Goal: Task Accomplishment & Management: Complete application form

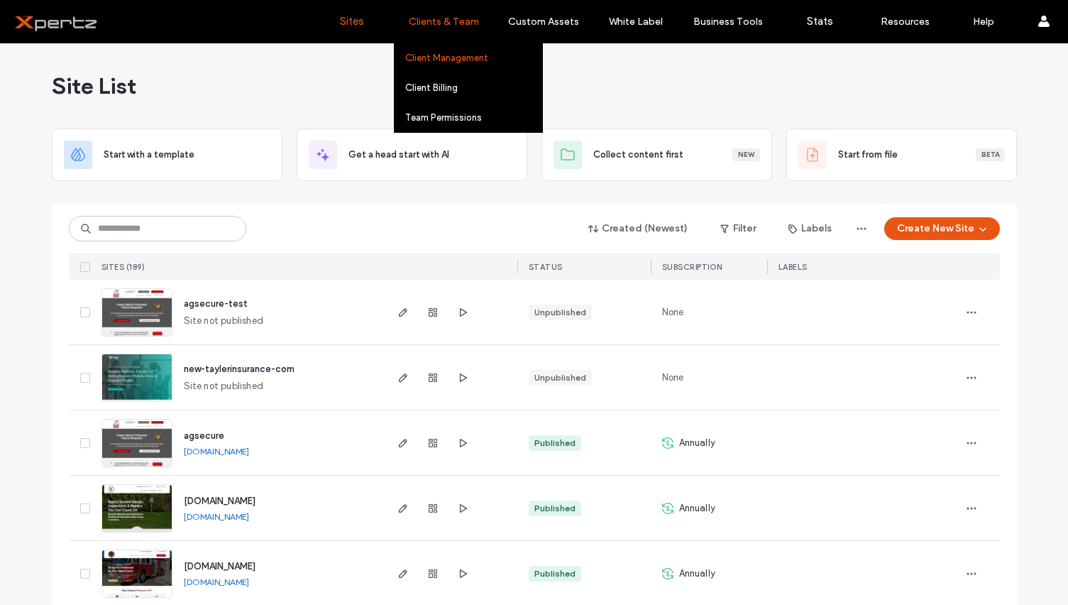
click at [456, 65] on link "Client Management" at bounding box center [473, 57] width 137 height 29
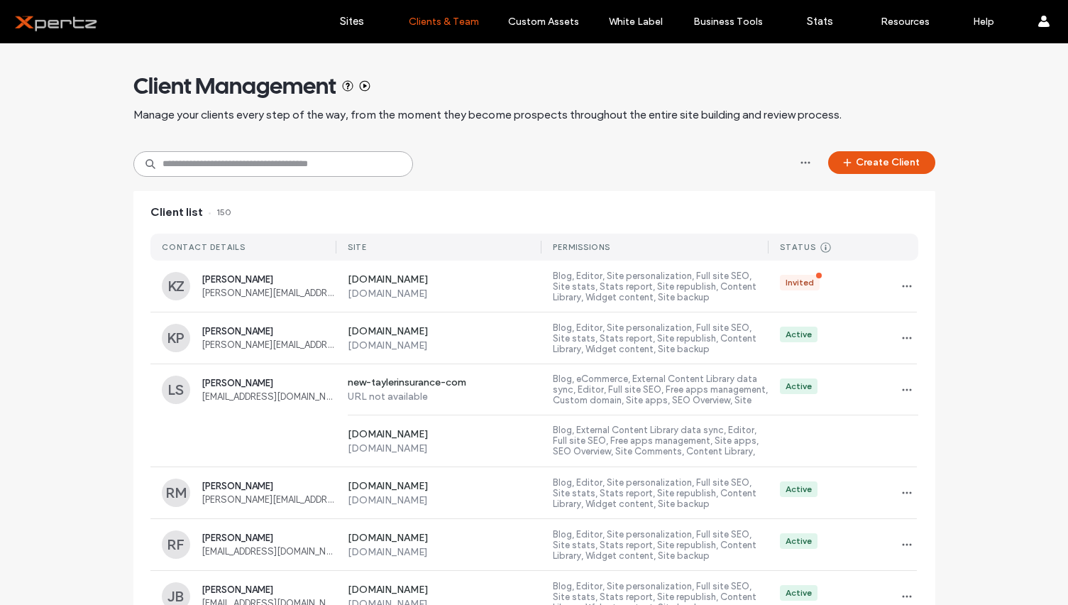
click at [301, 162] on input at bounding box center [273, 164] width 280 height 26
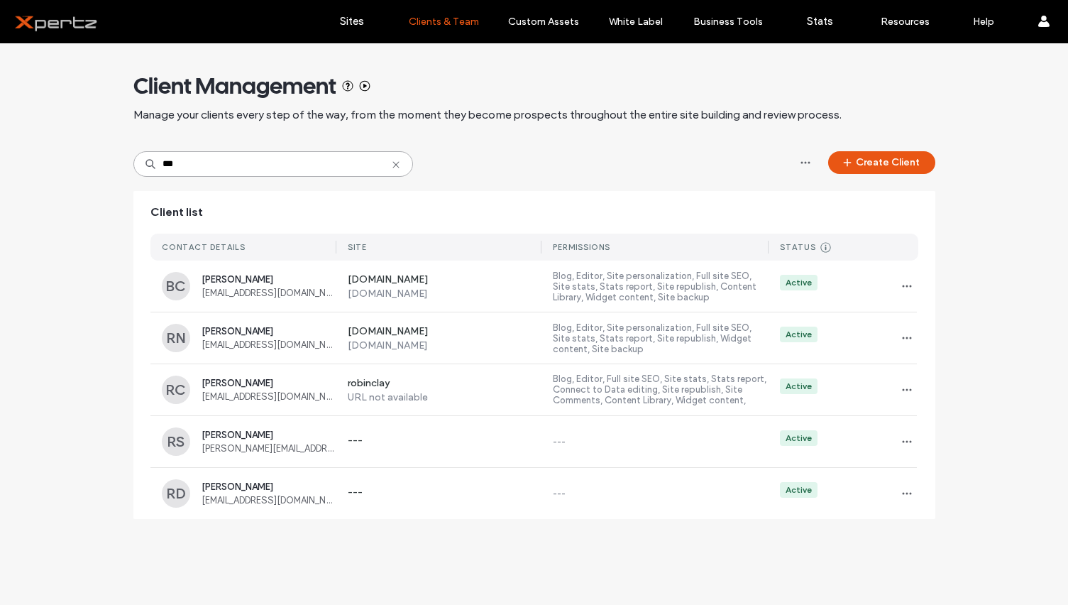
click at [222, 165] on input "***" at bounding box center [273, 164] width 280 height 26
click at [909, 443] on icon "button" at bounding box center [906, 441] width 11 height 11
click at [1027, 333] on div "Client Management Manage your clients every step of the way, from the moment th…" at bounding box center [534, 288] width 1068 height 490
drag, startPoint x: 207, startPoint y: 171, endPoint x: 101, endPoint y: 157, distance: 107.4
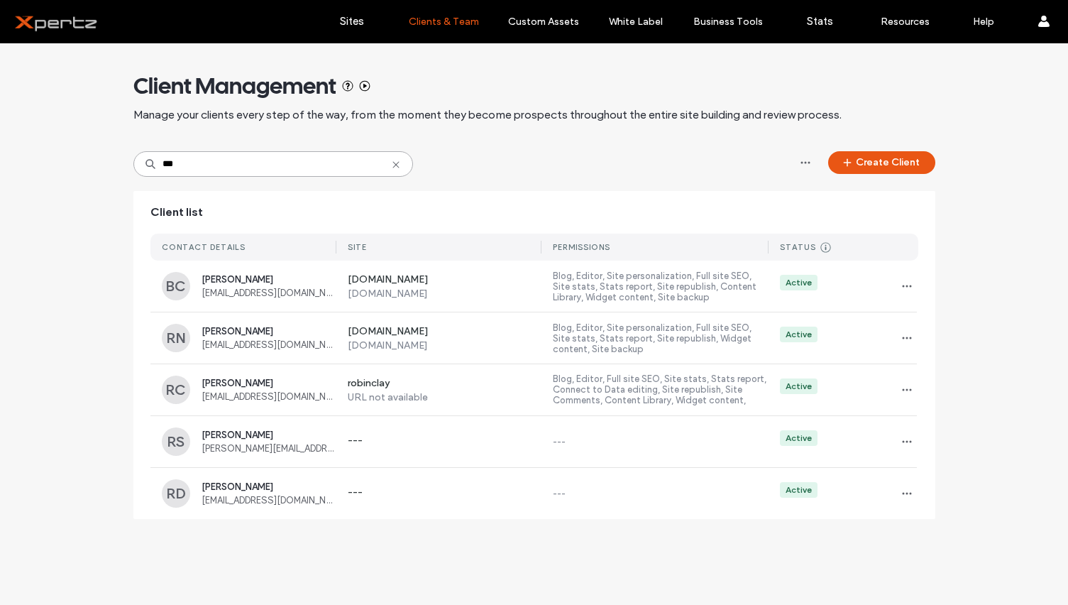
click at [101, 157] on div "Client Management Manage your clients every step of the way, from the moment th…" at bounding box center [534, 288] width 1068 height 490
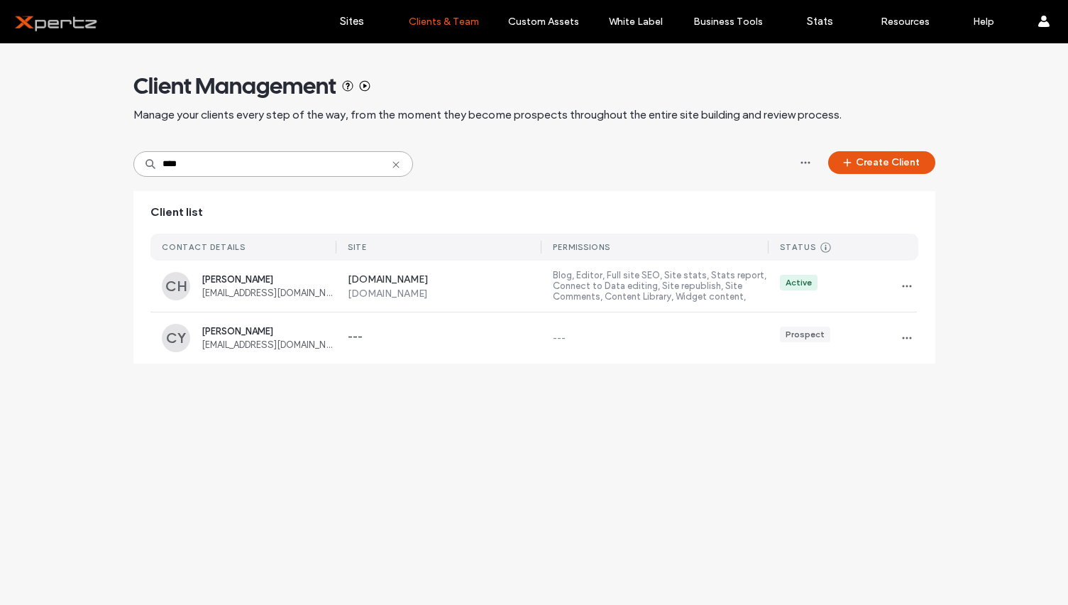
type input "****"
click at [518, 397] on div "Client Management Manage your clients every step of the way, from the moment th…" at bounding box center [534, 323] width 1068 height 561
click at [906, 159] on button "Create Client" at bounding box center [881, 162] width 107 height 23
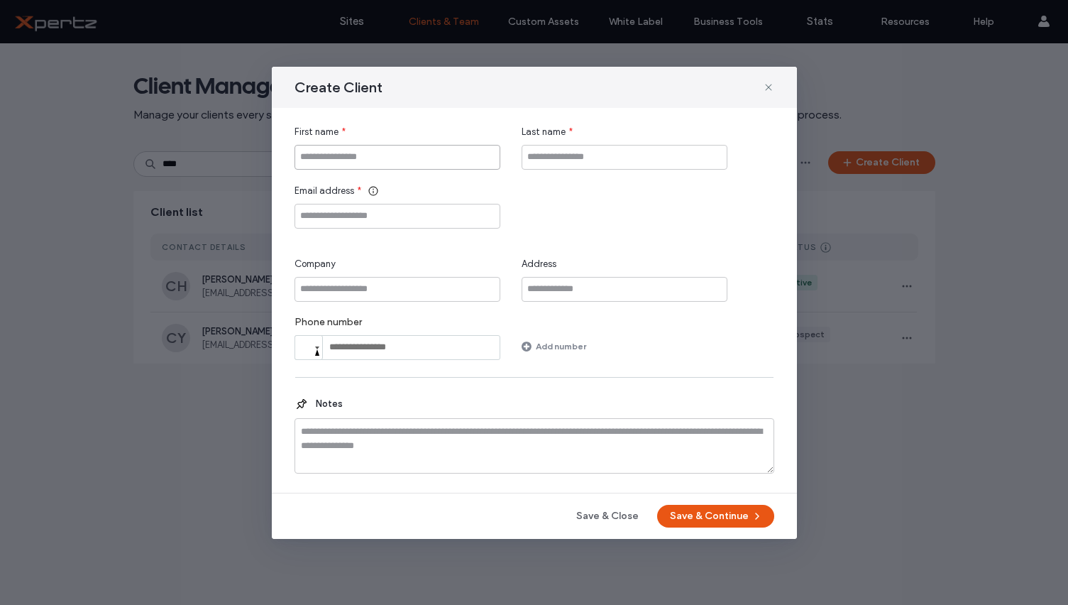
click at [377, 154] on input "First name" at bounding box center [397, 157] width 206 height 25
type input "*****"
type input "**********"
click at [710, 509] on button "Save & Continue" at bounding box center [715, 516] width 117 height 23
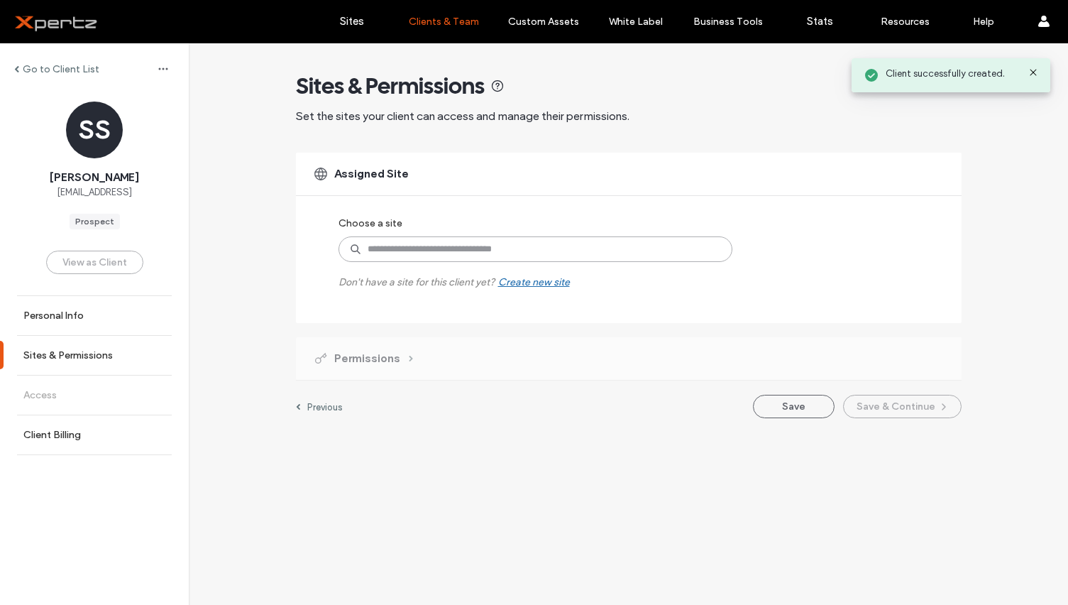
click at [518, 243] on input at bounding box center [535, 249] width 394 height 26
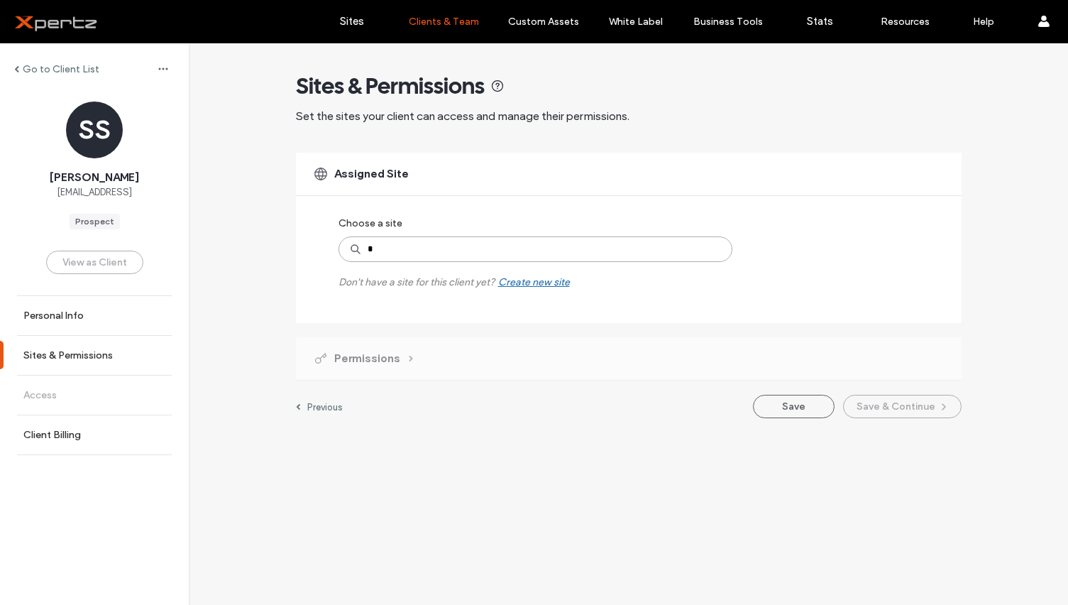
type input "**"
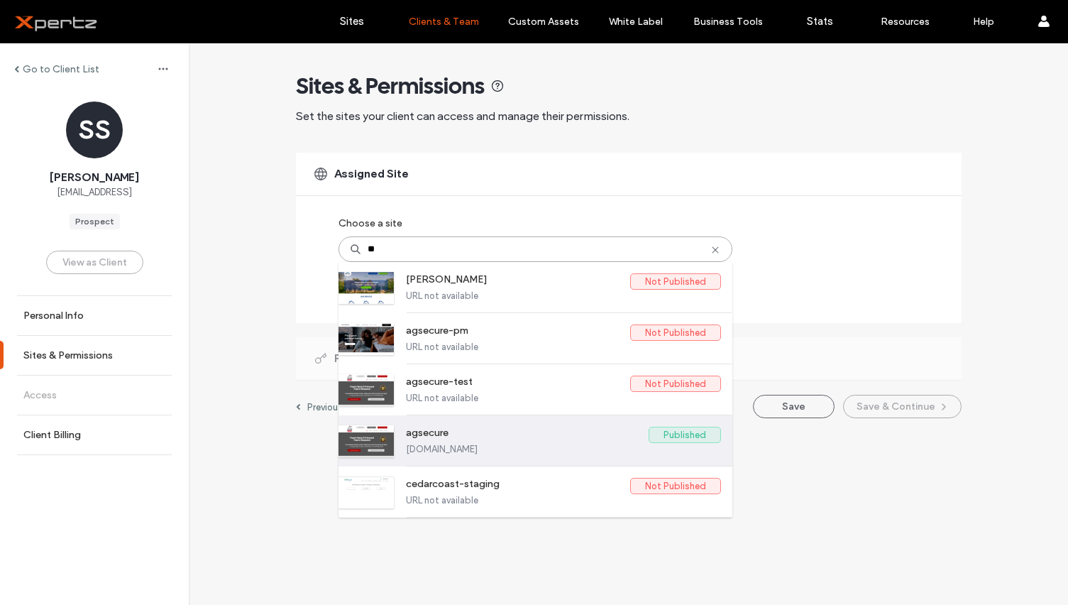
click at [489, 443] on label "[DOMAIN_NAME]" at bounding box center [563, 448] width 315 height 11
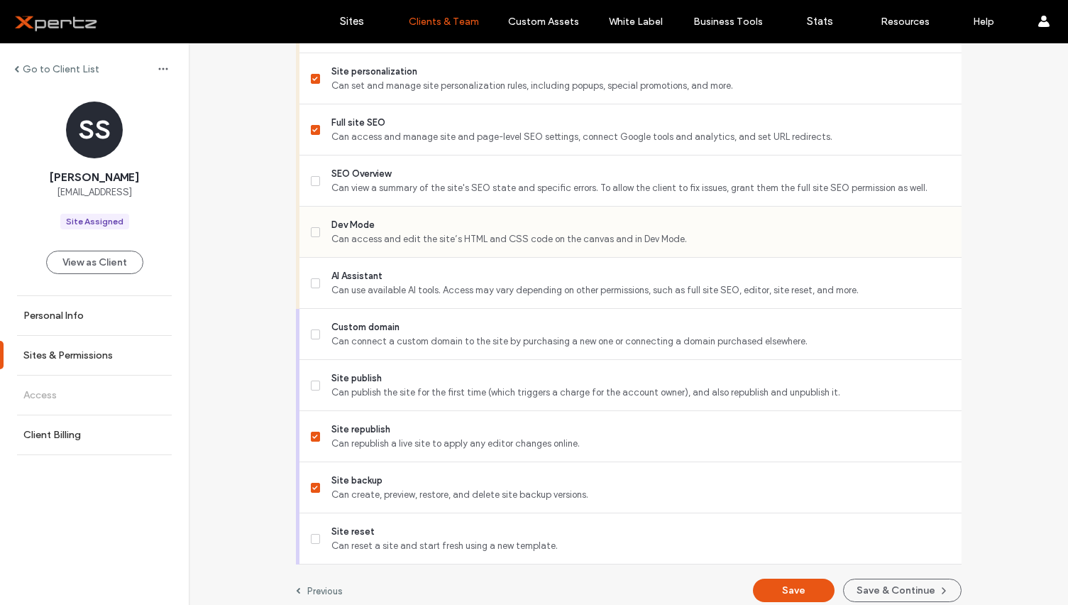
scroll to position [1152, 0]
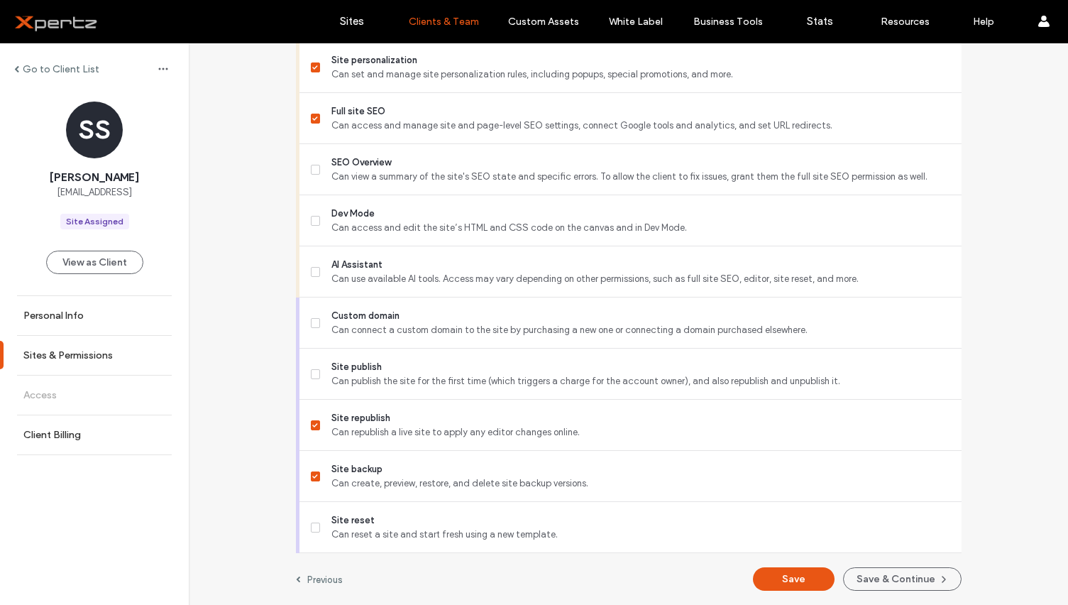
click at [316, 583] on label "Previous" at bounding box center [324, 579] width 35 height 11
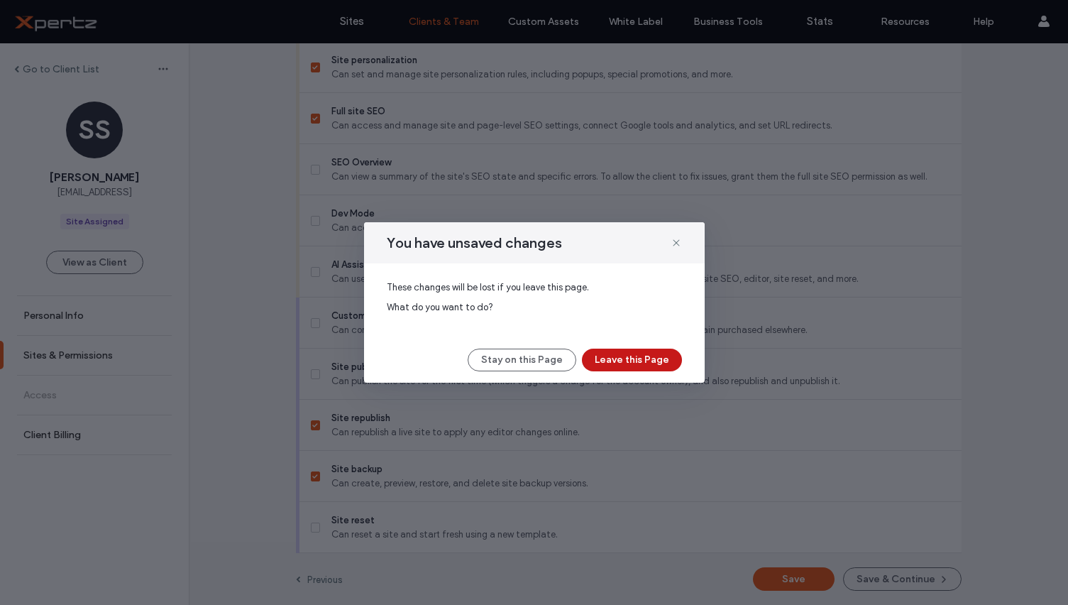
click at [617, 357] on button "Leave this Page" at bounding box center [632, 359] width 100 height 23
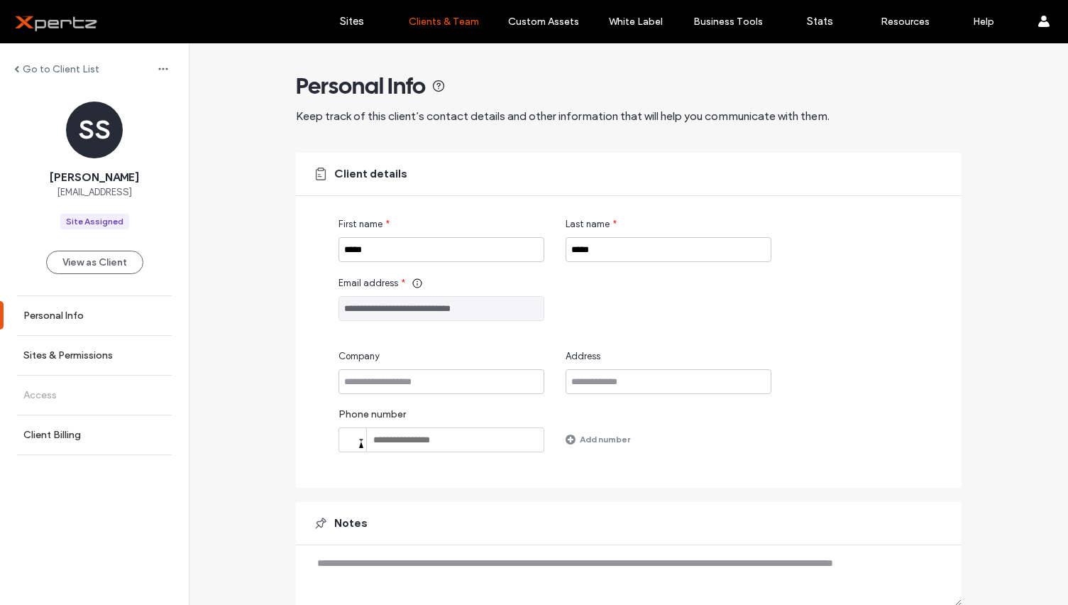
click at [408, 314] on input "**********" at bounding box center [441, 308] width 206 height 25
click at [417, 243] on input "*****" at bounding box center [441, 249] width 206 height 25
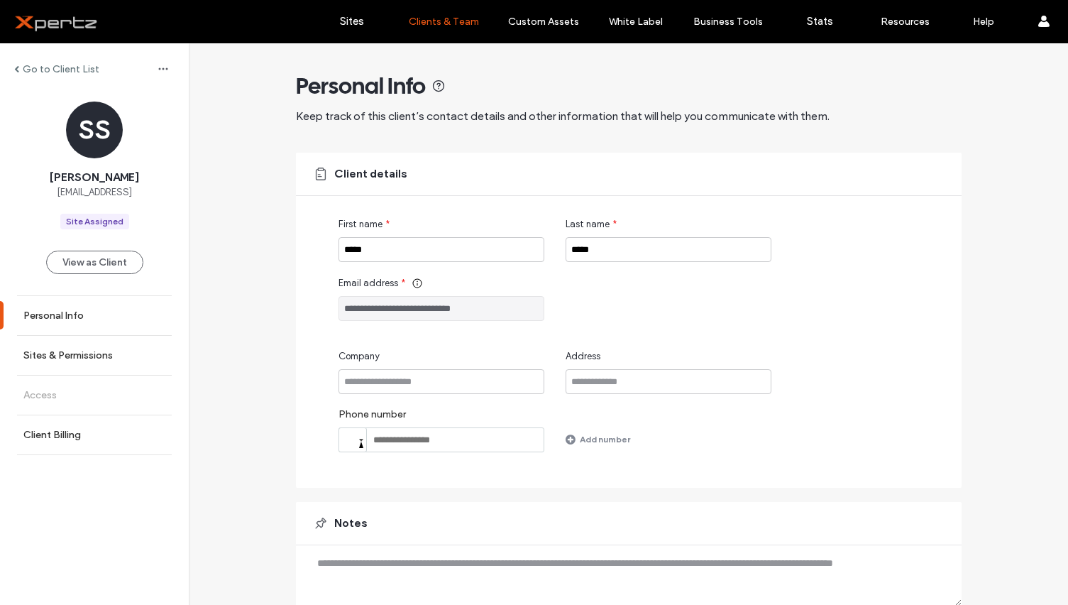
click at [739, 280] on div "**********" at bounding box center [649, 298] width 623 height 45
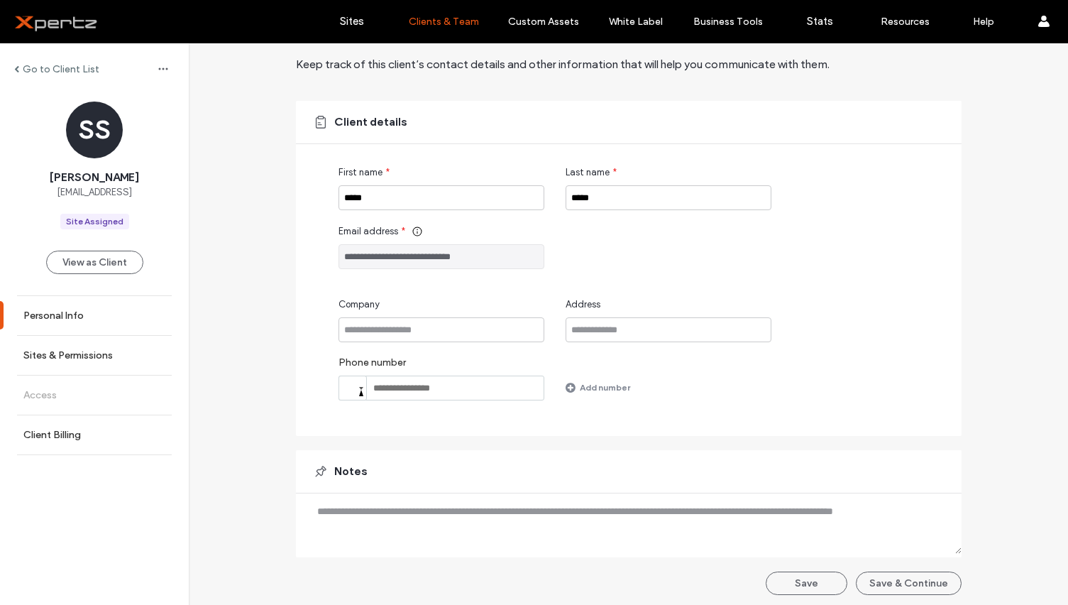
scroll to position [56, 0]
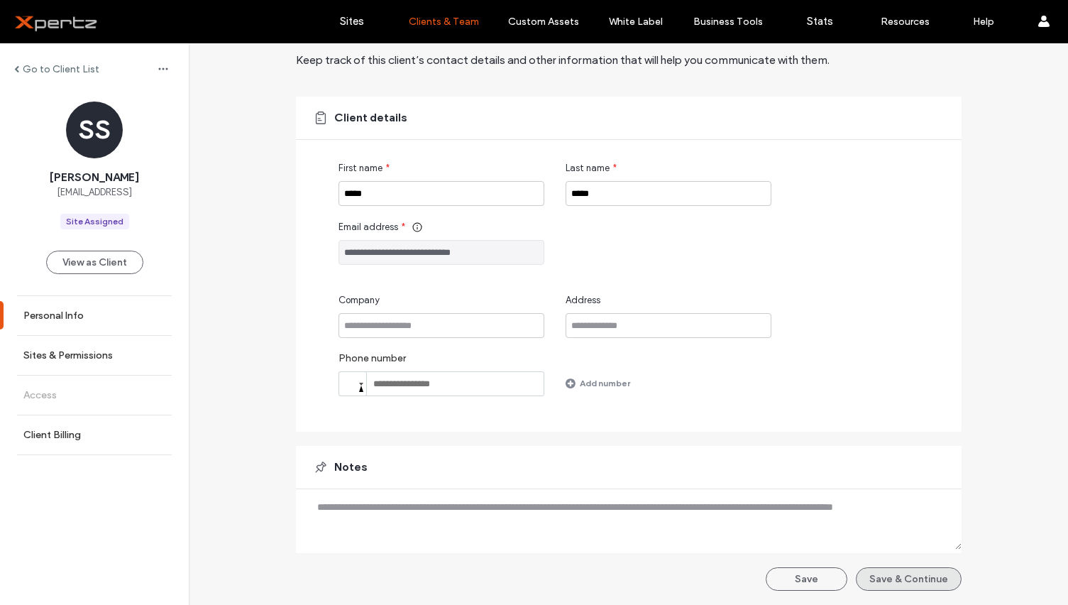
click at [917, 568] on button "Save & Continue" at bounding box center [909, 578] width 106 height 23
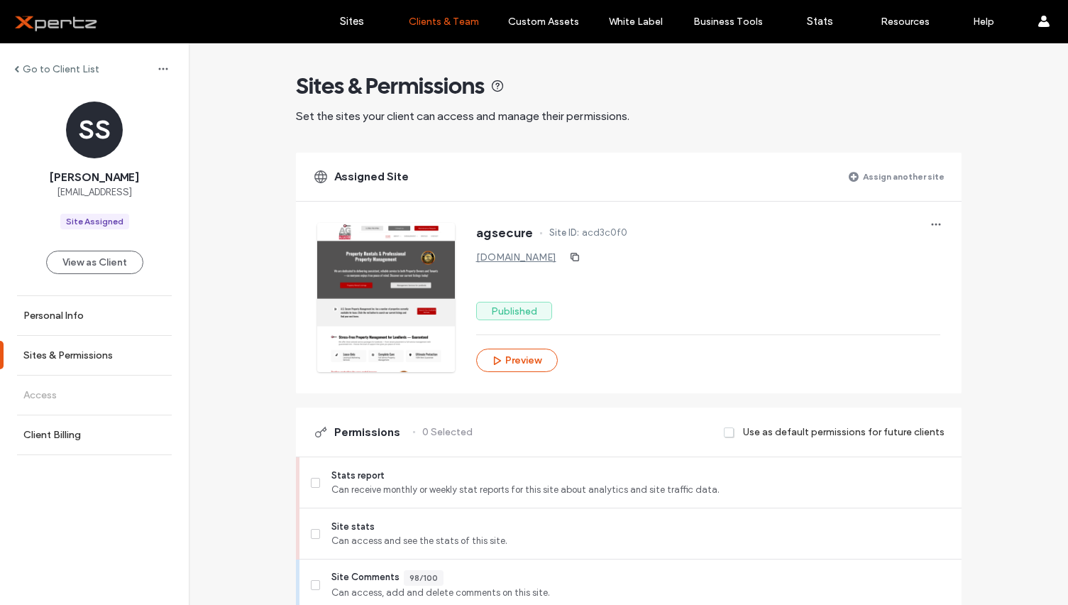
click at [888, 176] on label "Assign another site" at bounding box center [904, 176] width 82 height 25
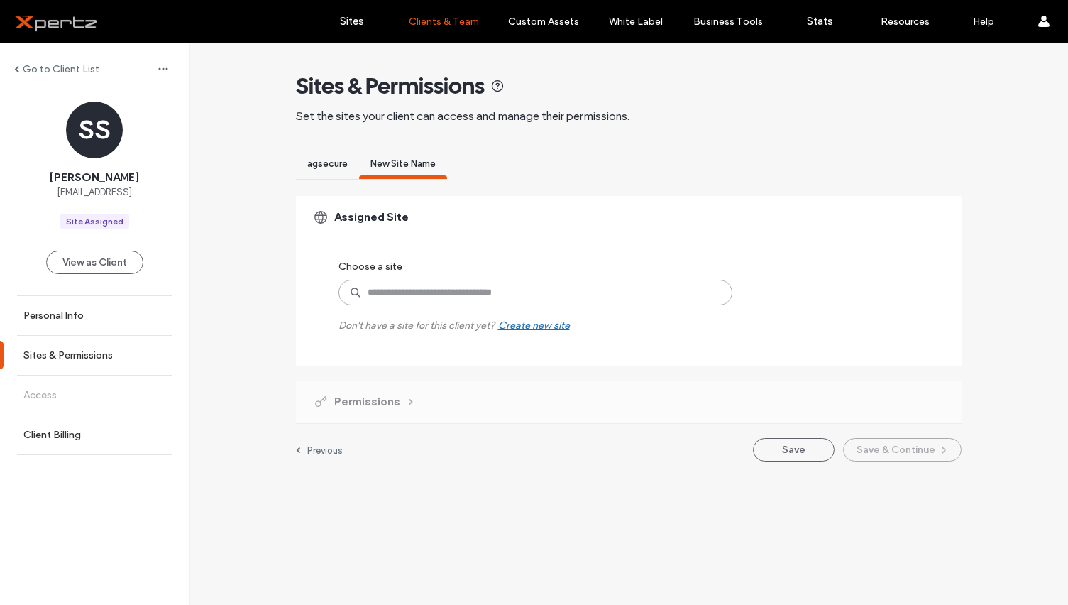
click at [616, 294] on input at bounding box center [535, 293] width 394 height 26
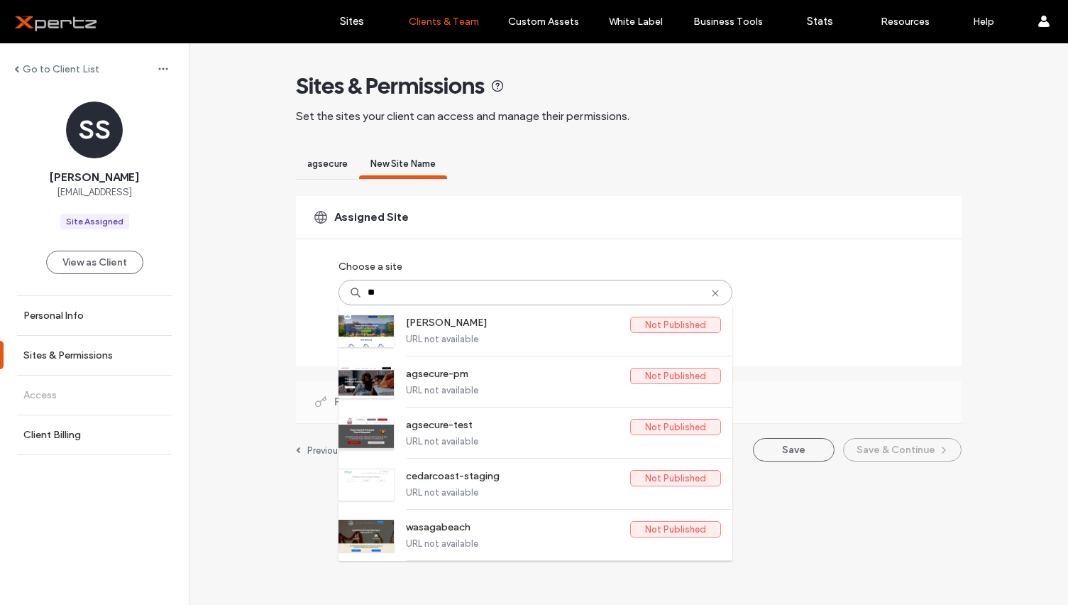
drag, startPoint x: 387, startPoint y: 292, endPoint x: 305, endPoint y: 287, distance: 82.5
click at [305, 287] on div "Assigned Site Choose a site ** aghi Not Published URL not available agsecure-pm…" at bounding box center [629, 281] width 666 height 170
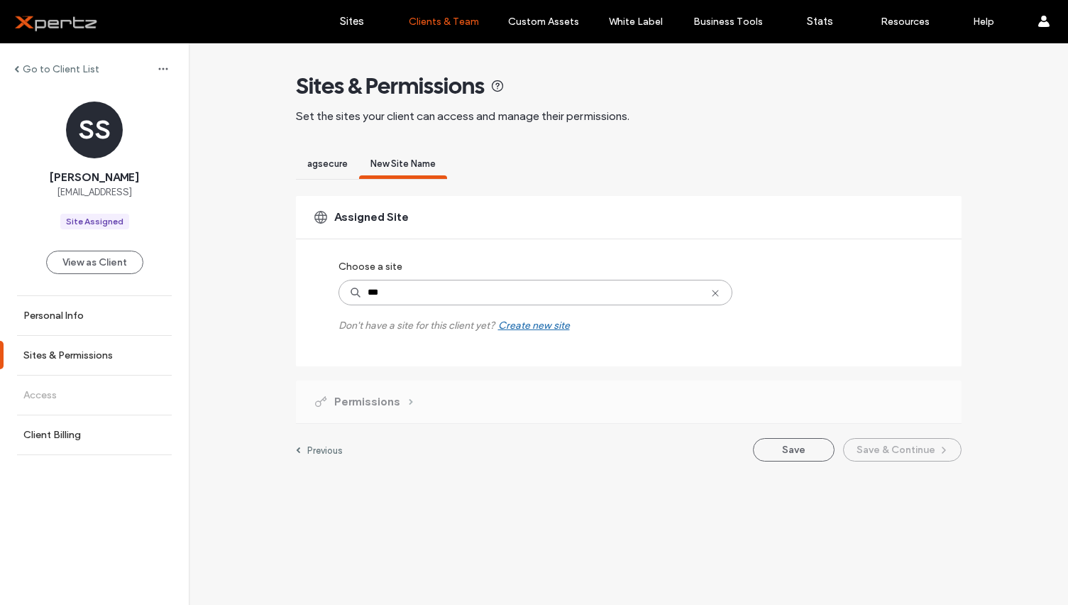
type input "****"
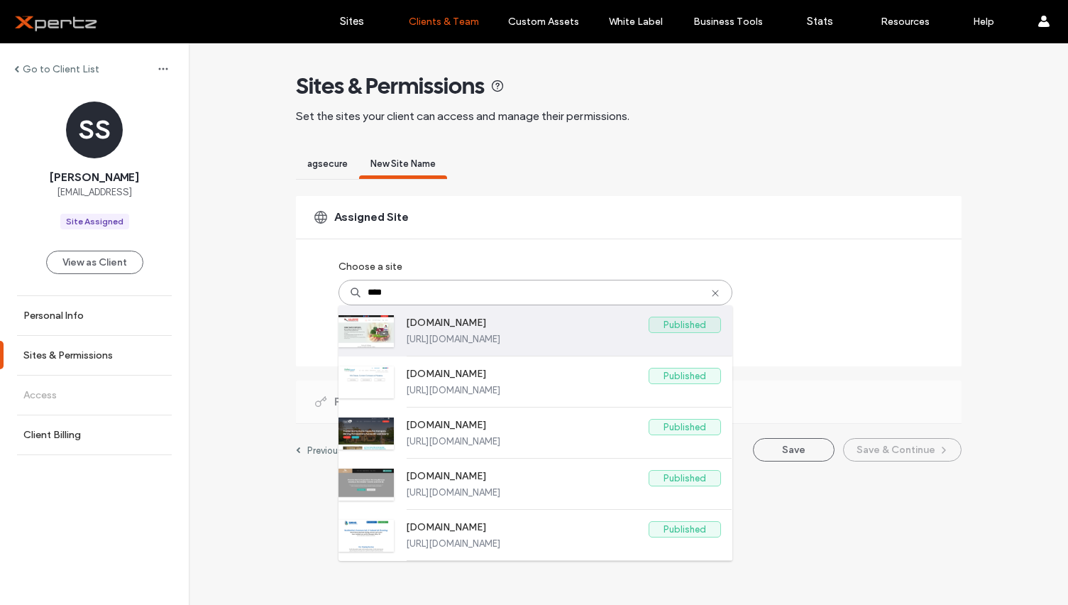
click at [407, 321] on label "[DOMAIN_NAME]" at bounding box center [527, 324] width 243 height 17
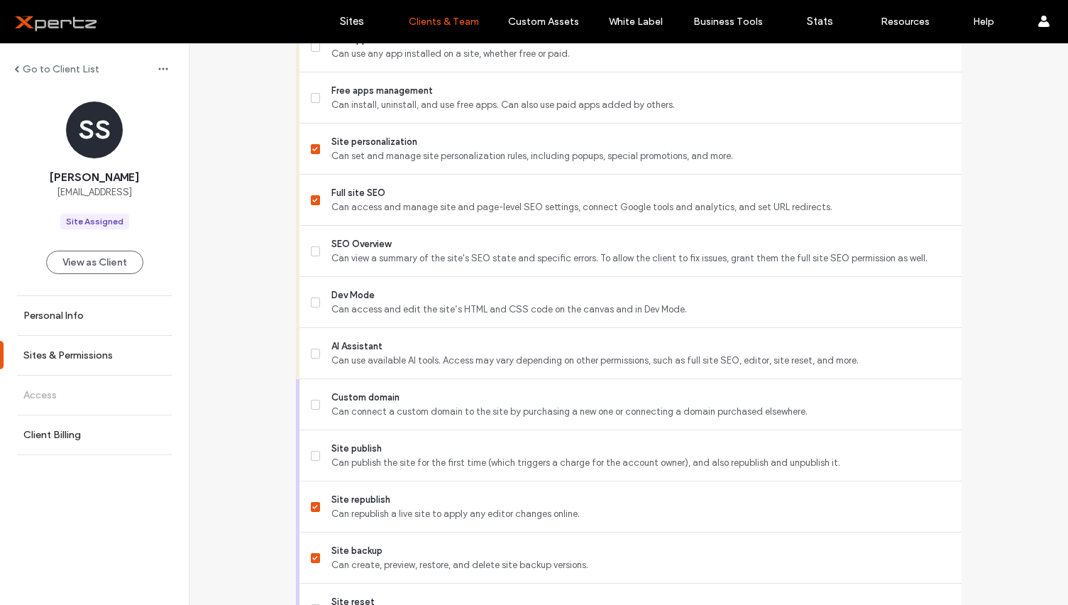
scroll to position [1195, 0]
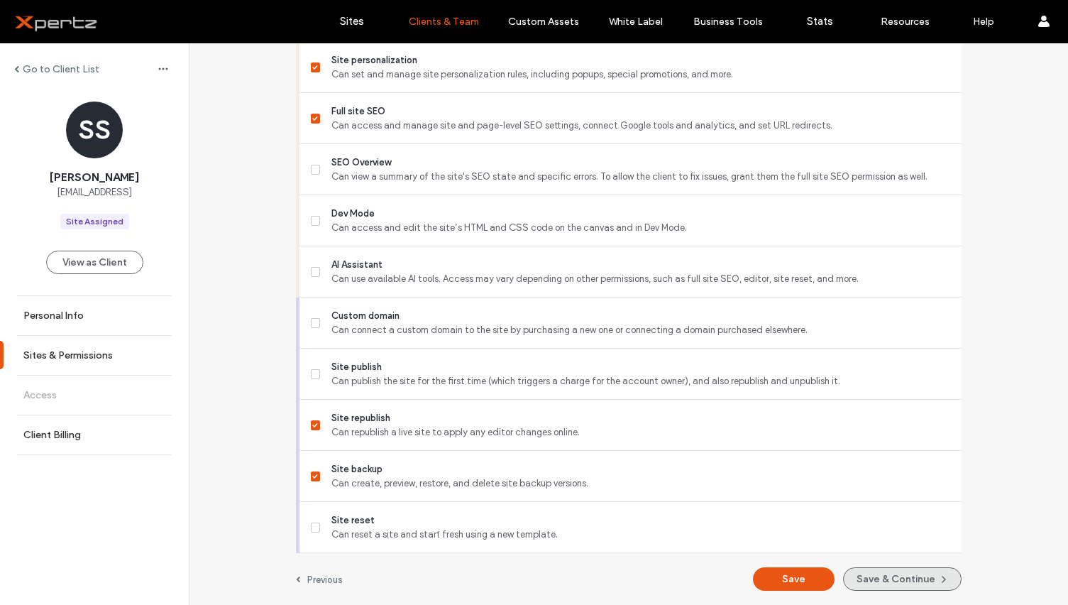
click at [878, 583] on button "Save & Continue" at bounding box center [902, 578] width 119 height 23
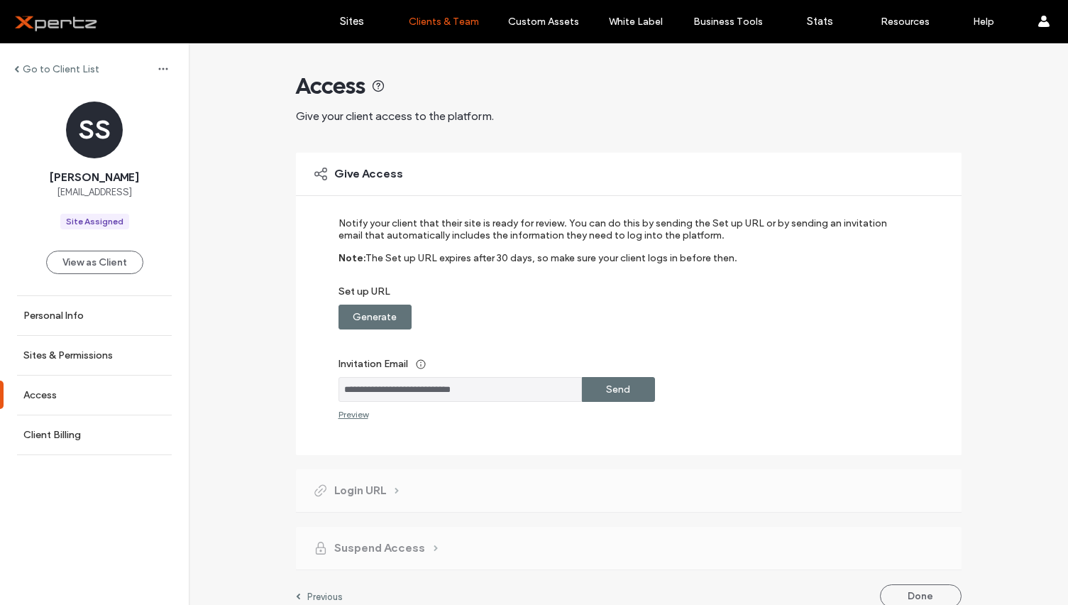
click at [378, 315] on label "Generate" at bounding box center [375, 317] width 44 height 26
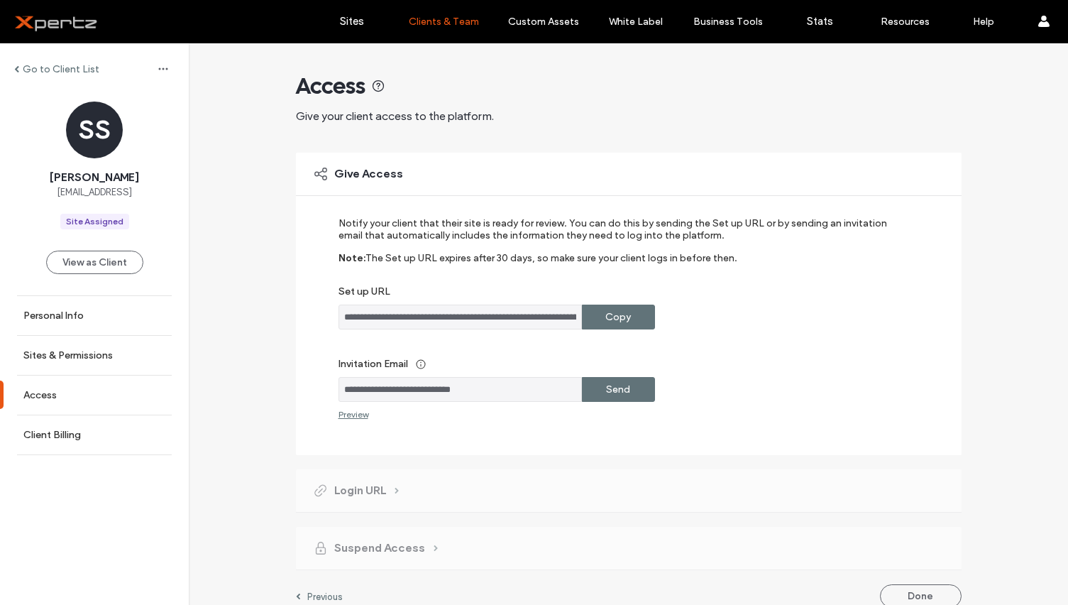
click at [617, 317] on label "Copy" at bounding box center [618, 317] width 26 height 26
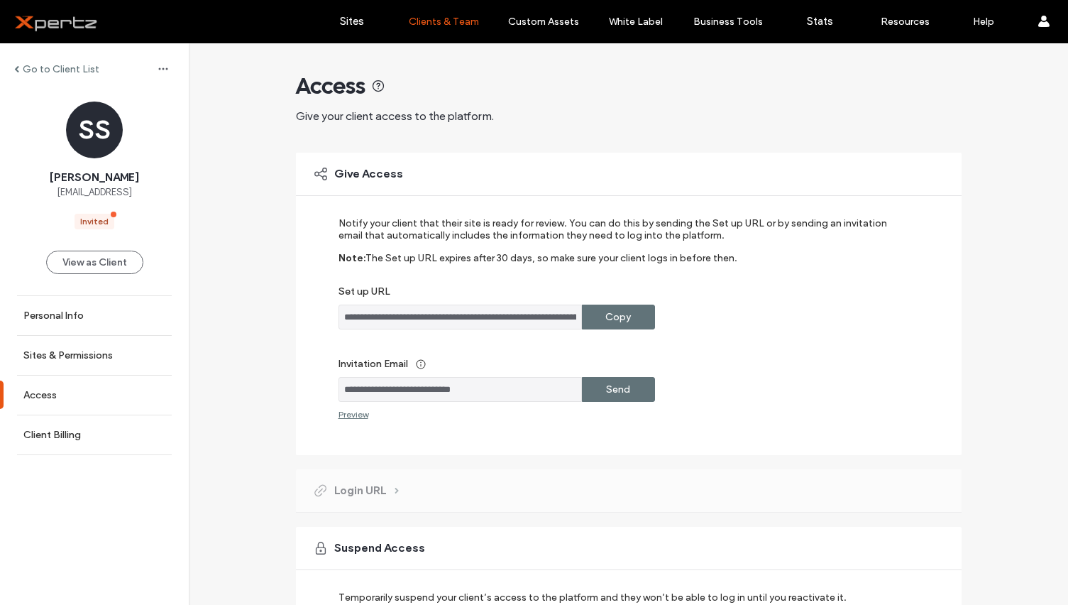
click at [619, 317] on label "Copy" at bounding box center [618, 317] width 26 height 26
click at [53, 399] on label "Access" at bounding box center [39, 395] width 33 height 12
click at [89, 262] on button "View as Client" at bounding box center [94, 261] width 97 height 23
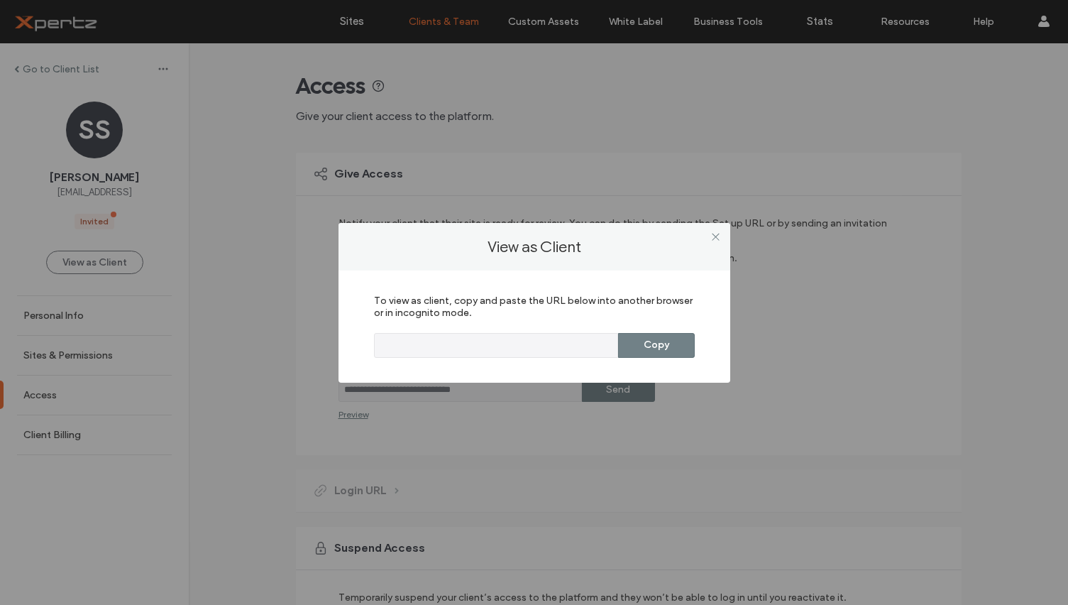
click at [649, 346] on button "Copy" at bounding box center [656, 345] width 77 height 25
click at [715, 233] on icon at bounding box center [715, 236] width 11 height 11
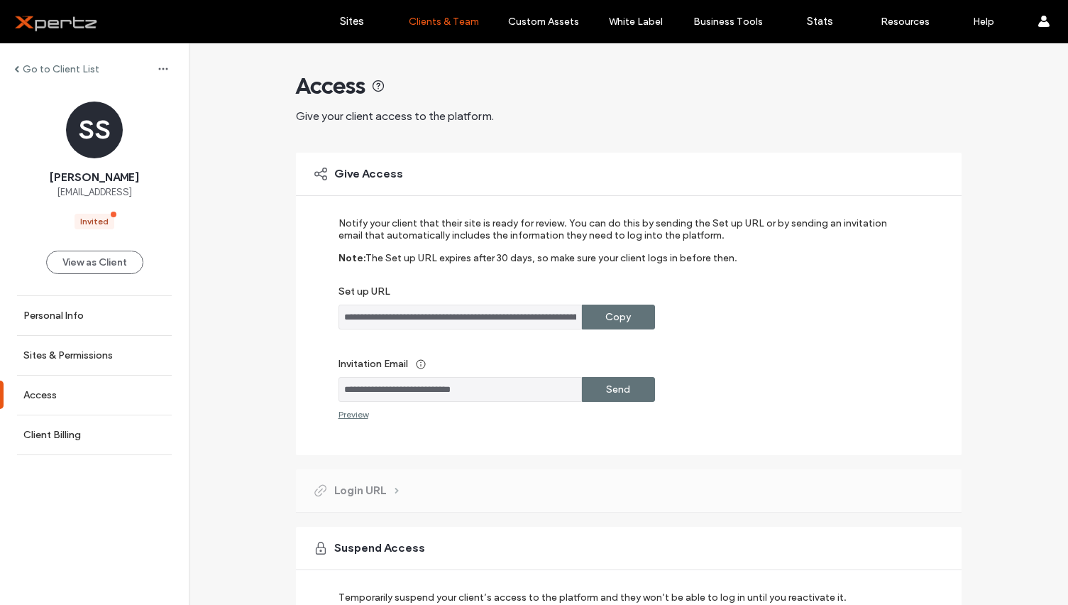
click at [208, 188] on div "**********" at bounding box center [628, 379] width 879 height 672
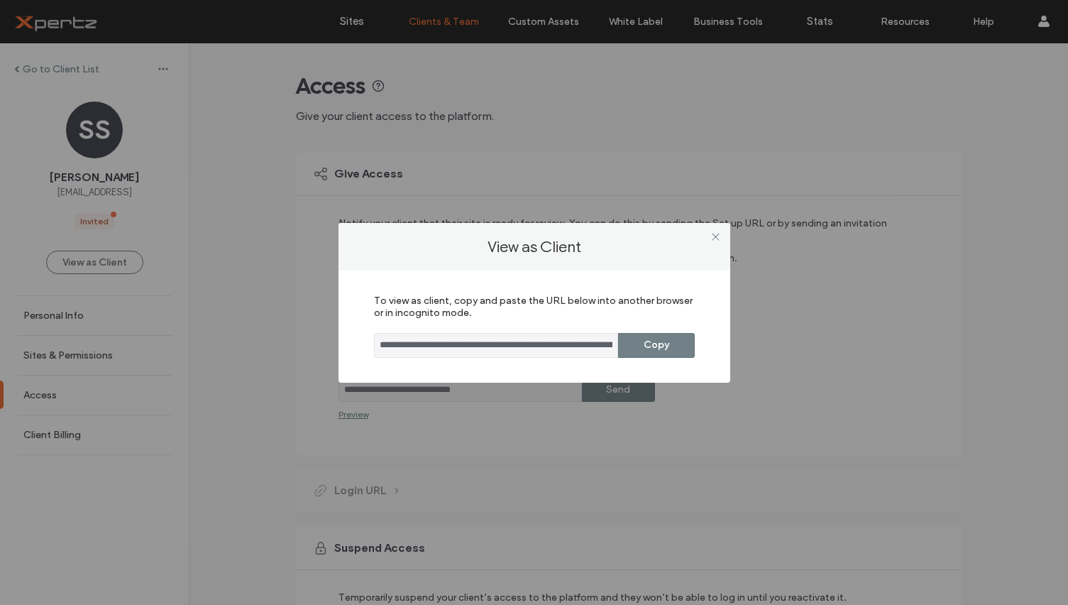
click at [666, 346] on button "Copy" at bounding box center [656, 345] width 77 height 25
drag, startPoint x: 715, startPoint y: 233, endPoint x: 663, endPoint y: 236, distance: 51.1
click at [715, 234] on icon at bounding box center [715, 236] width 11 height 11
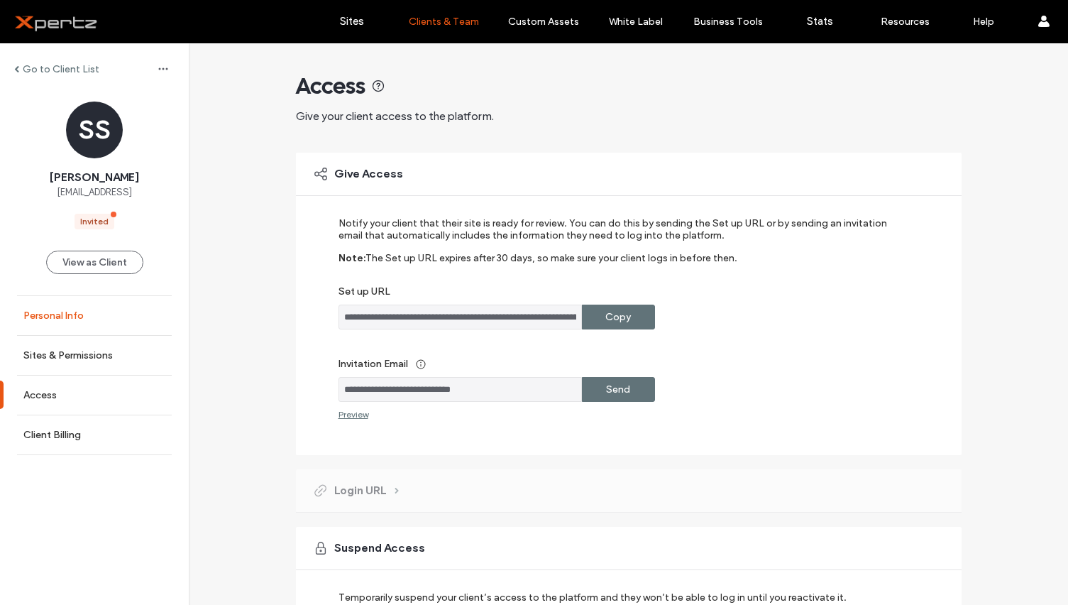
click at [60, 307] on link "Personal Info" at bounding box center [94, 315] width 189 height 39
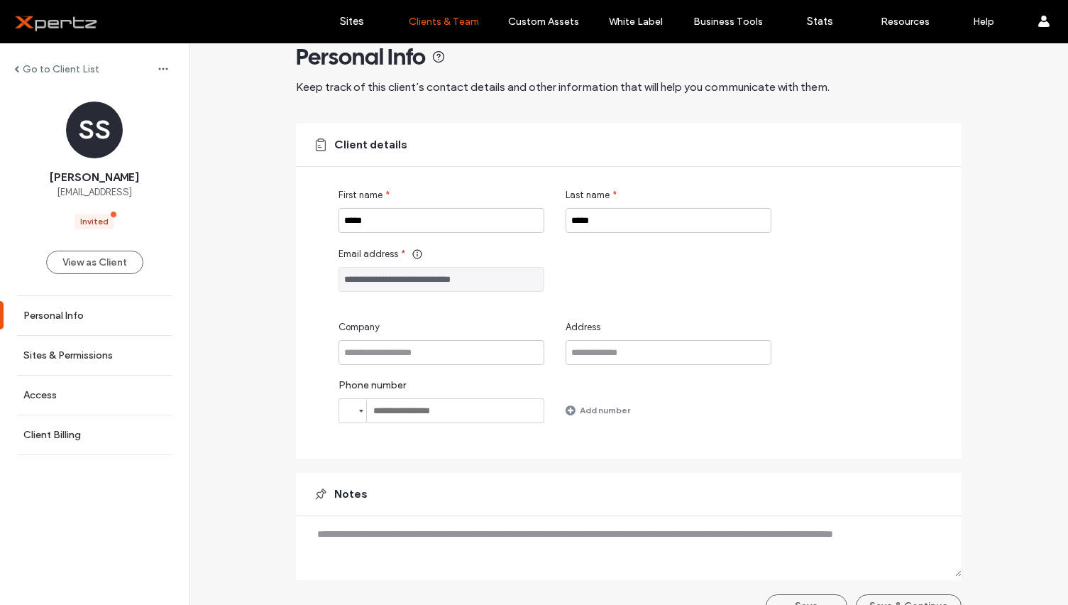
scroll to position [56, 0]
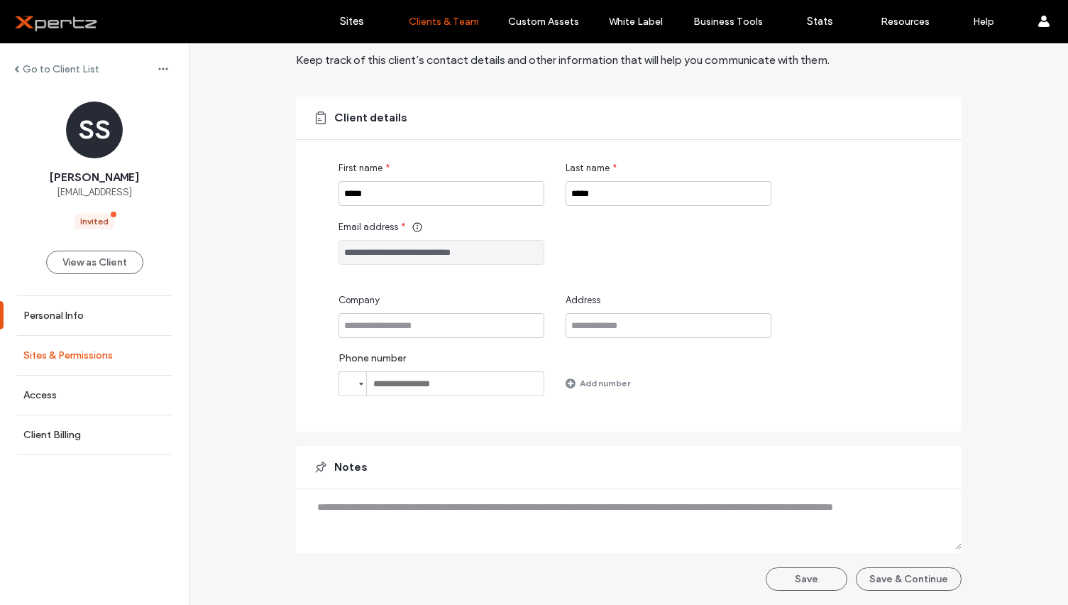
click at [49, 353] on label "Sites & Permissions" at bounding box center [67, 355] width 89 height 12
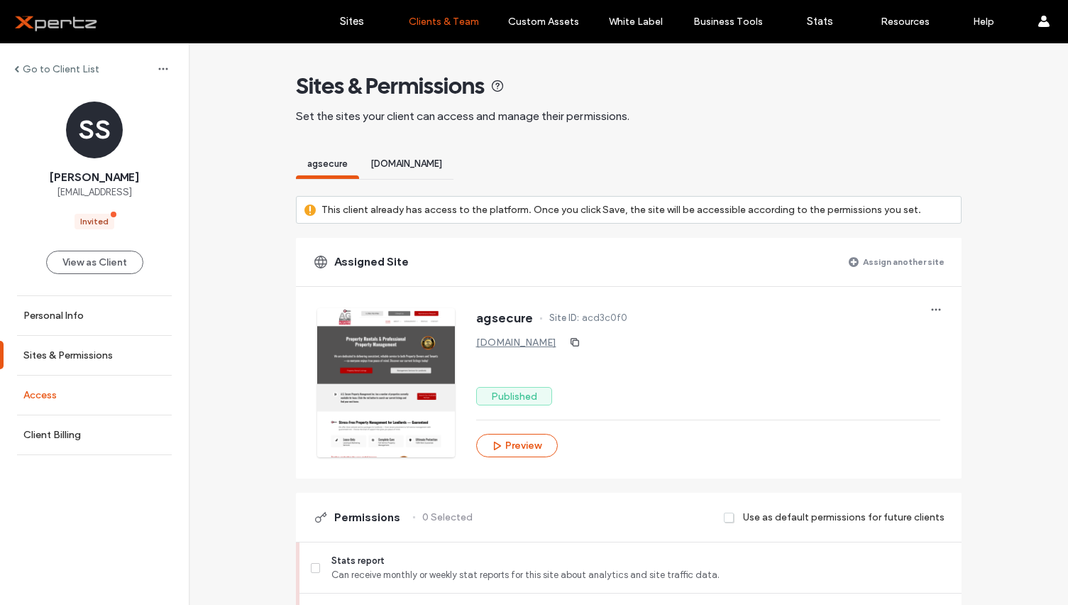
click at [49, 391] on label "Access" at bounding box center [39, 395] width 33 height 12
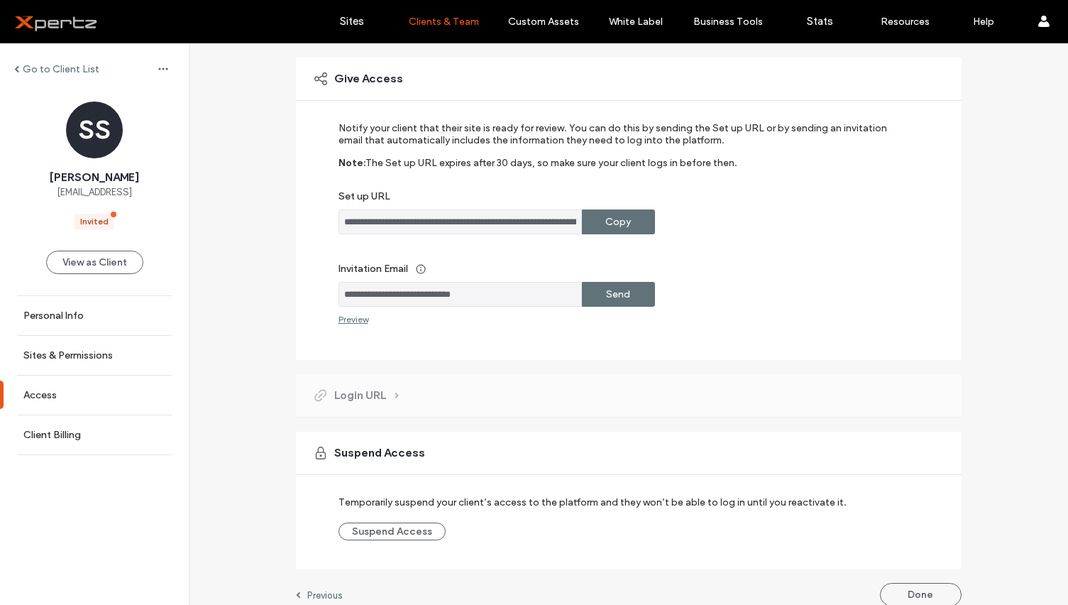
scroll to position [111, 0]
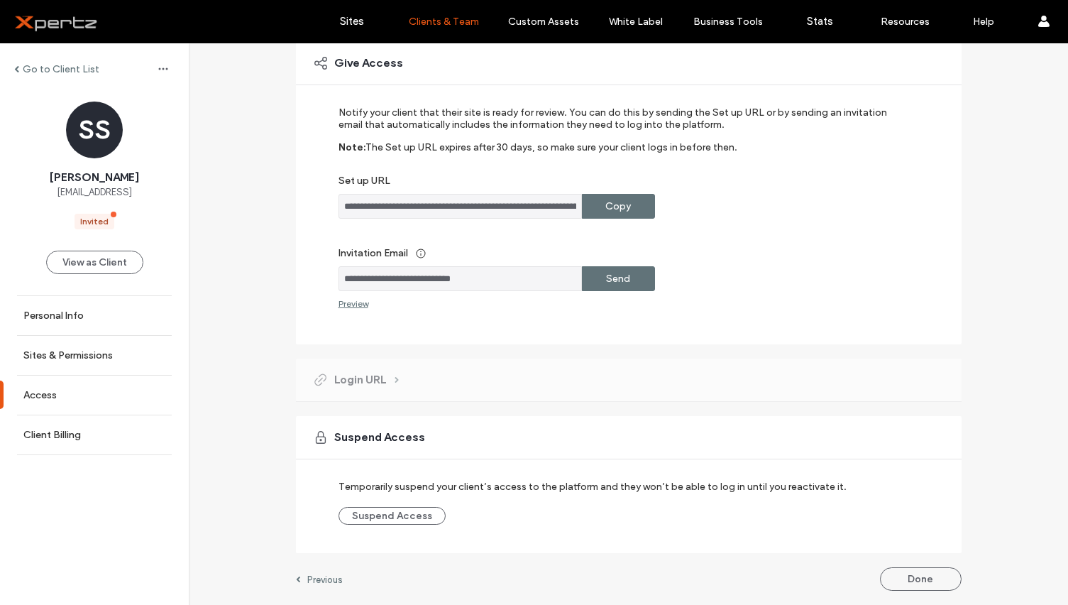
click at [55, 68] on label "Go to Client List" at bounding box center [61, 69] width 77 height 12
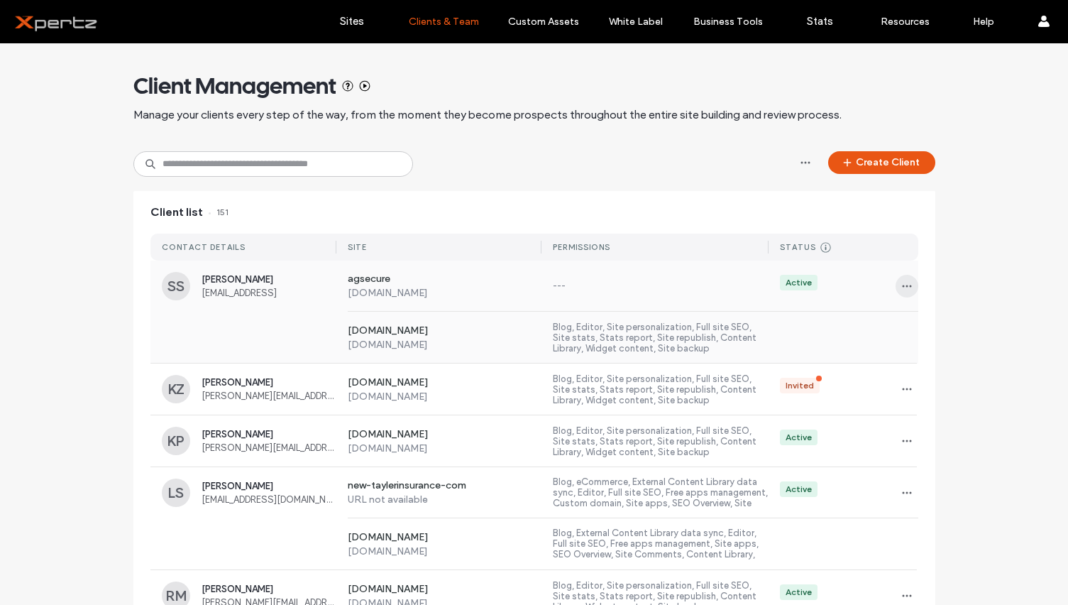
click at [901, 285] on icon "button" at bounding box center [906, 285] width 11 height 11
click at [939, 379] on span "Delete client" at bounding box center [946, 377] width 53 height 14
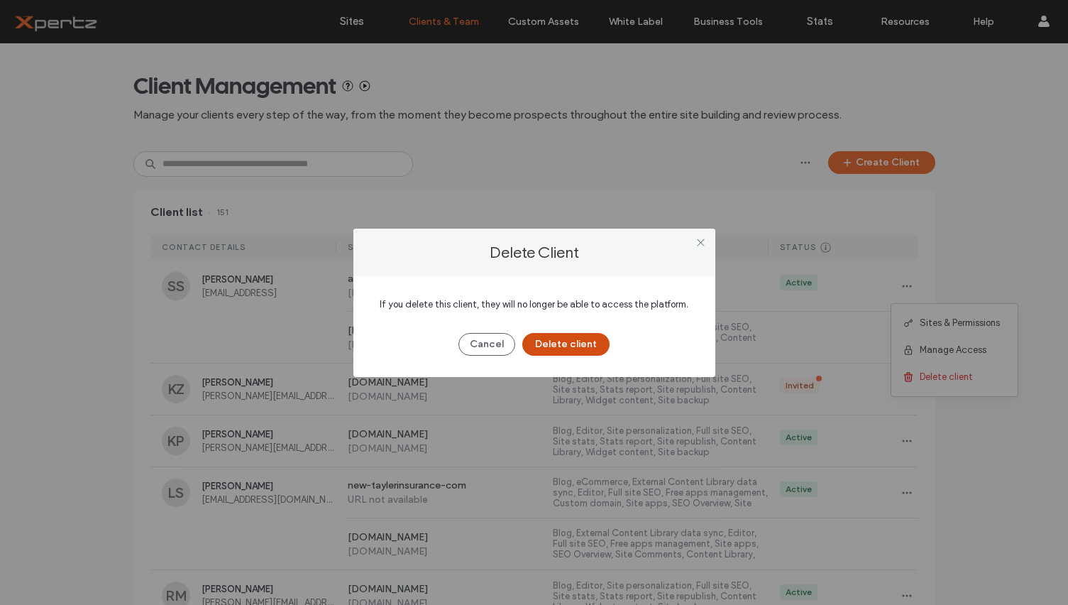
click at [565, 343] on button "Delete client" at bounding box center [565, 344] width 87 height 23
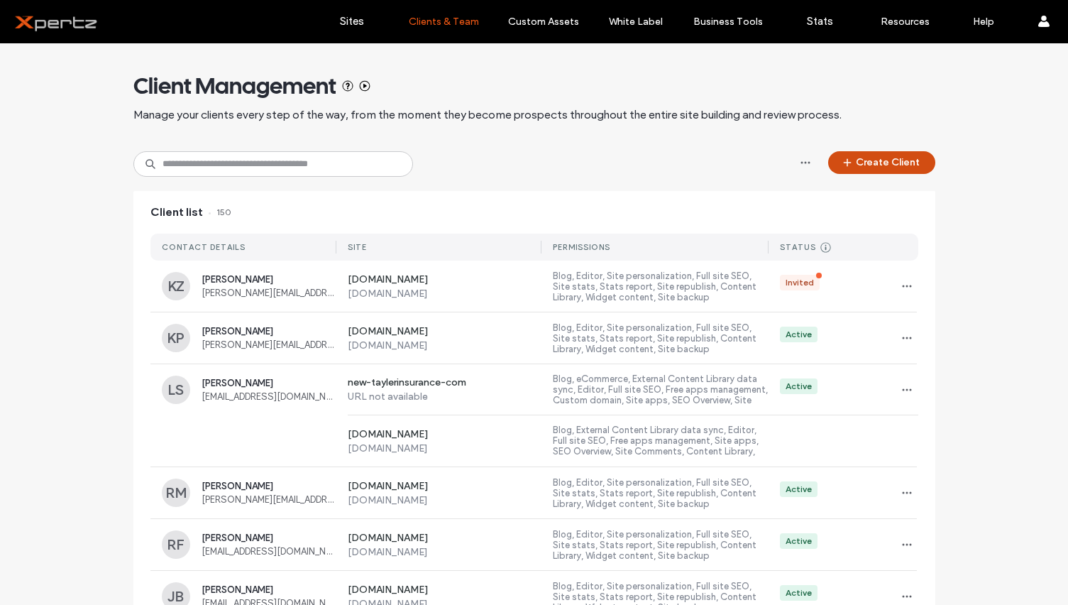
click at [864, 154] on button "Create Client" at bounding box center [881, 162] width 107 height 23
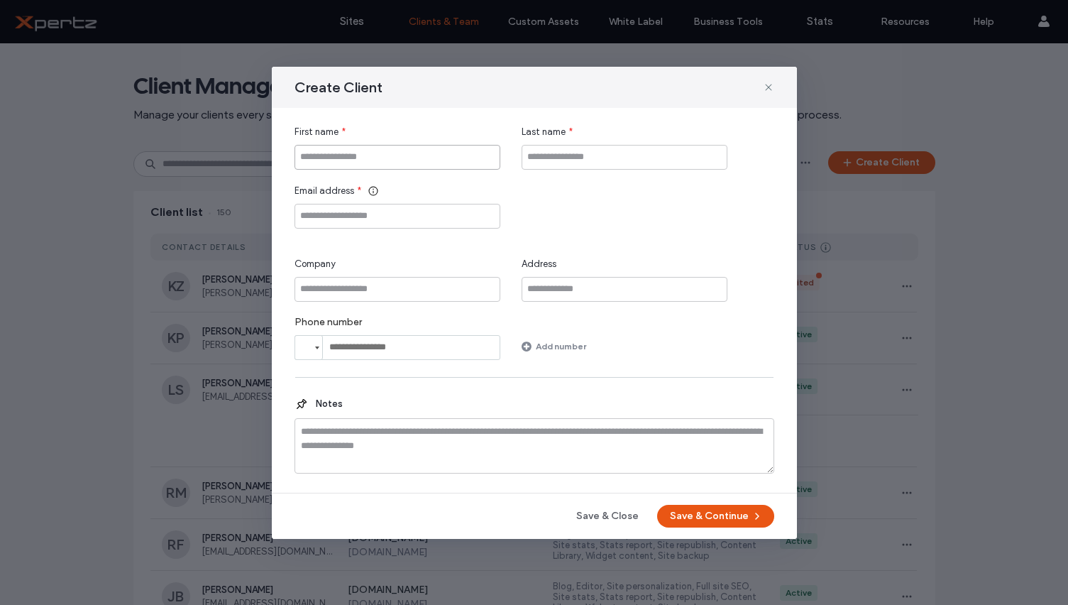
click at [414, 152] on input "First name" at bounding box center [397, 157] width 206 height 25
type input "*****"
type input "**********"
click at [749, 522] on span "button" at bounding box center [756, 515] width 14 height 21
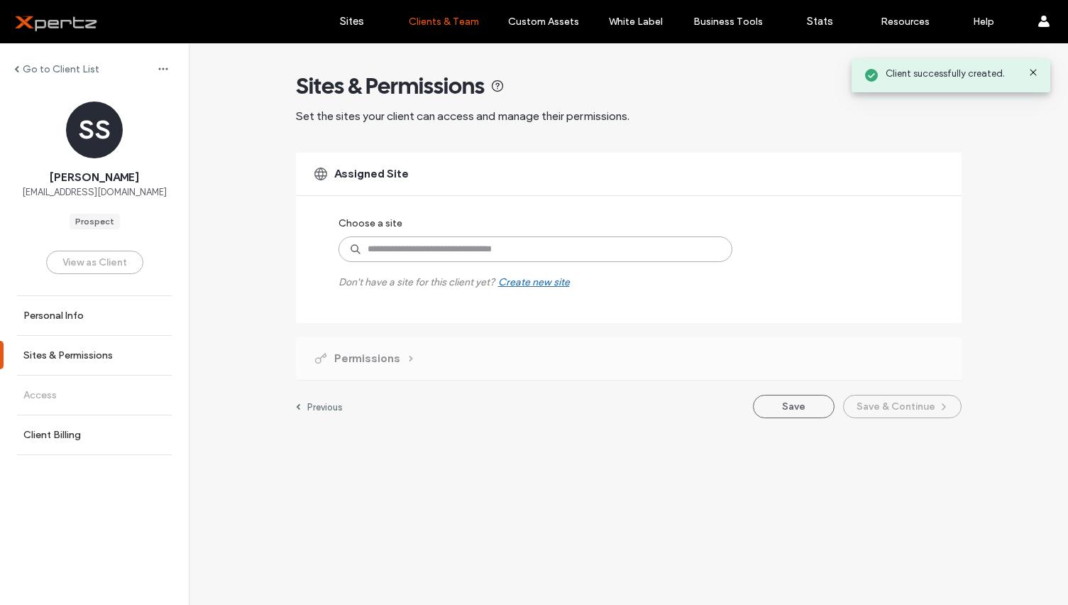
click at [543, 248] on input at bounding box center [535, 249] width 394 height 26
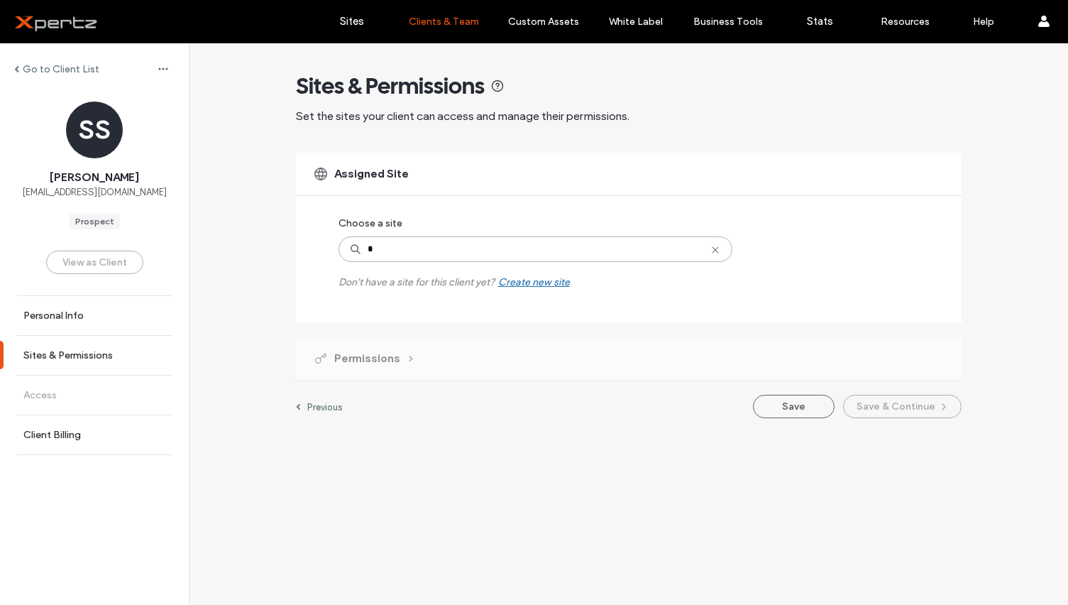
type input "**"
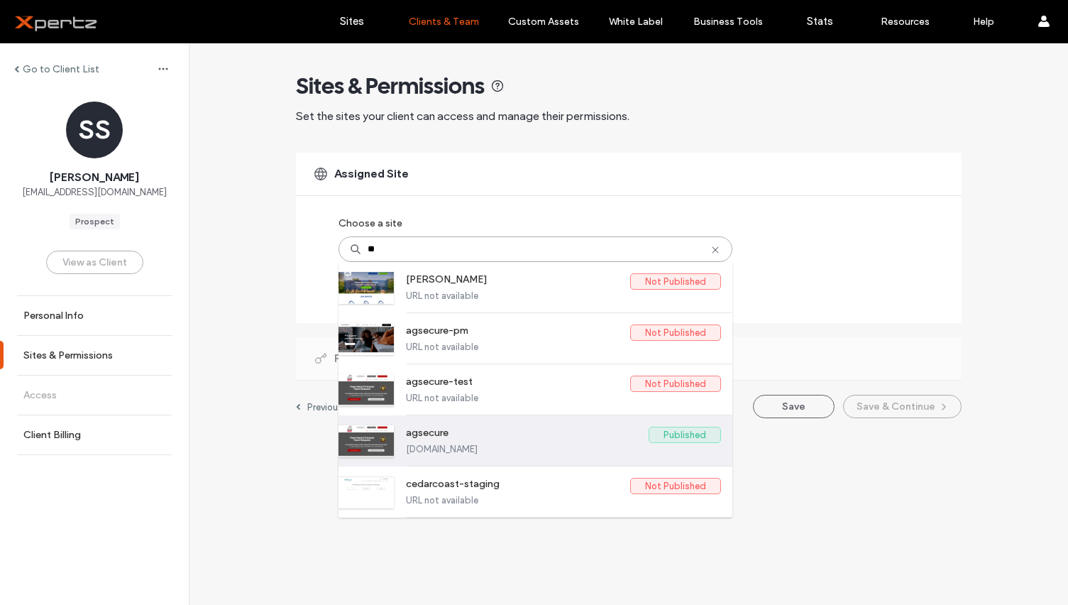
click at [442, 442] on label "agsecure" at bounding box center [527, 434] width 243 height 17
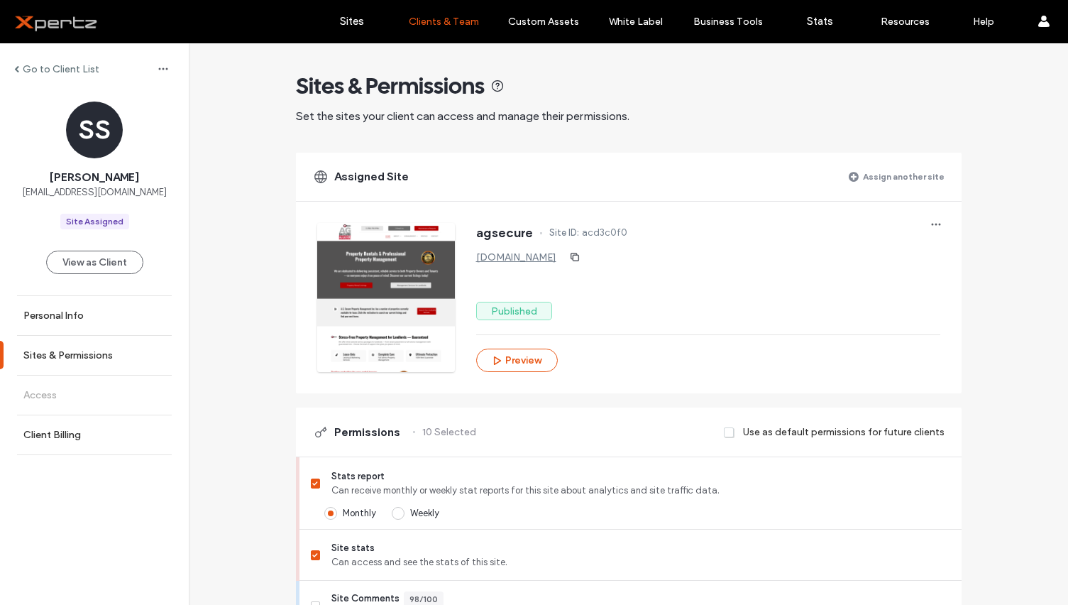
click at [895, 175] on label "Assign another site" at bounding box center [904, 176] width 82 height 25
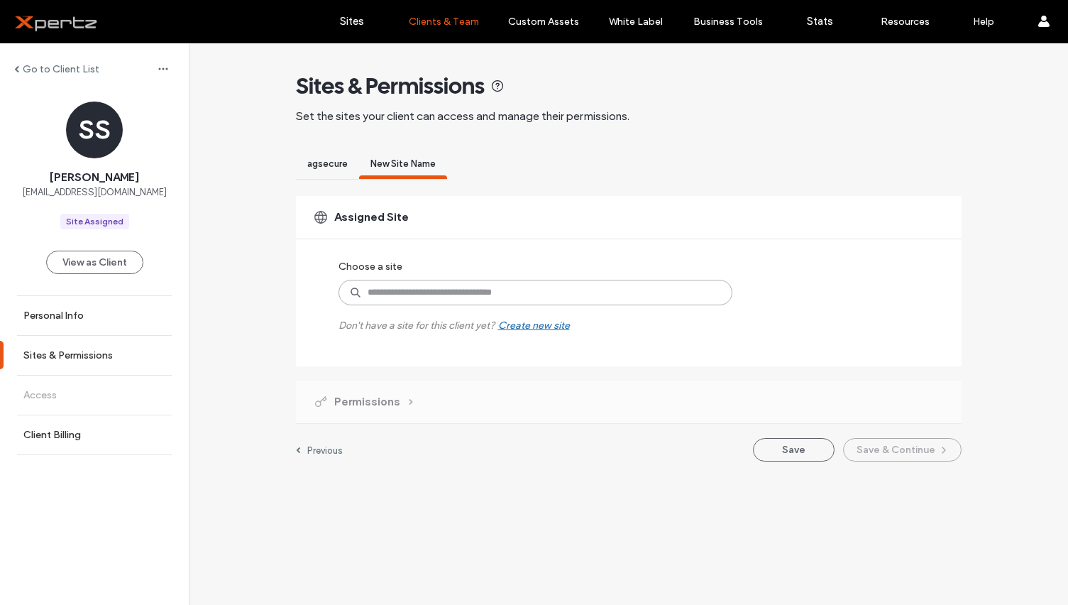
click at [436, 282] on input at bounding box center [535, 293] width 394 height 26
type input "********"
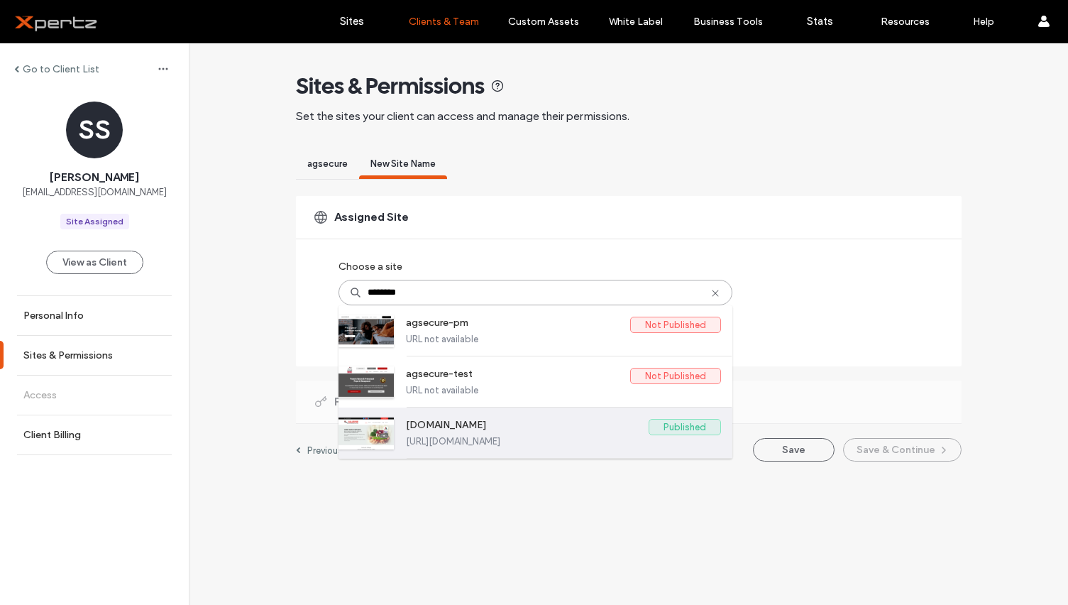
click at [536, 424] on label "[DOMAIN_NAME]" at bounding box center [527, 427] width 243 height 17
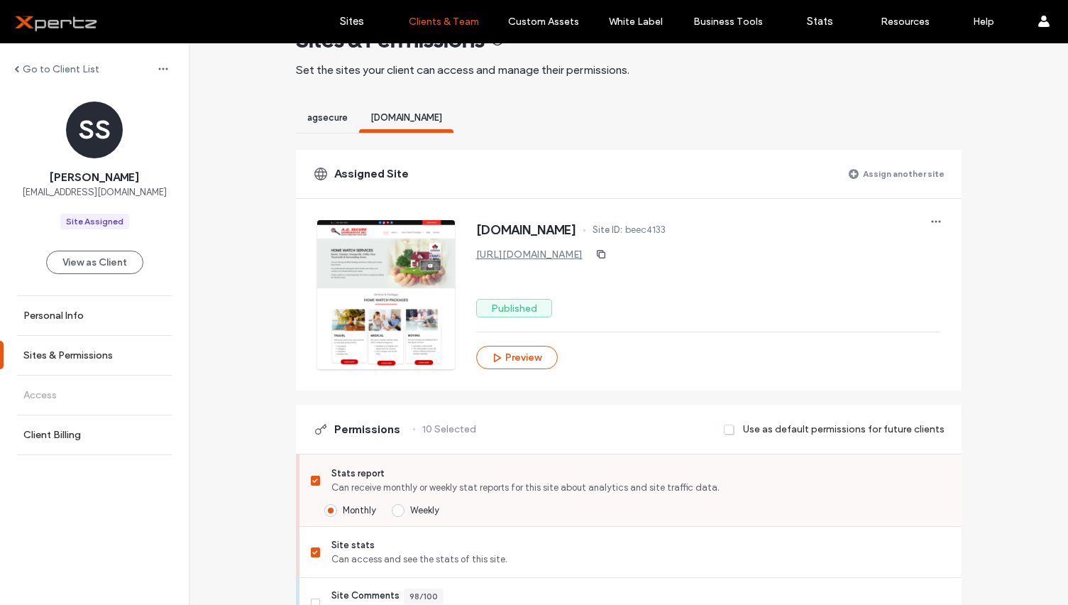
scroll to position [48, 0]
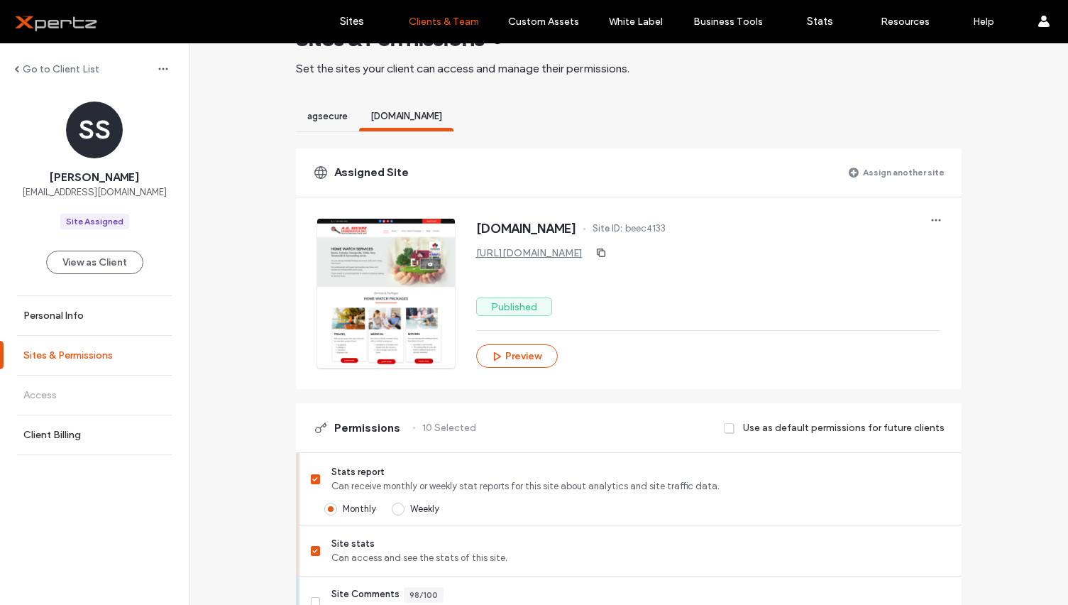
click at [61, 350] on label "Sites & Permissions" at bounding box center [67, 355] width 89 height 12
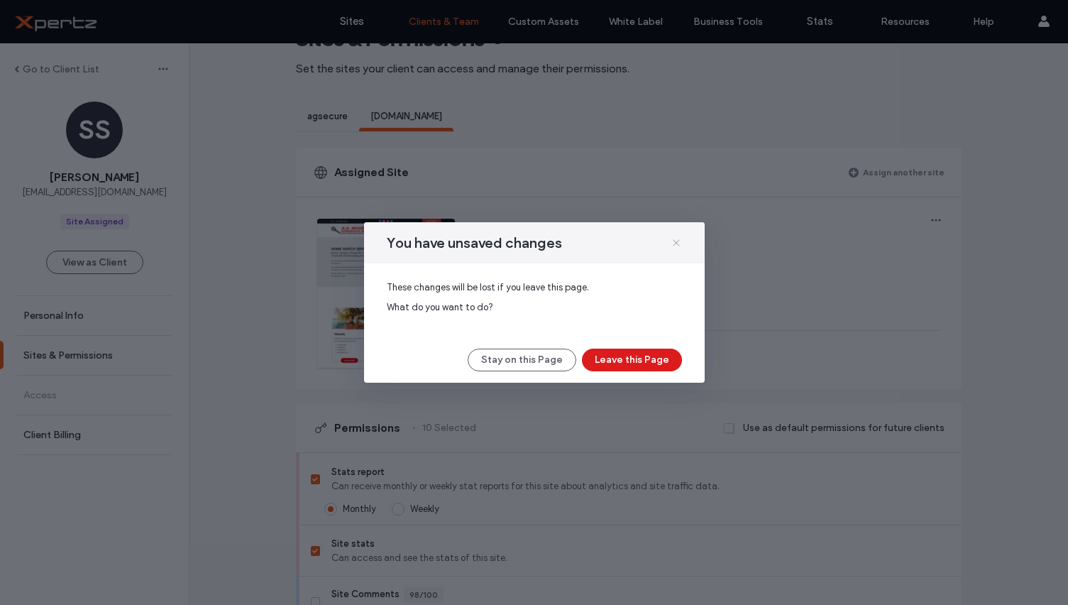
click at [671, 242] on icon at bounding box center [676, 242] width 11 height 11
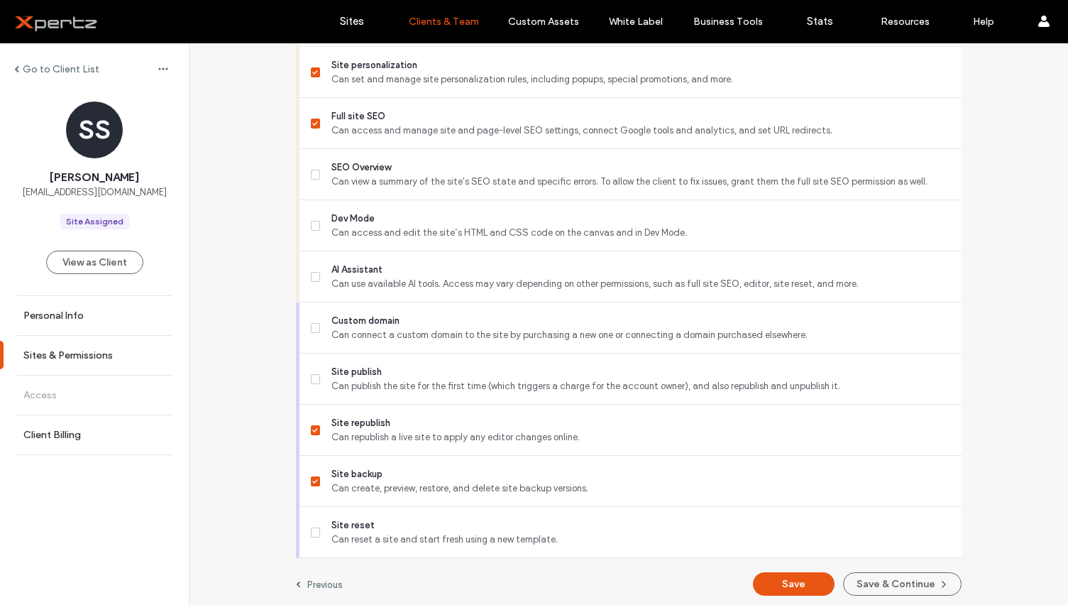
scroll to position [1195, 0]
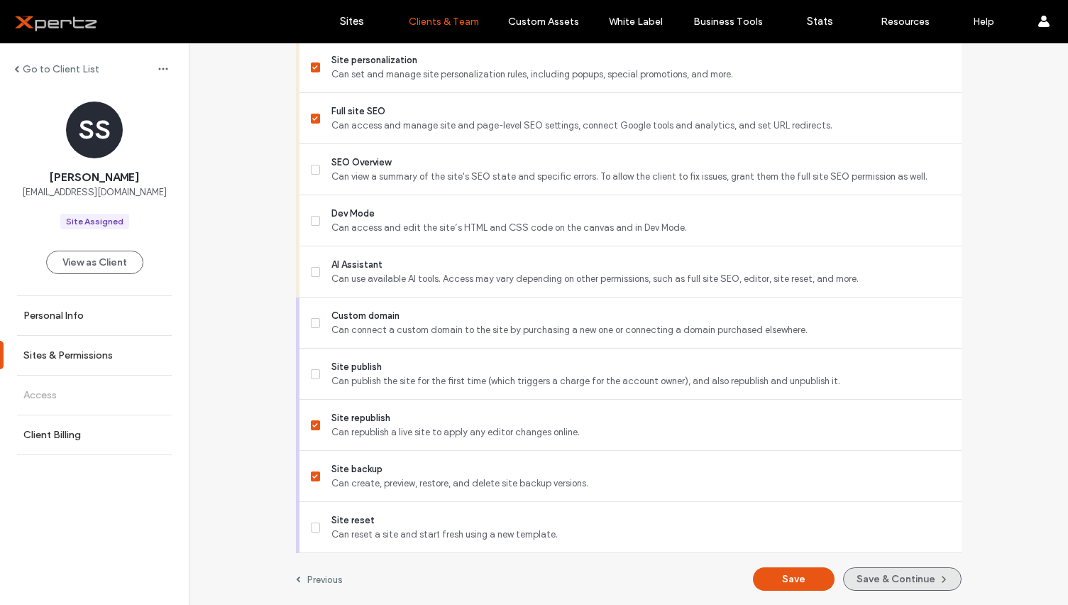
click at [920, 576] on button "Save & Continue" at bounding box center [902, 578] width 119 height 23
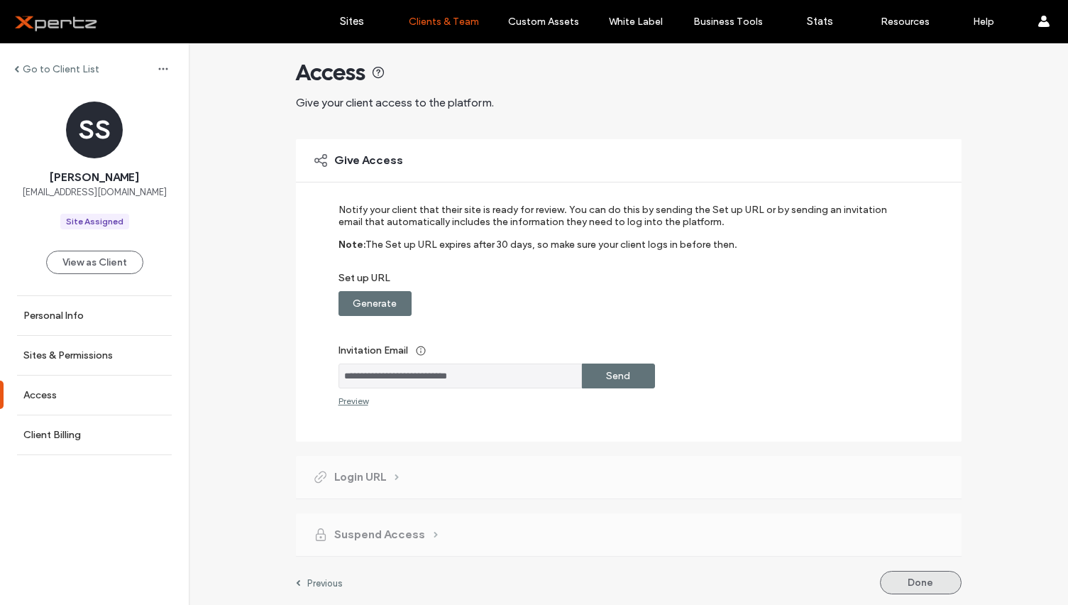
scroll to position [17, 0]
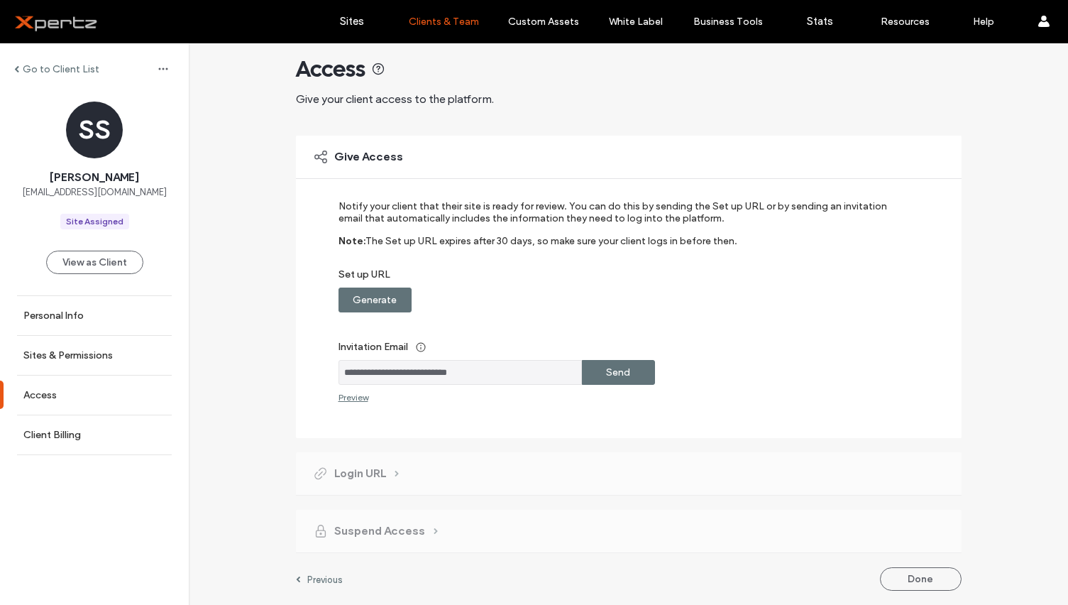
click at [385, 295] on label "Generate" at bounding box center [375, 300] width 44 height 26
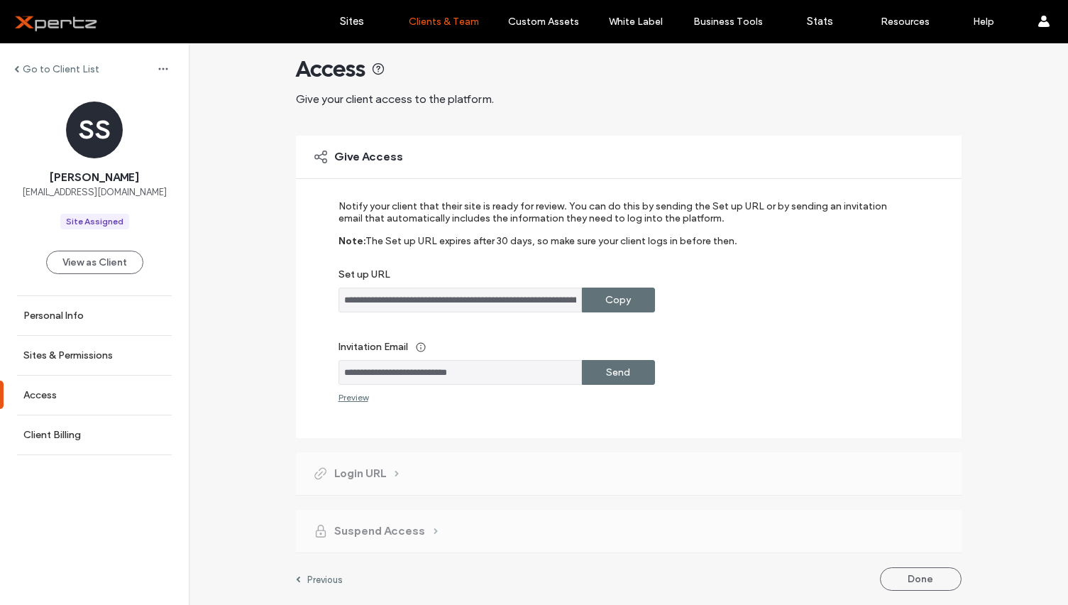
click at [608, 300] on label "Copy" at bounding box center [618, 300] width 26 height 26
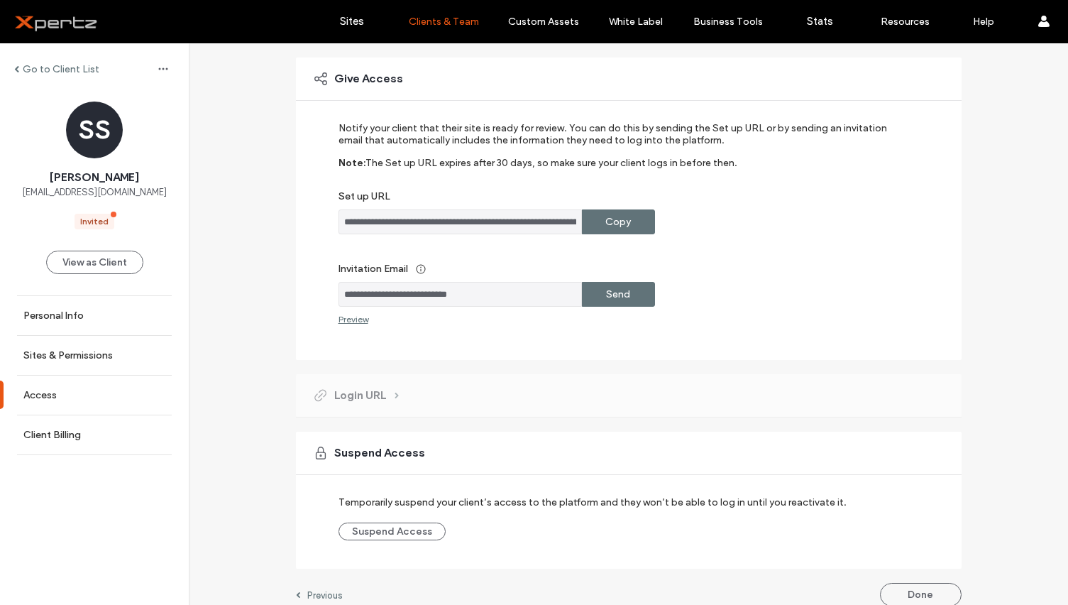
scroll to position [87, 0]
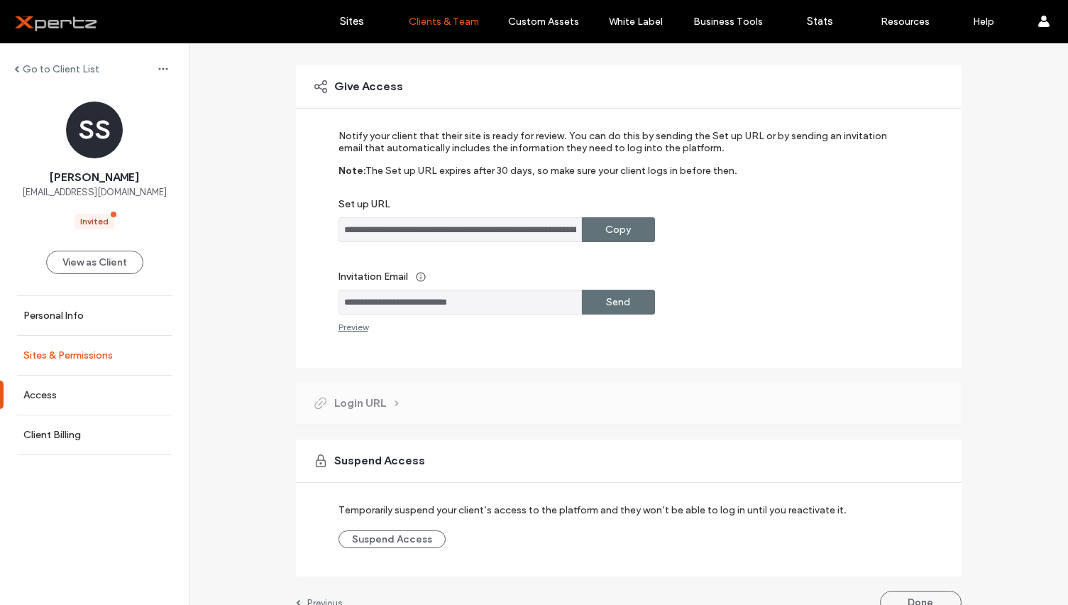
click at [60, 360] on label "Sites & Permissions" at bounding box center [67, 355] width 89 height 12
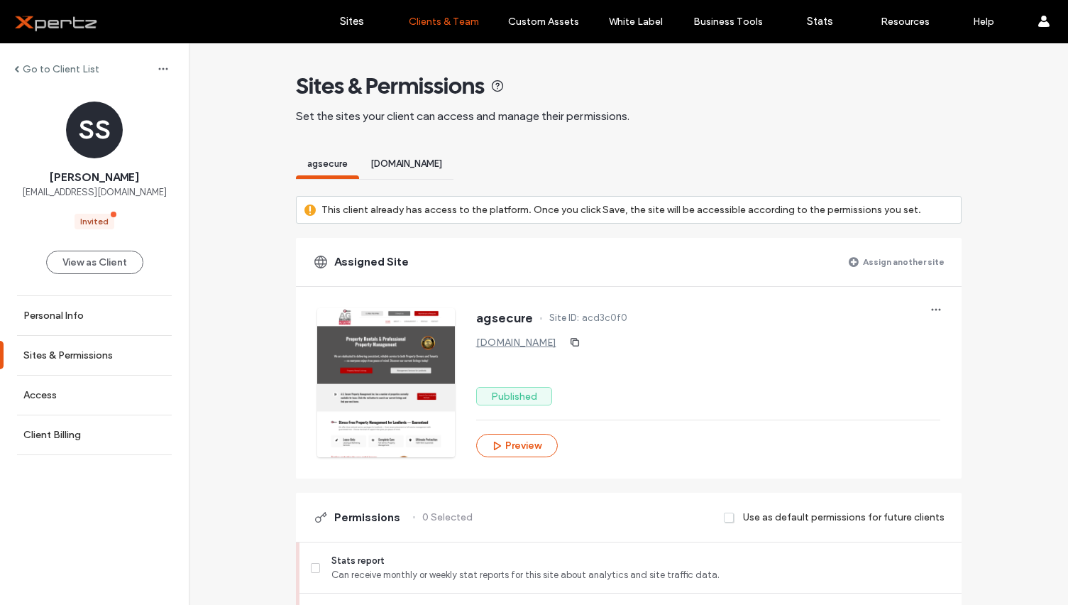
click at [415, 164] on span "[DOMAIN_NAME]" at bounding box center [406, 163] width 72 height 11
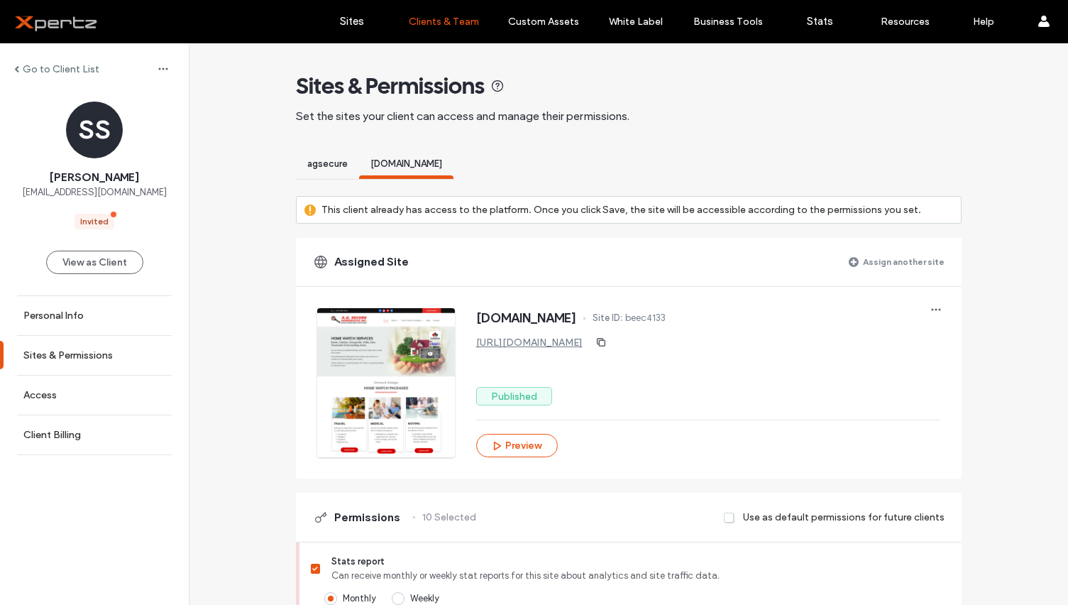
click at [332, 163] on span "agsecure" at bounding box center [327, 163] width 40 height 11
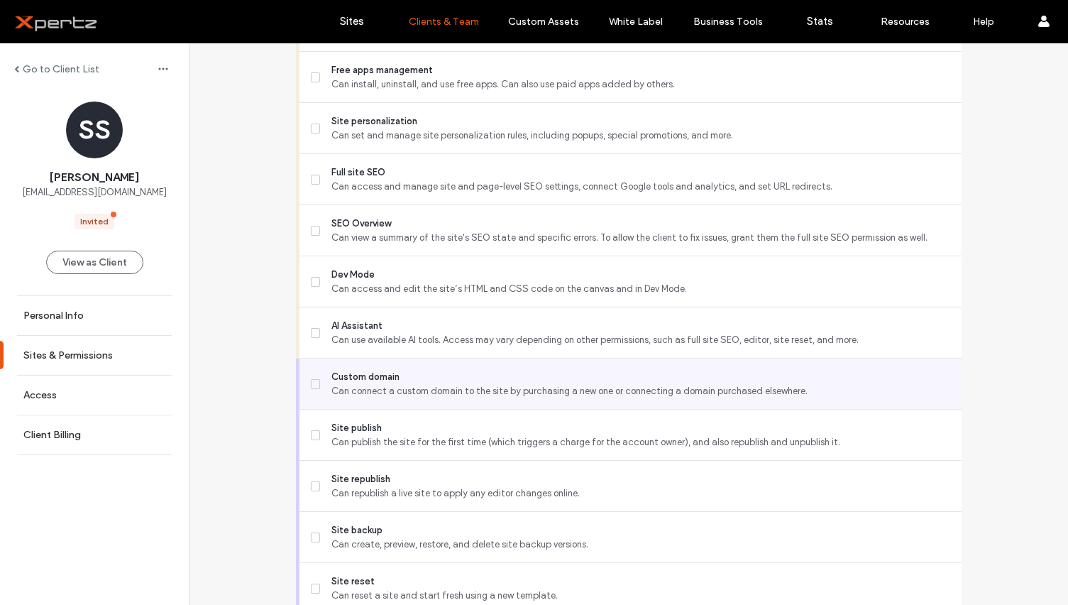
scroll to position [1216, 0]
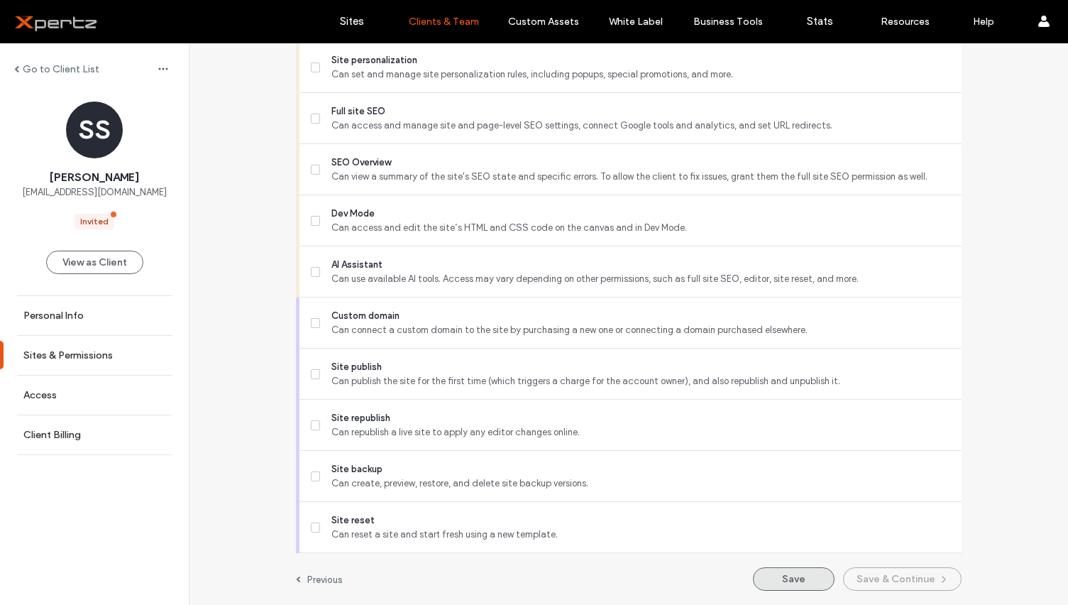
click at [807, 585] on button "Save" at bounding box center [794, 578] width 82 height 23
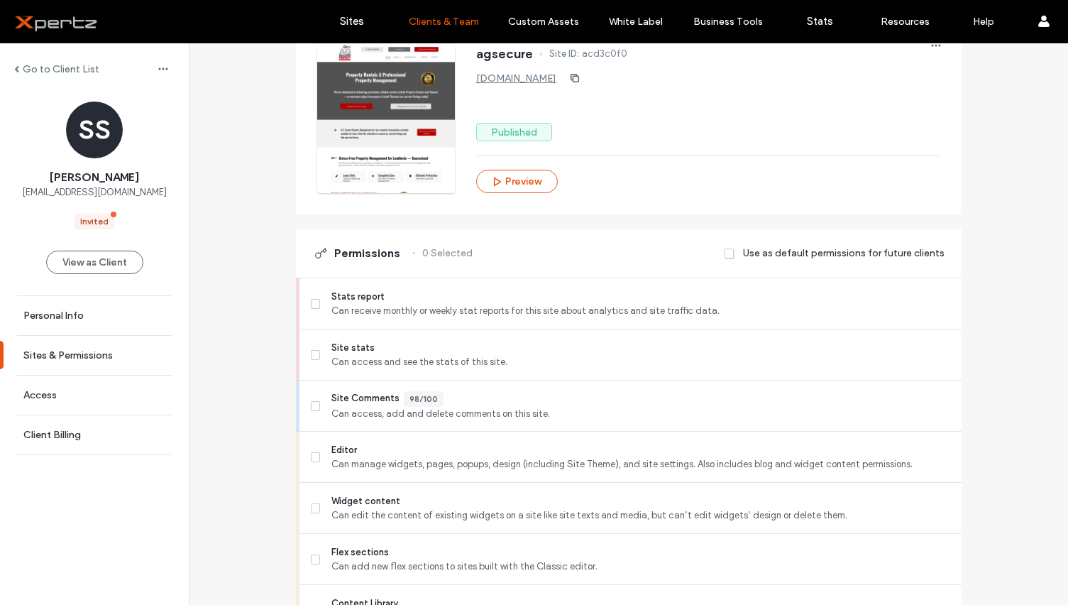
scroll to position [331, 0]
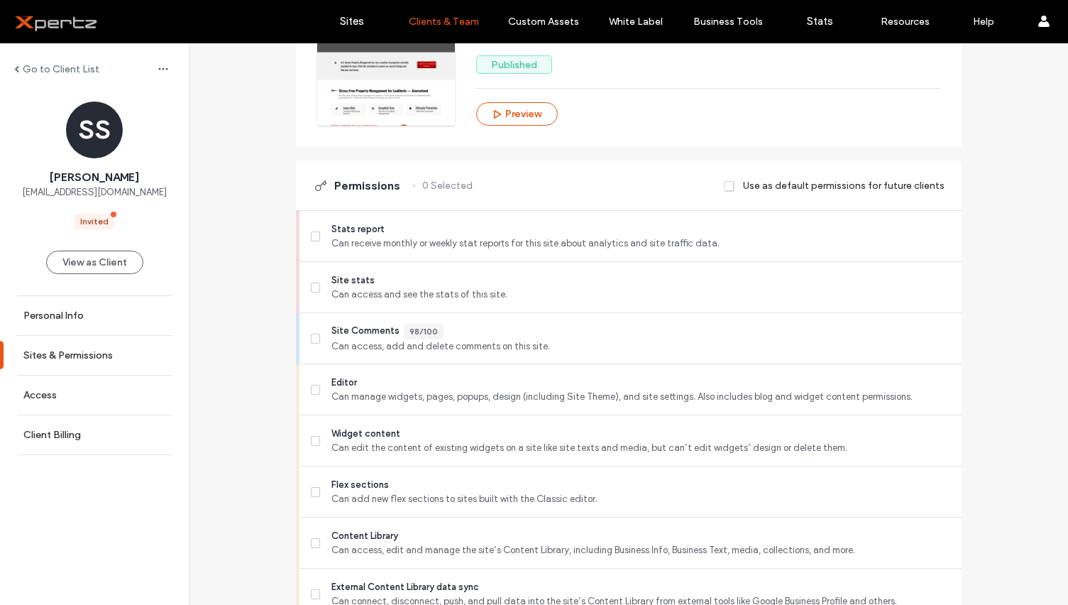
click at [734, 183] on div "Use as default permissions for future clients" at bounding box center [834, 185] width 220 height 26
click at [726, 183] on span at bounding box center [729, 186] width 11 height 13
click at [726, 184] on span at bounding box center [729, 186] width 11 height 13
click at [313, 235] on icon at bounding box center [315, 236] width 5 height 4
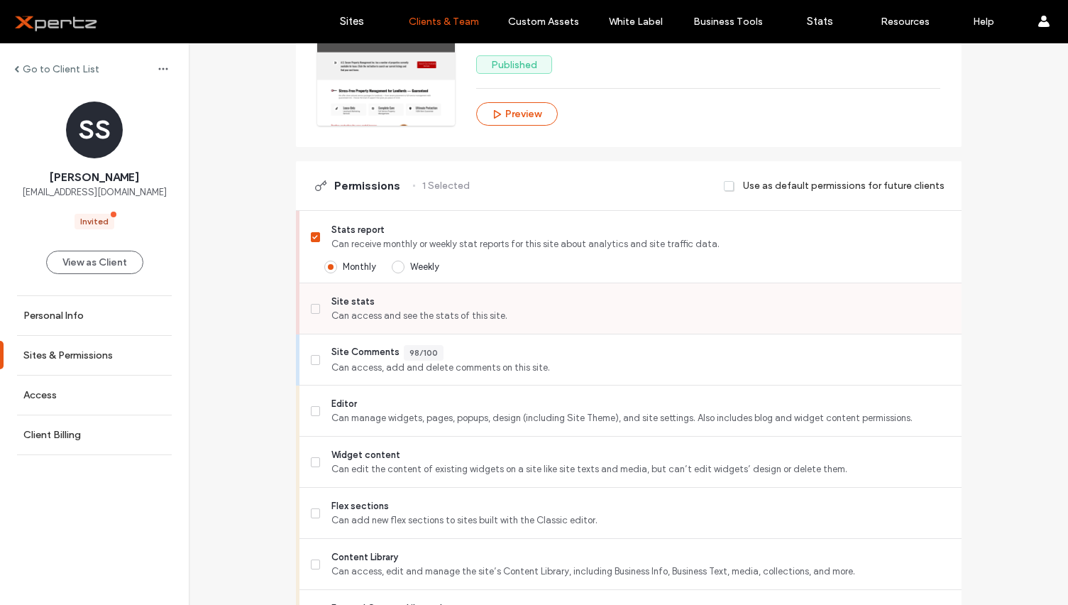
click at [300, 313] on div "Site stats Can access and see the stats of this site." at bounding box center [630, 308] width 662 height 51
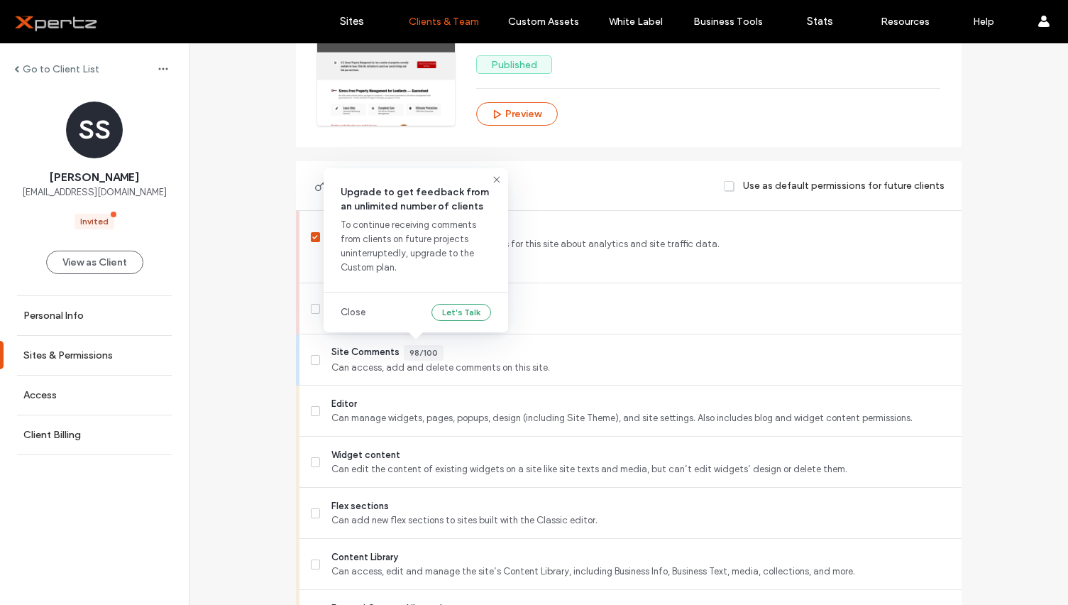
click at [357, 311] on link "Close" at bounding box center [353, 312] width 25 height 14
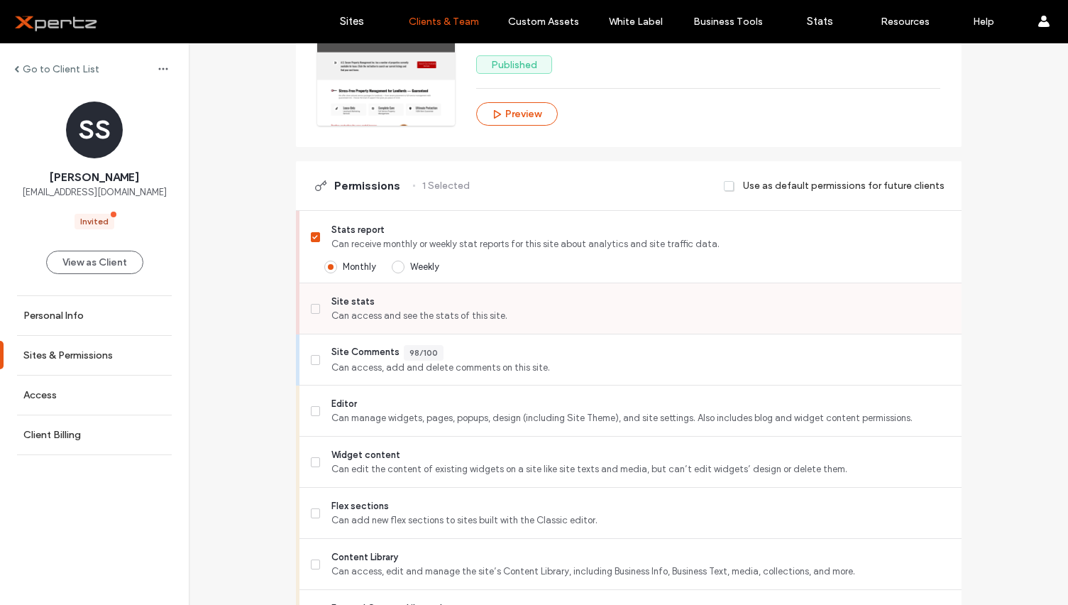
click at [313, 309] on icon at bounding box center [315, 309] width 5 height 4
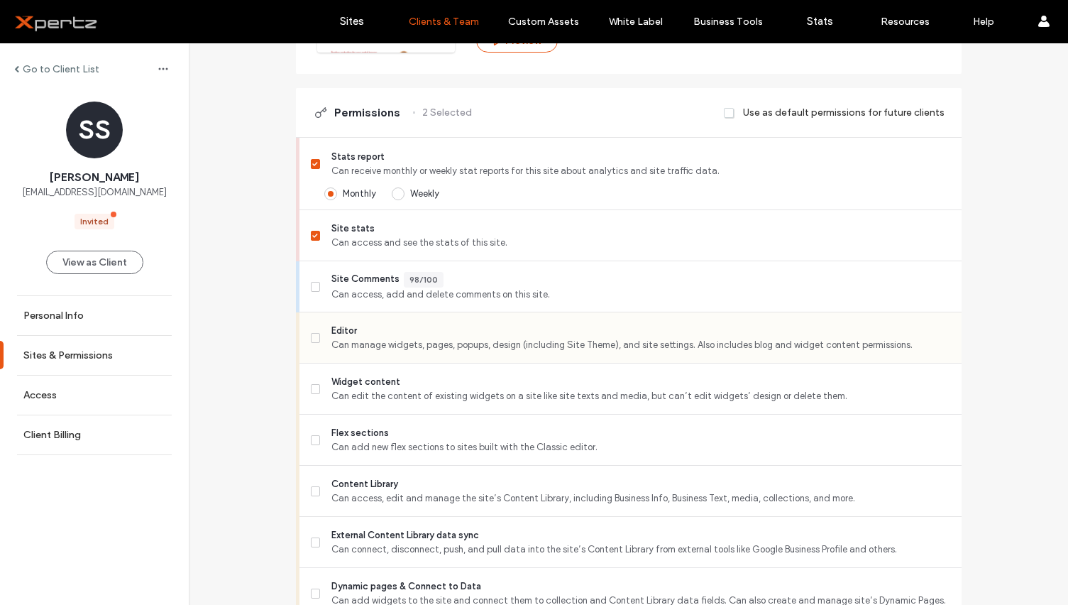
scroll to position [426, 0]
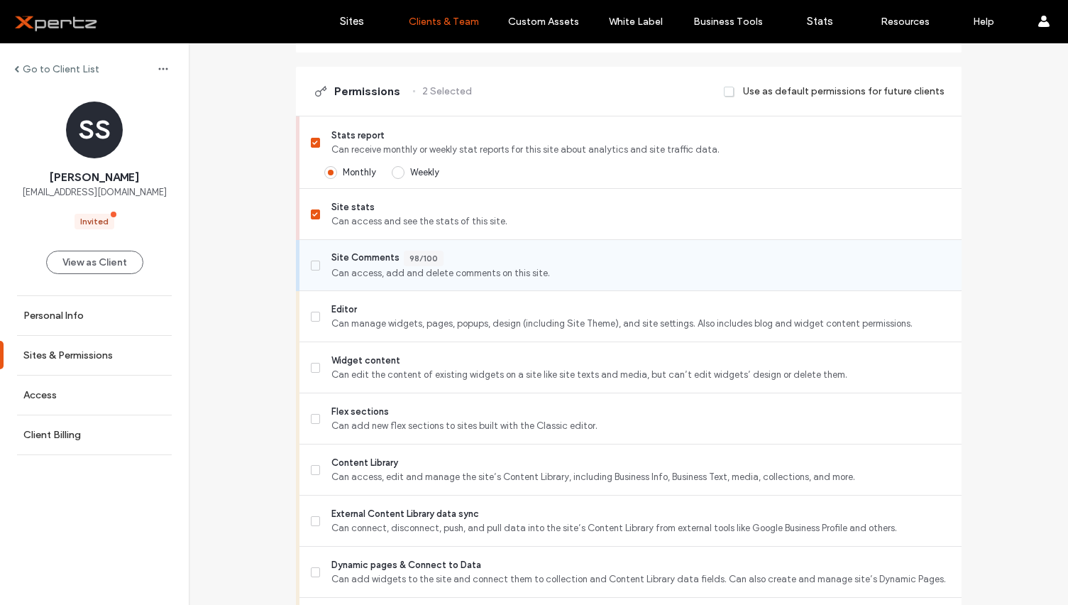
click at [313, 265] on icon at bounding box center [315, 265] width 5 height 4
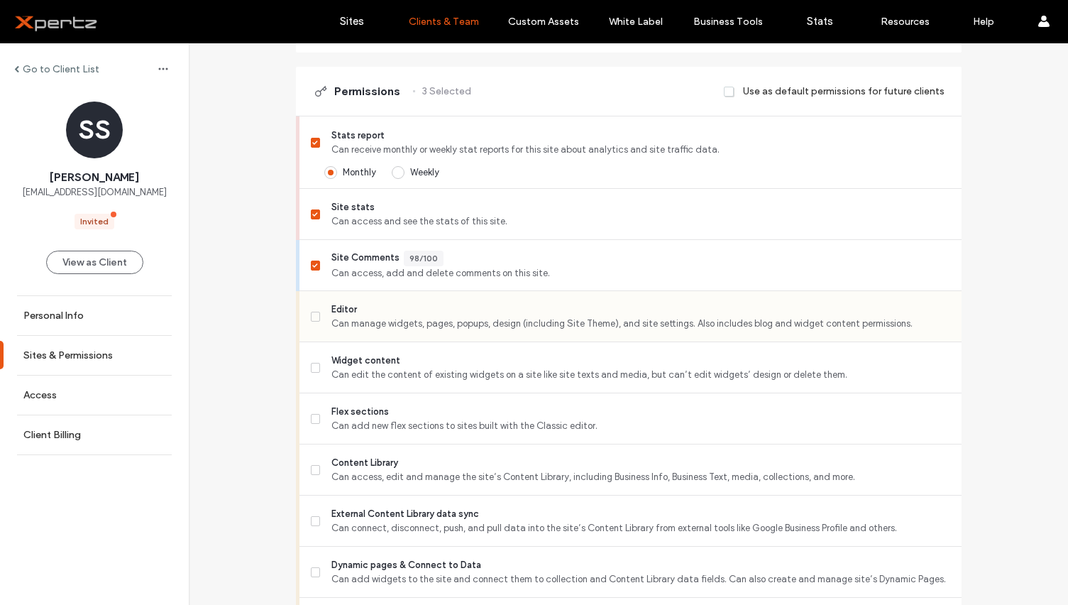
click at [312, 316] on icon at bounding box center [315, 316] width 6 height 4
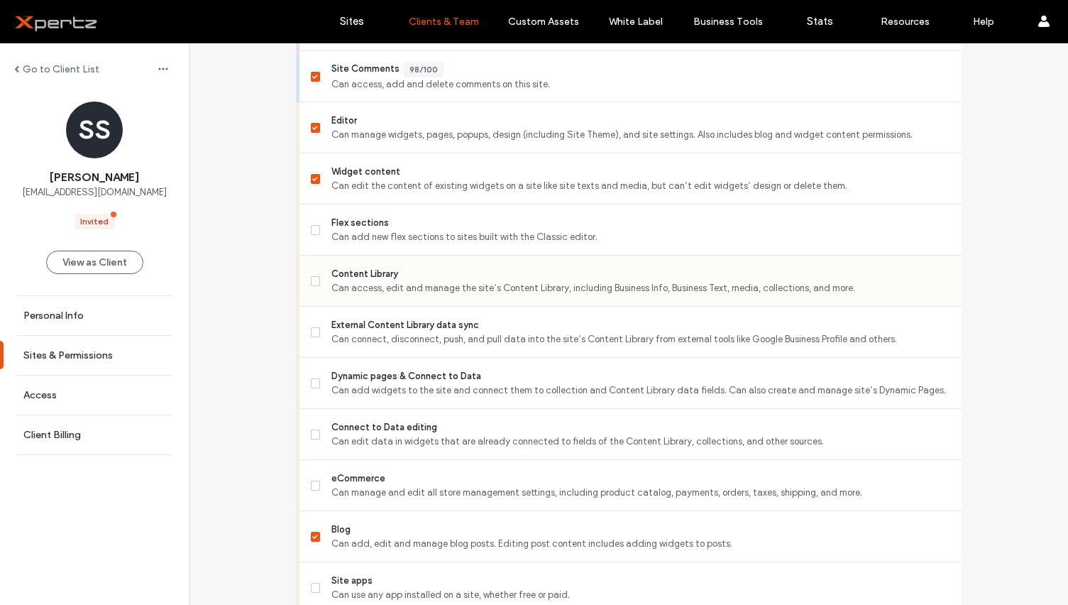
scroll to position [615, 0]
click at [312, 280] on icon at bounding box center [315, 280] width 6 height 4
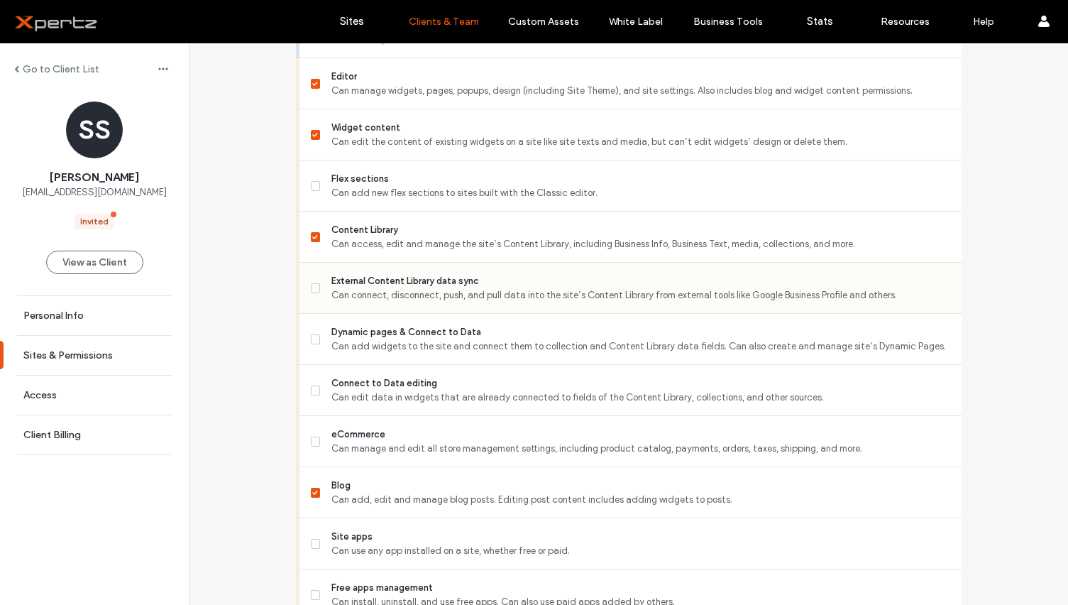
scroll to position [662, 0]
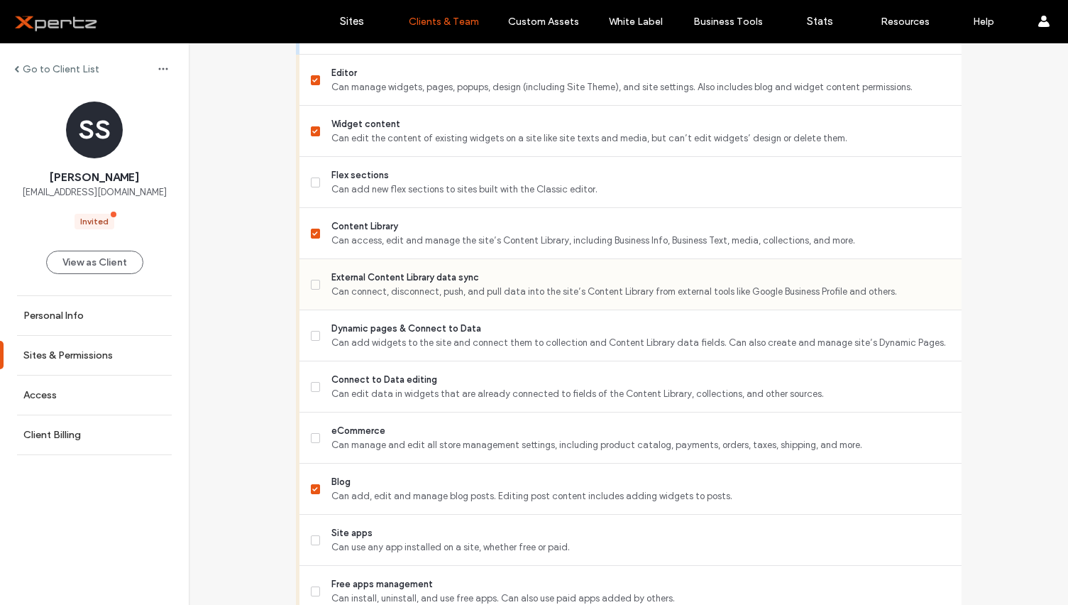
click at [311, 285] on span at bounding box center [316, 285] width 10 height 10
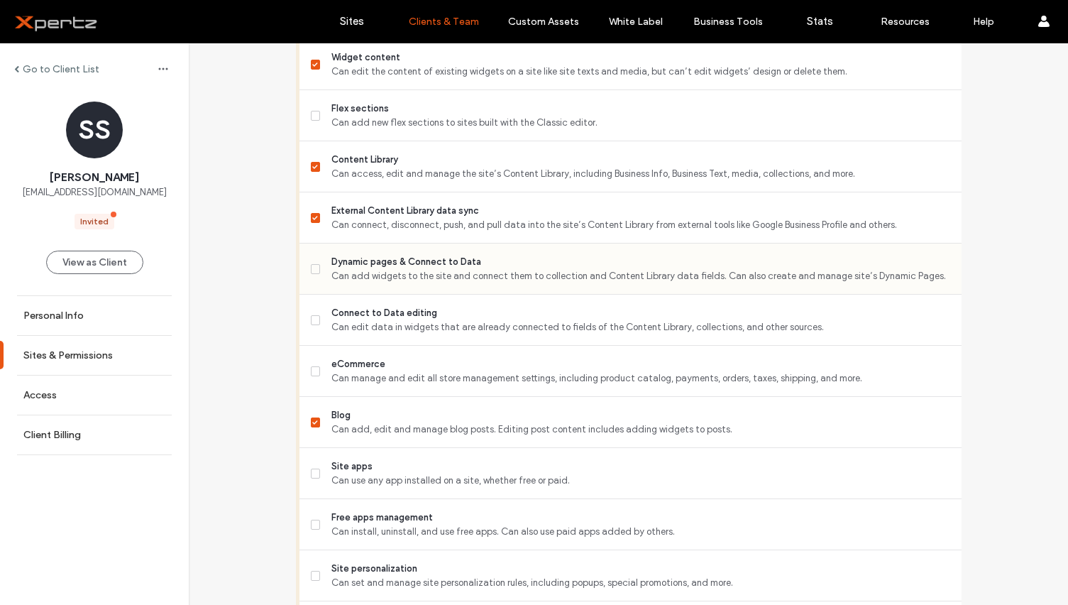
scroll to position [733, 0]
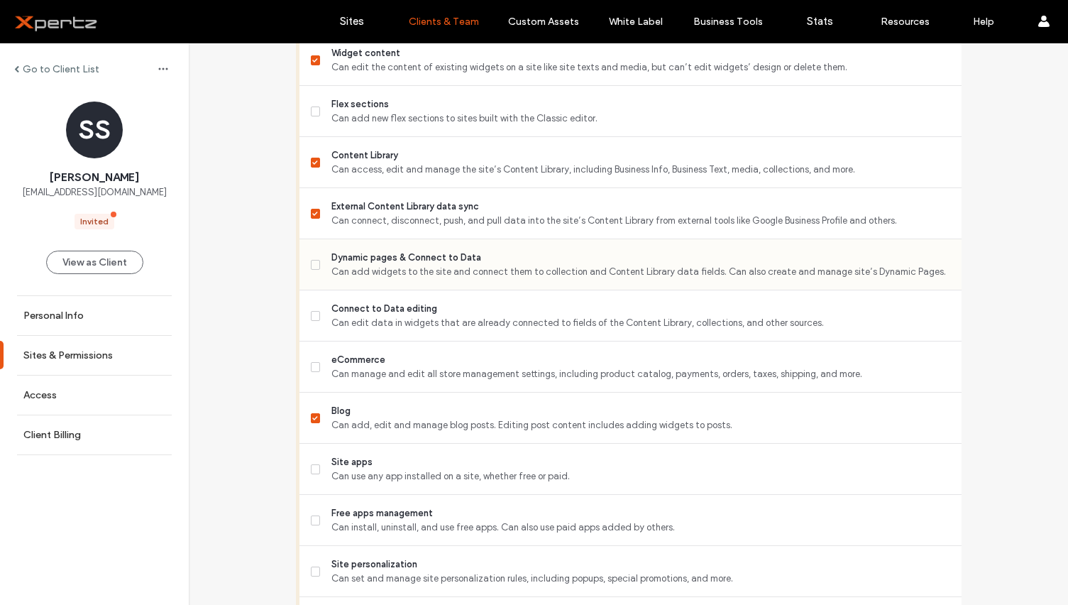
click at [311, 267] on span at bounding box center [316, 265] width 10 height 10
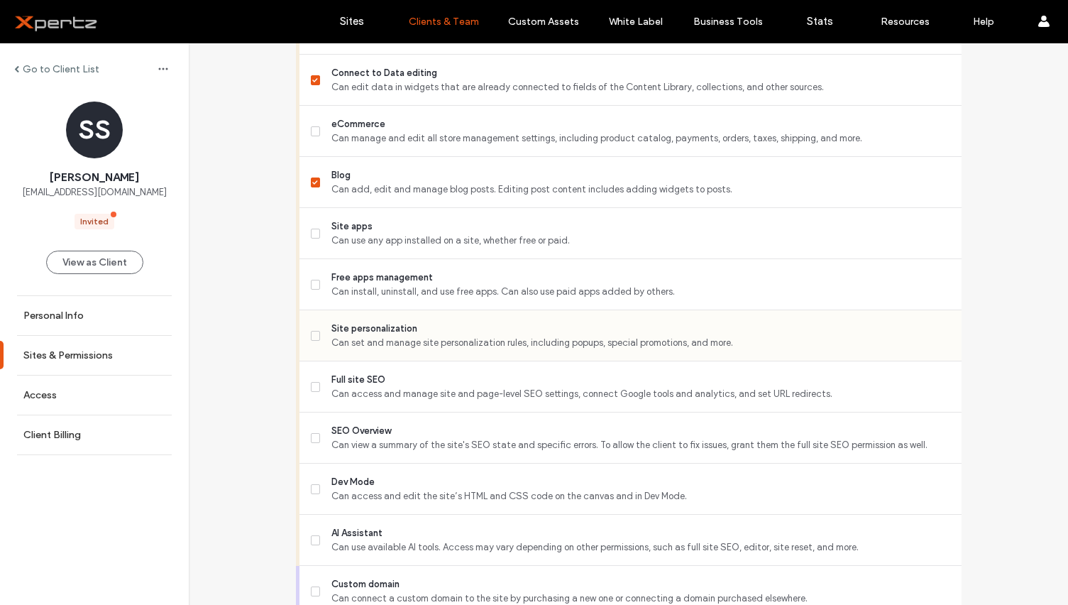
scroll to position [970, 0]
click at [314, 334] on span at bounding box center [316, 334] width 10 height 10
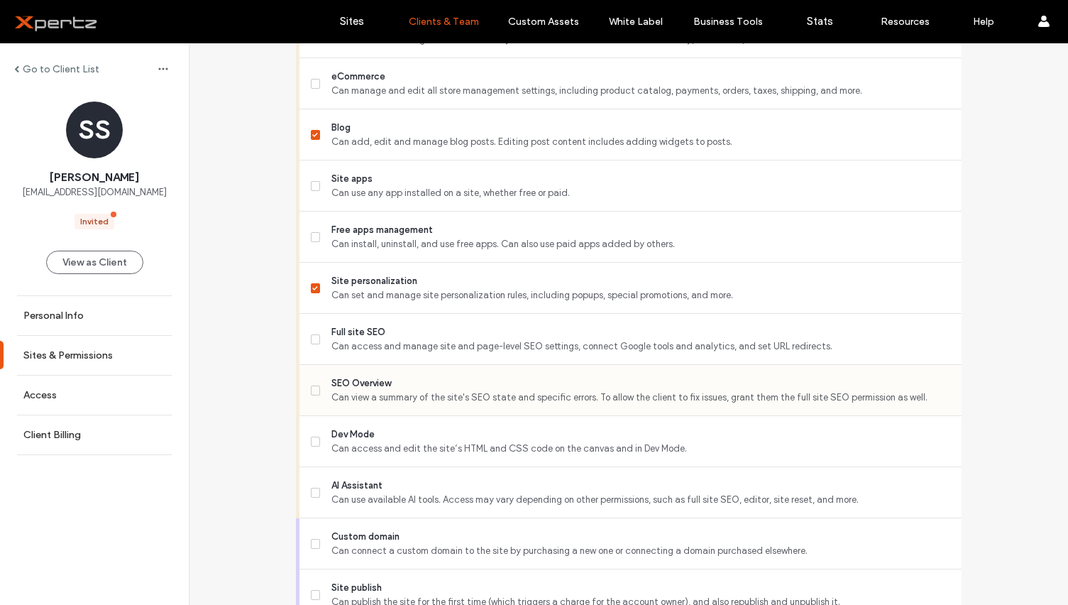
scroll to position [1017, 0]
click at [311, 387] on span at bounding box center [316, 390] width 10 height 10
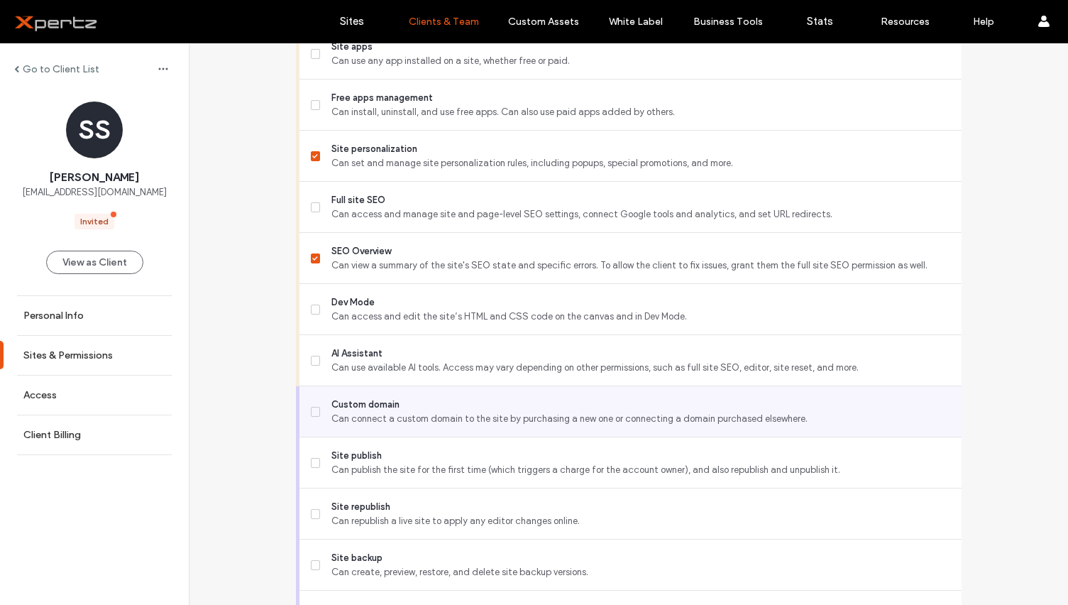
scroll to position [1159, 0]
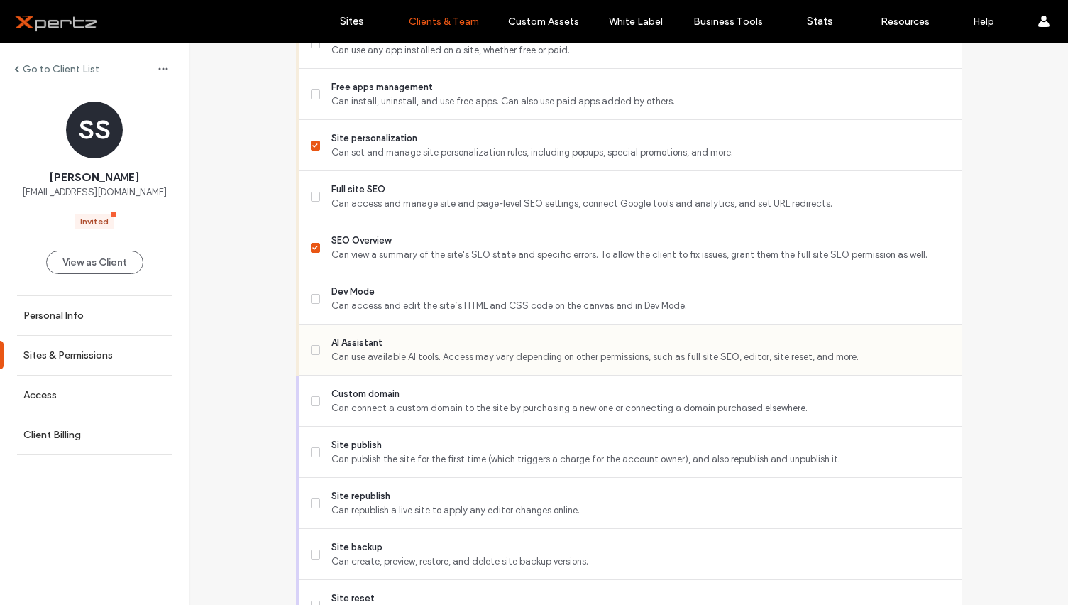
click at [312, 351] on icon at bounding box center [315, 350] width 6 height 4
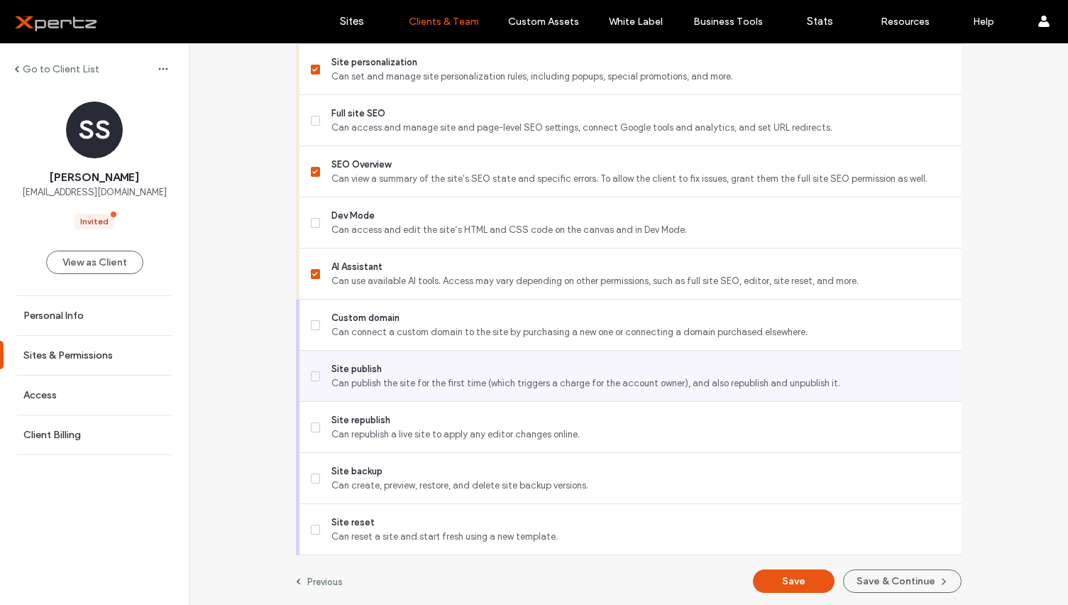
scroll to position [1237, 0]
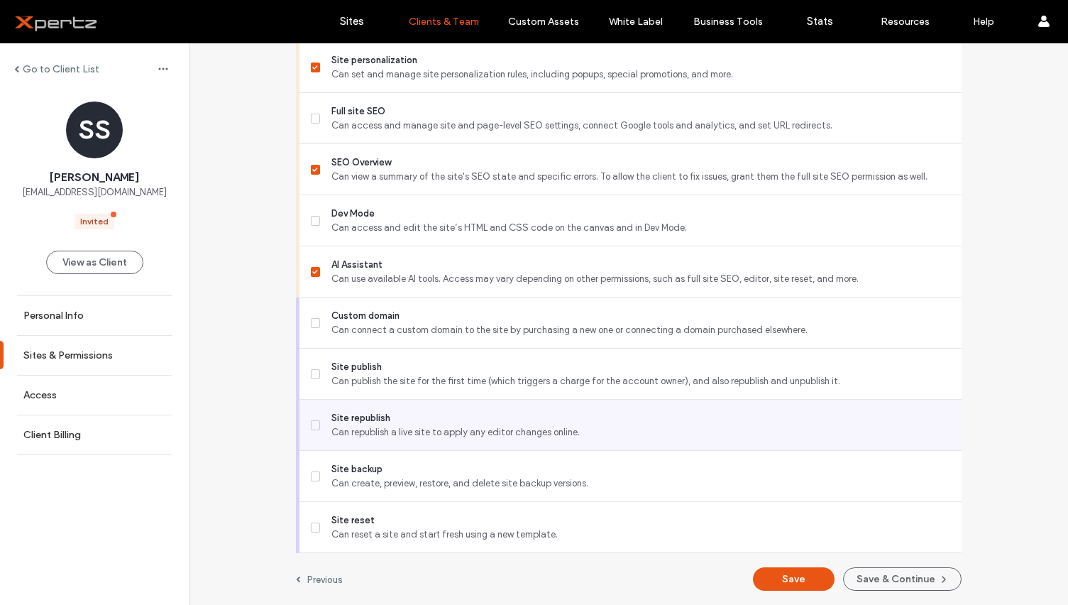
click at [314, 419] on label "Site republish Can republish a live site to apply any editor changes online." at bounding box center [630, 425] width 639 height 28
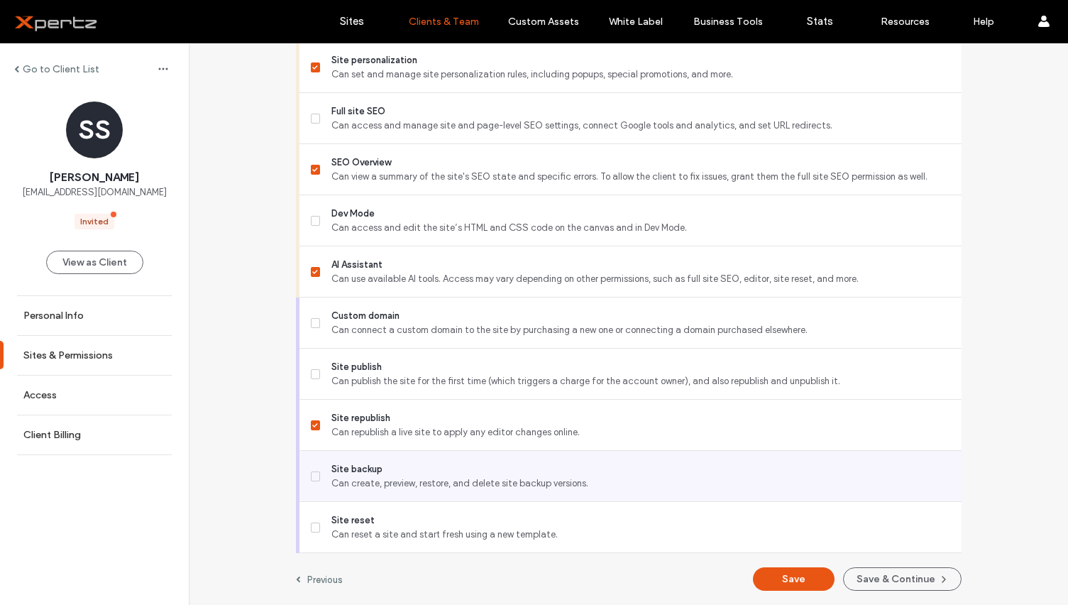
click at [312, 474] on icon at bounding box center [315, 476] width 6 height 4
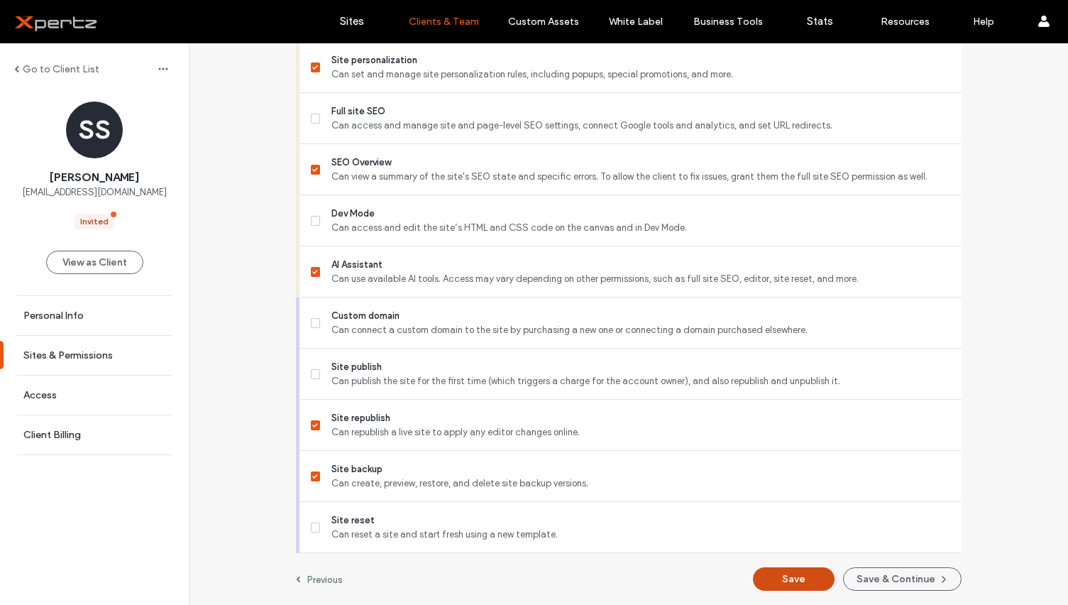
click at [784, 575] on button "Save" at bounding box center [794, 578] width 82 height 23
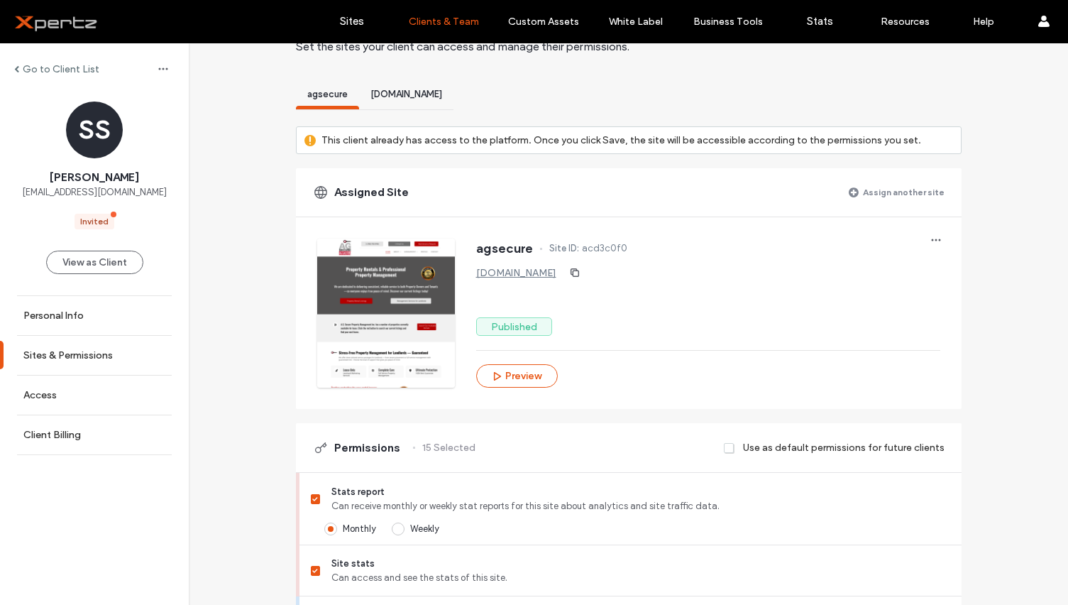
scroll to position [71, 0]
click at [388, 93] on span "[DOMAIN_NAME]" at bounding box center [406, 92] width 72 height 11
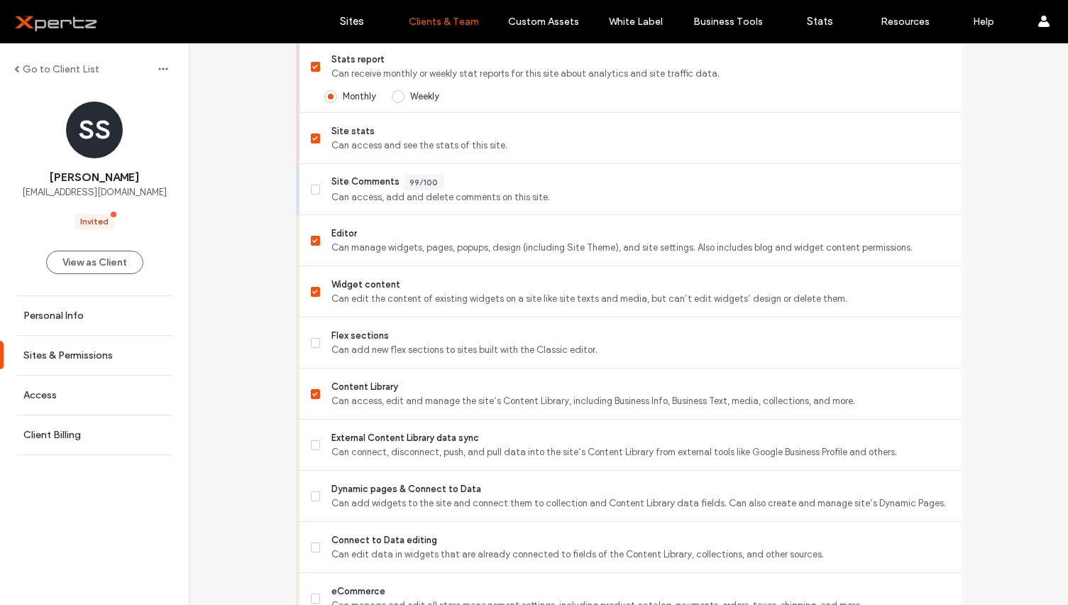
scroll to position [497, 0]
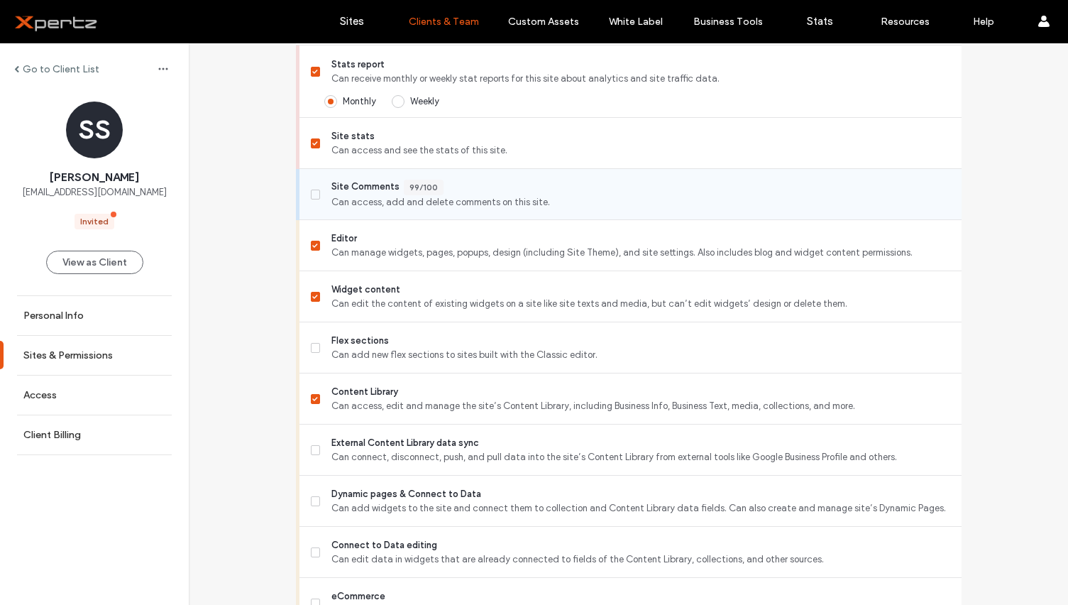
click at [312, 193] on icon at bounding box center [315, 194] width 6 height 4
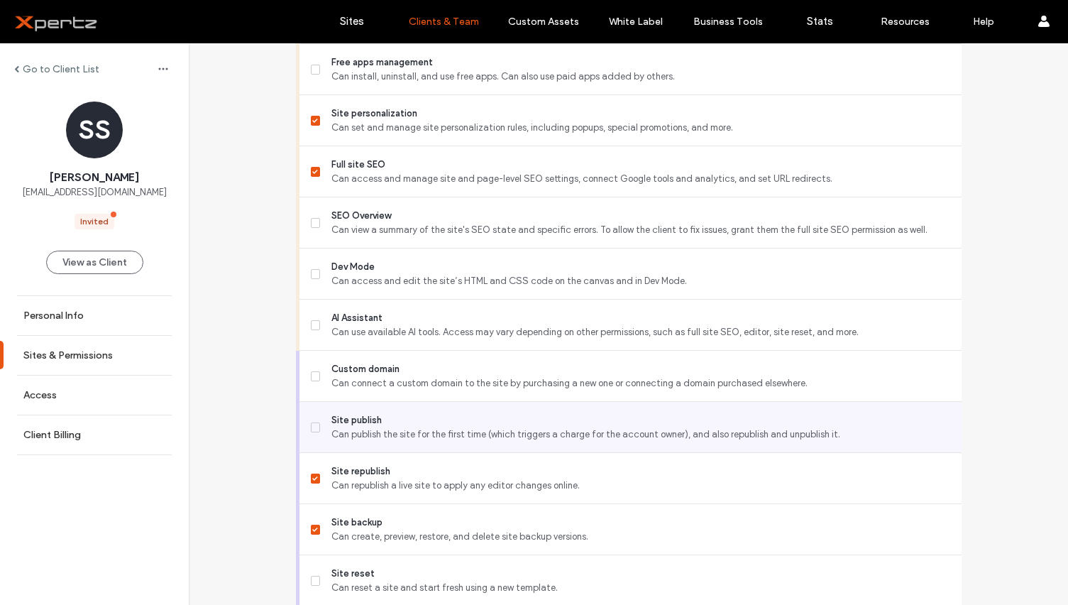
scroll to position [1237, 0]
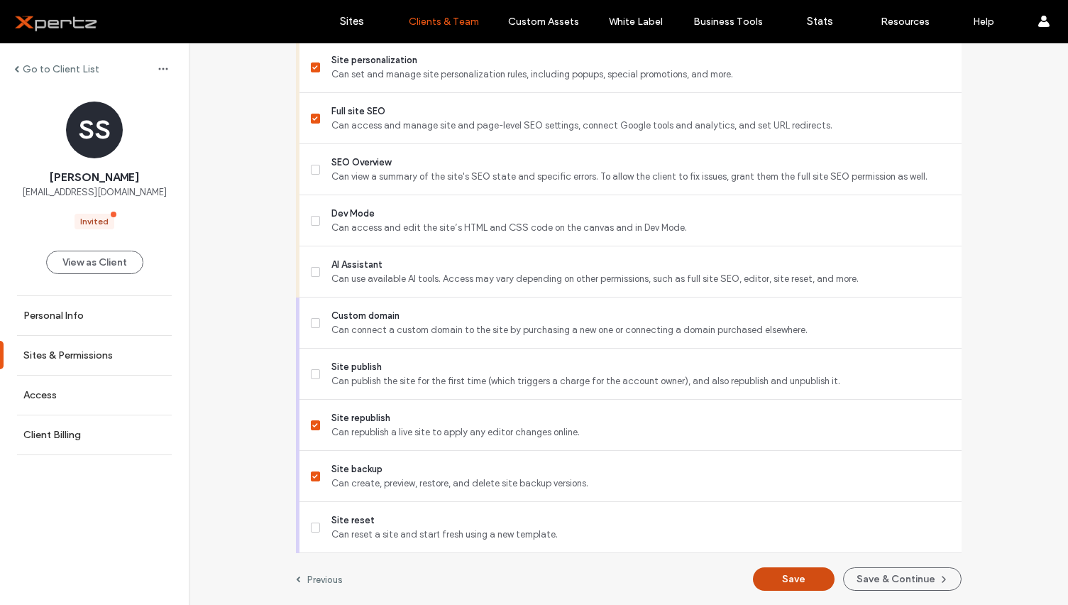
click at [798, 578] on button "Save" at bounding box center [794, 578] width 82 height 23
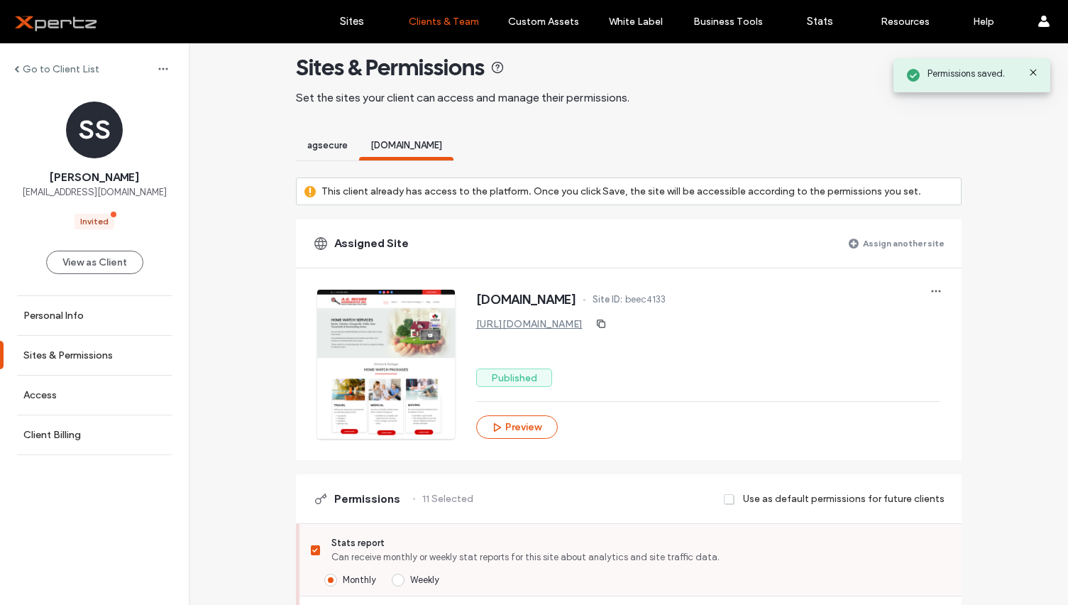
scroll to position [23, 0]
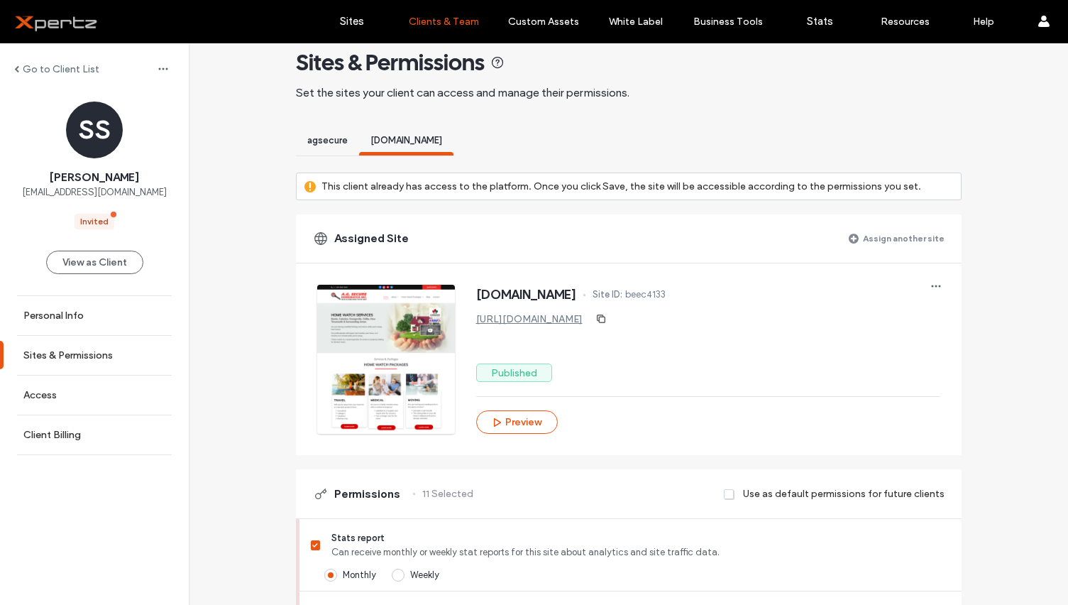
click at [325, 143] on span "agsecure" at bounding box center [327, 140] width 40 height 11
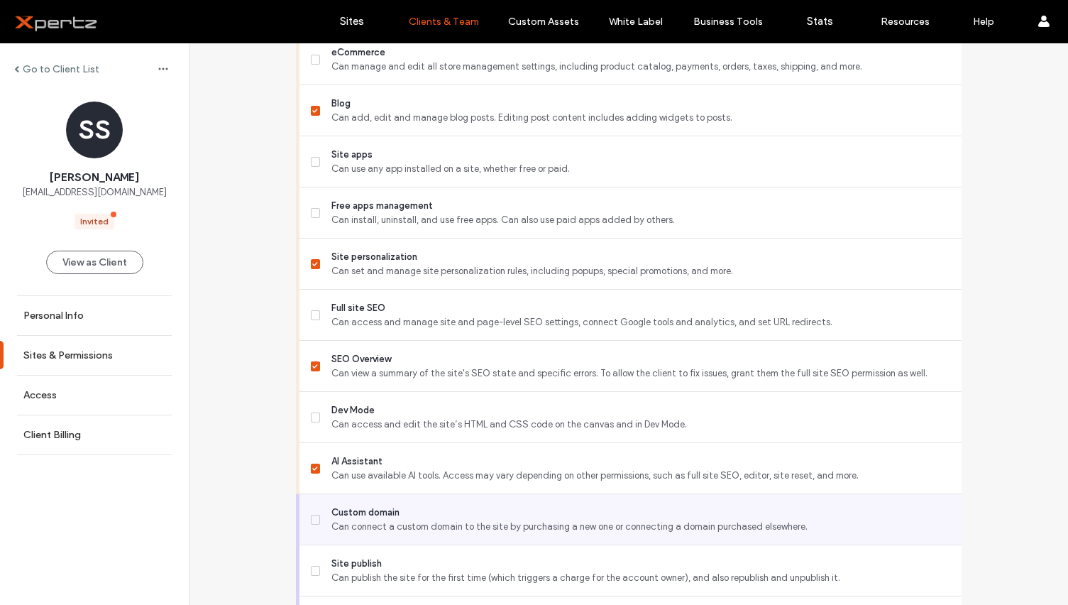
scroll to position [1041, 0]
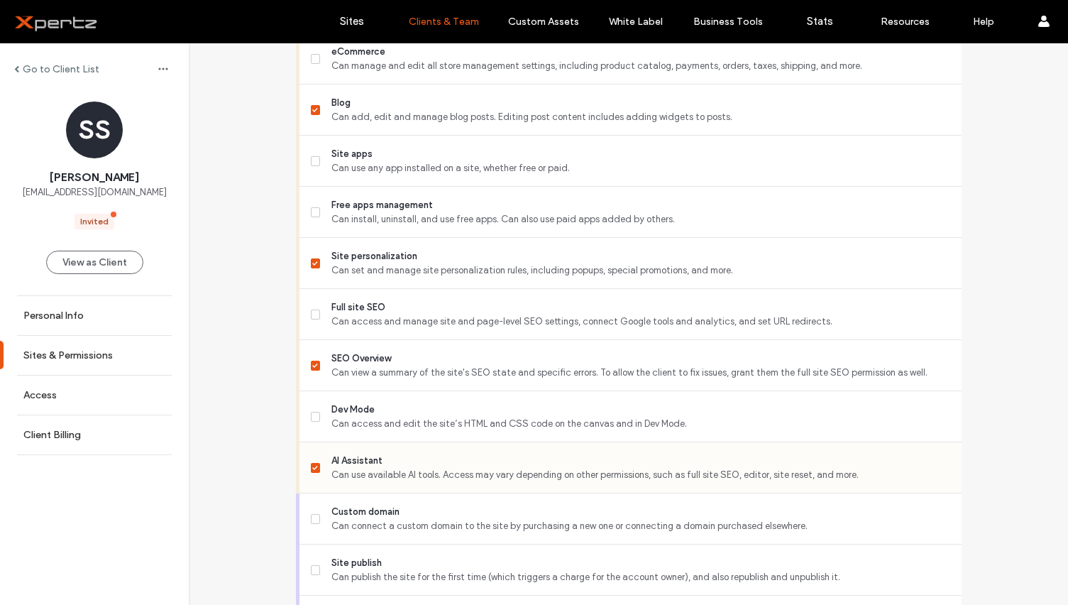
click at [314, 463] on span at bounding box center [316, 468] width 10 height 10
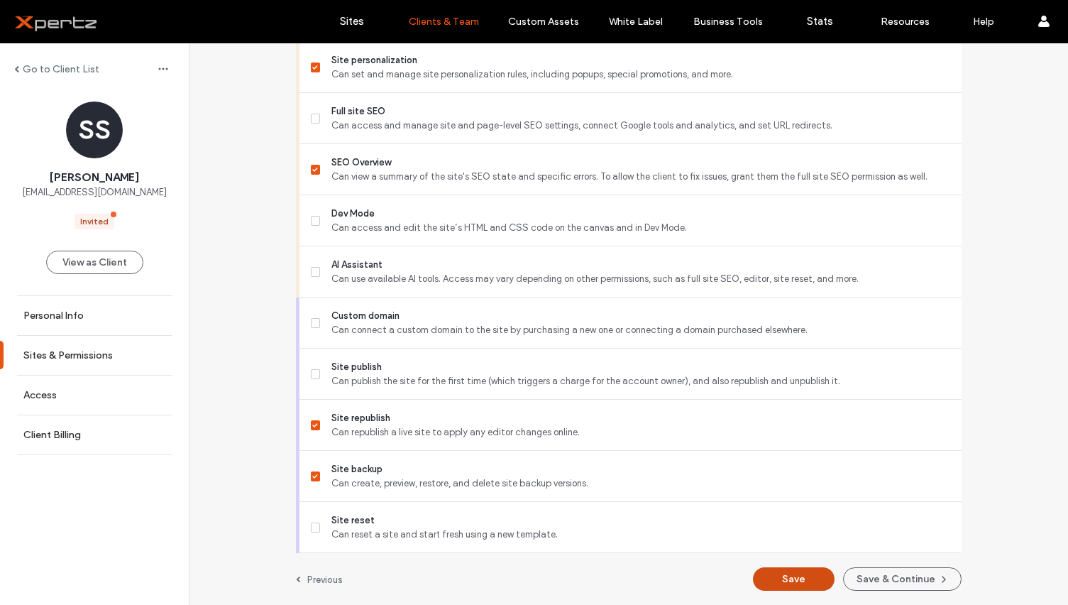
click at [805, 573] on button "Save" at bounding box center [794, 578] width 82 height 23
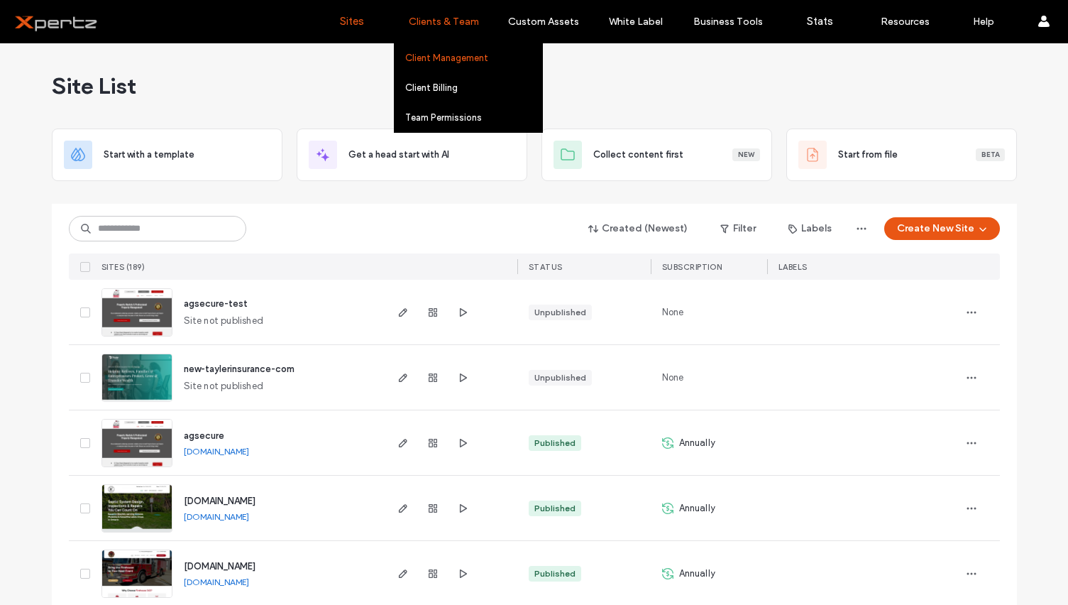
click at [445, 50] on link "Client Management" at bounding box center [473, 57] width 137 height 29
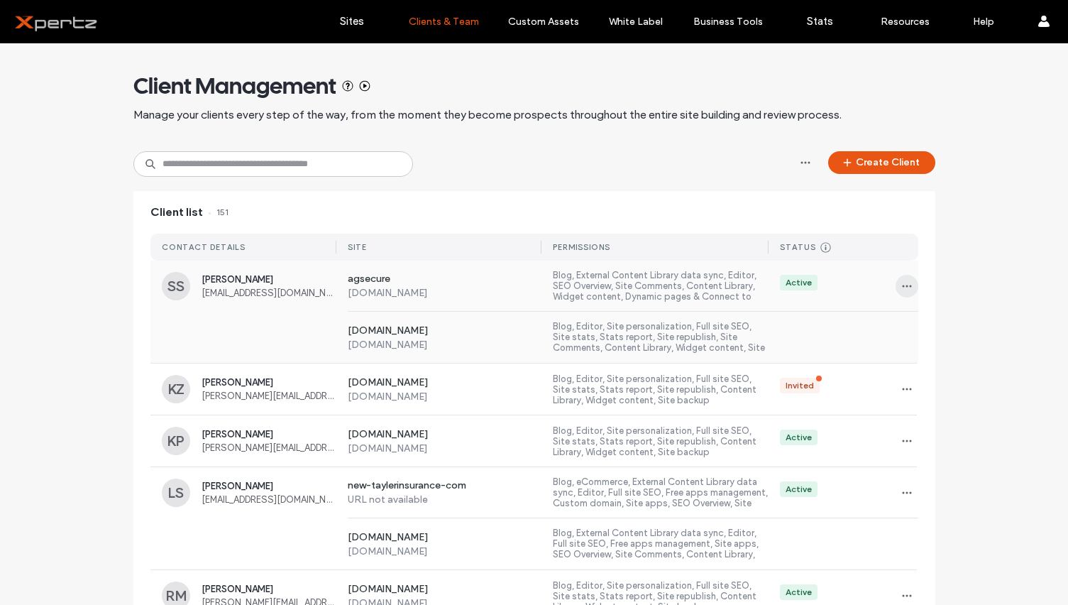
click at [901, 290] on icon "button" at bounding box center [906, 285] width 11 height 11
click at [927, 378] on span "Delete client" at bounding box center [946, 377] width 53 height 14
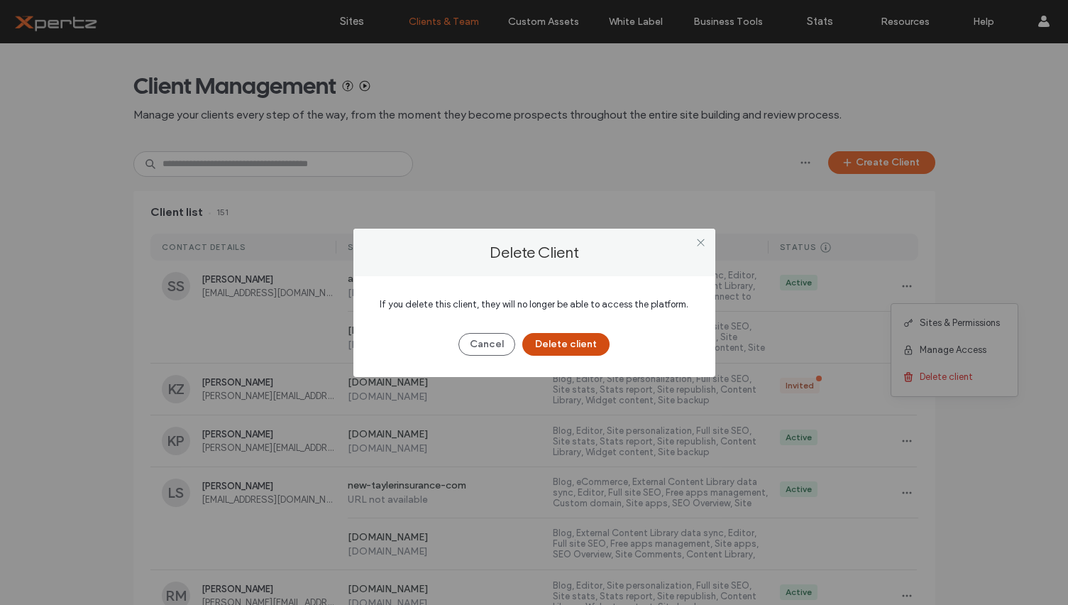
click at [540, 340] on button "Delete client" at bounding box center [565, 344] width 87 height 23
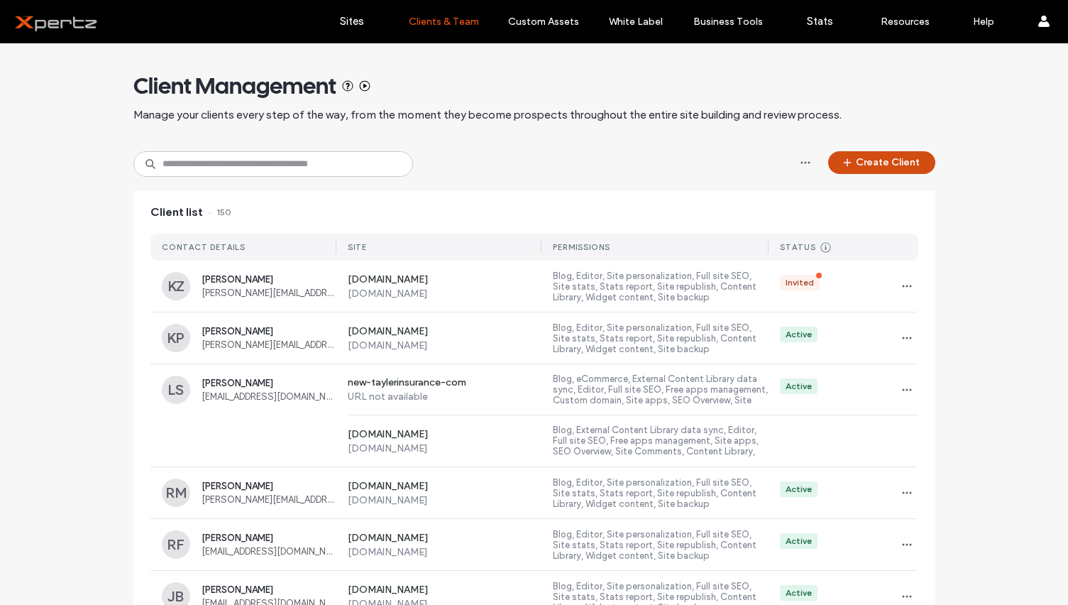
click at [883, 161] on button "Create Client" at bounding box center [881, 162] width 107 height 23
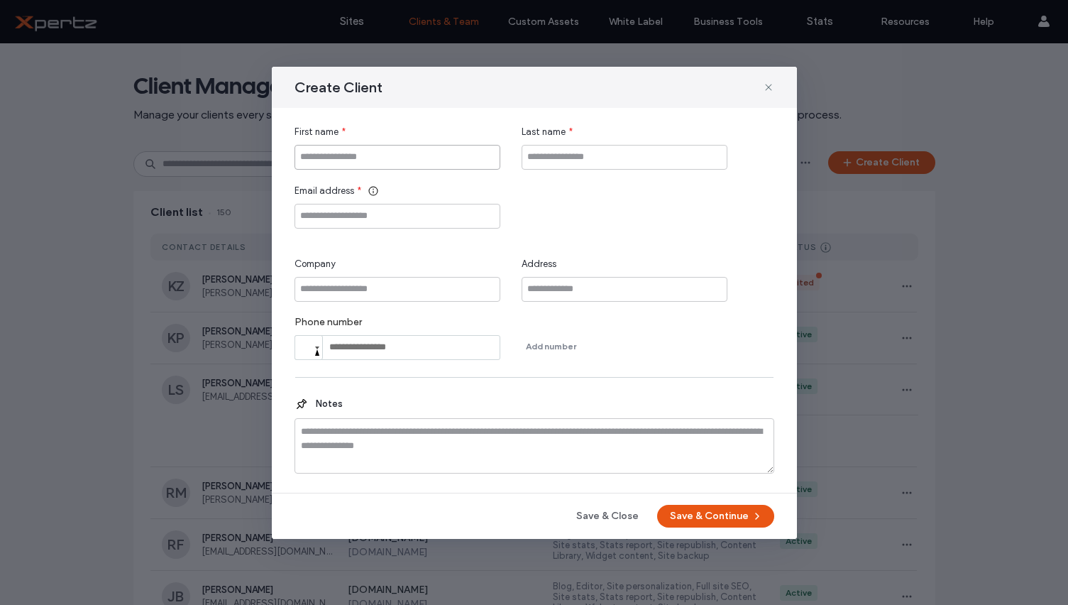
click at [407, 158] on input "First name" at bounding box center [397, 157] width 206 height 25
type input "*****"
type input "**********"
click at [697, 514] on button "Save & Continue" at bounding box center [715, 516] width 117 height 23
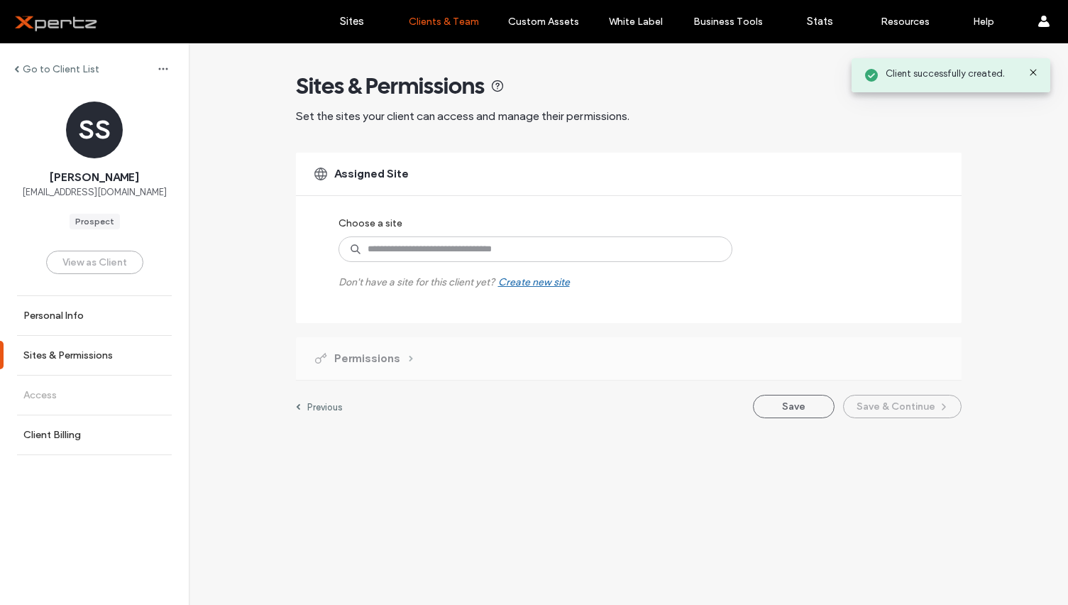
click at [427, 265] on label "Don't have a site for this client yet? Create new site" at bounding box center [453, 275] width 231 height 26
click at [431, 251] on input at bounding box center [535, 249] width 394 height 26
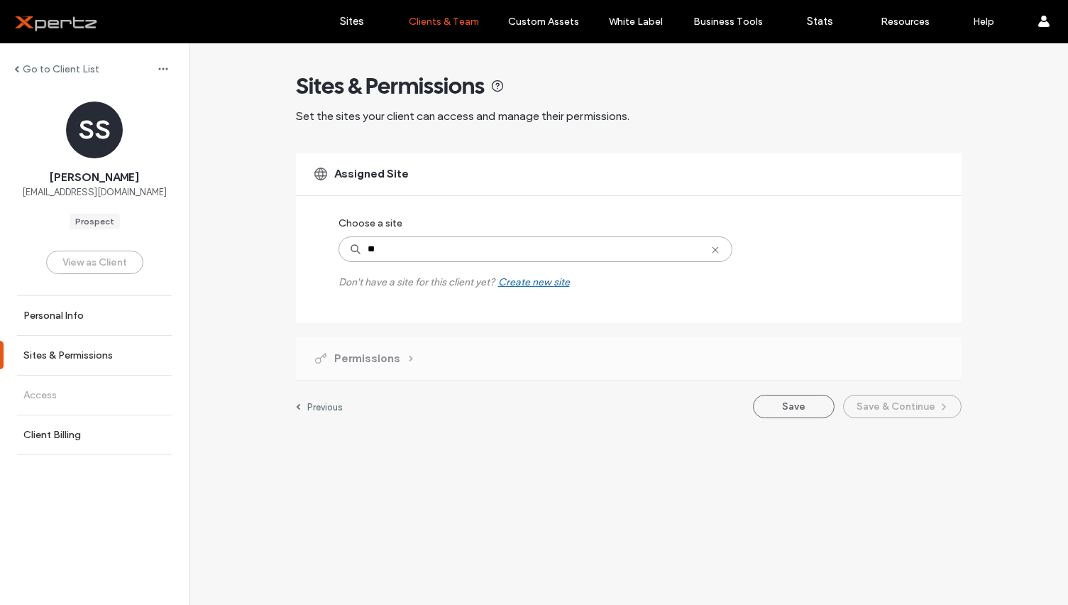
type input "***"
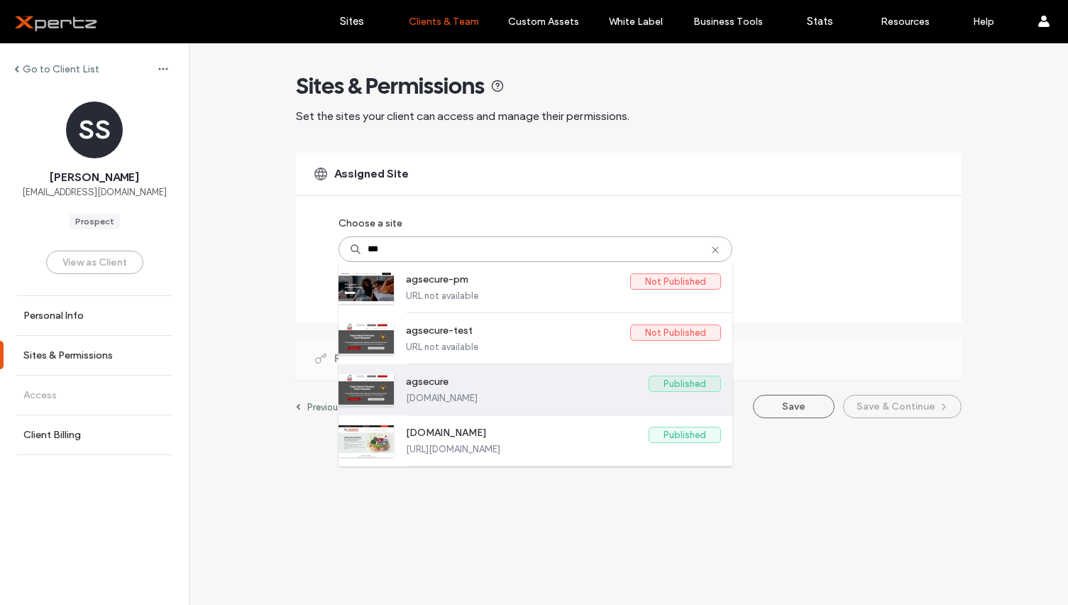
click at [443, 385] on label "agsecure" at bounding box center [527, 383] width 243 height 17
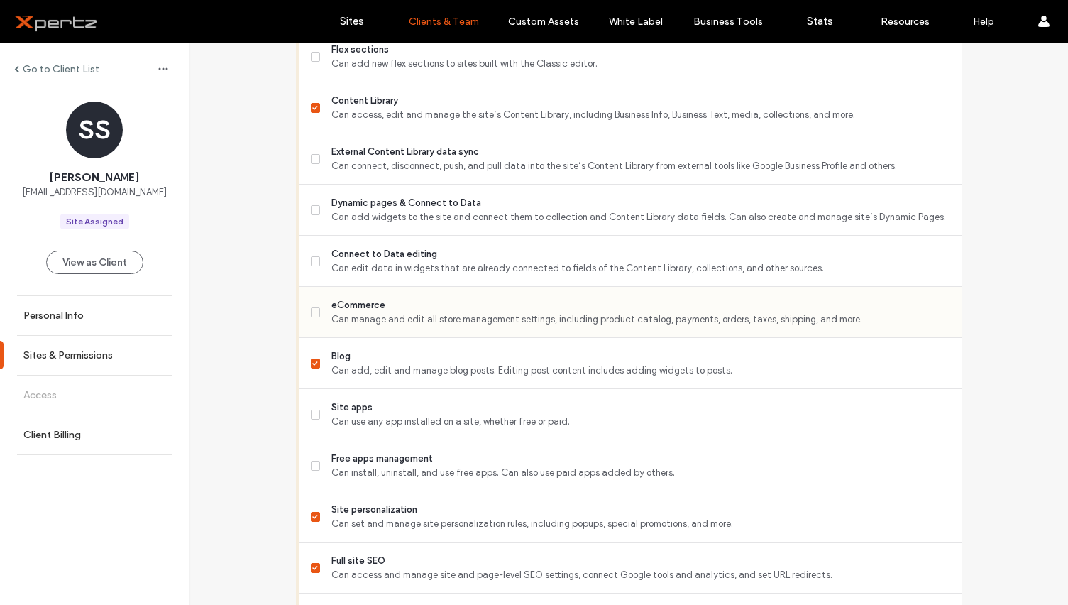
scroll to position [726, 0]
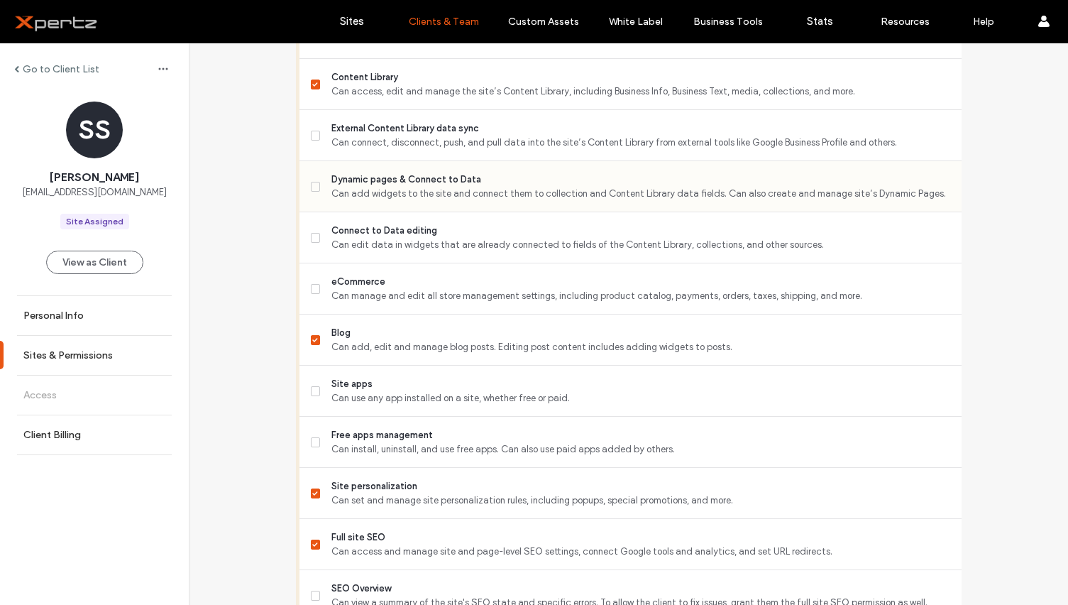
click at [313, 187] on icon at bounding box center [315, 186] width 5 height 4
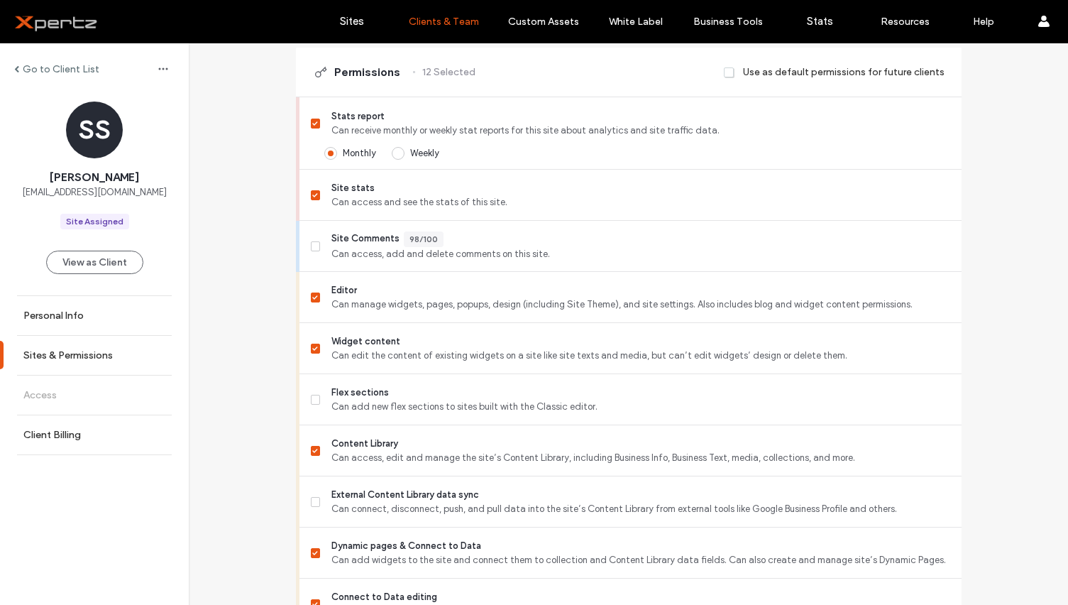
scroll to position [1152, 0]
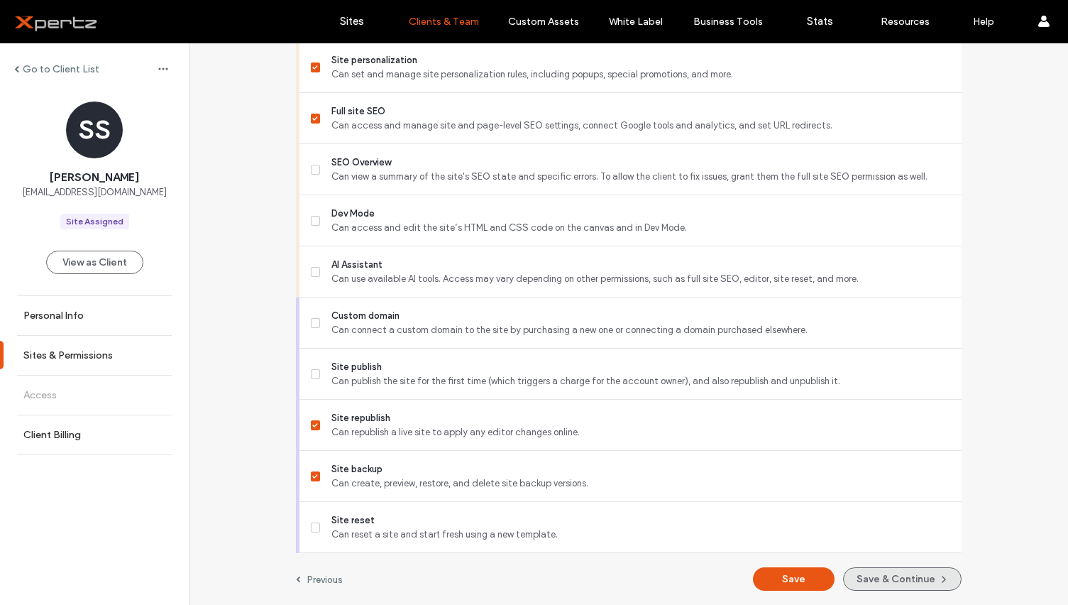
click at [906, 582] on button "Save & Continue" at bounding box center [902, 578] width 119 height 23
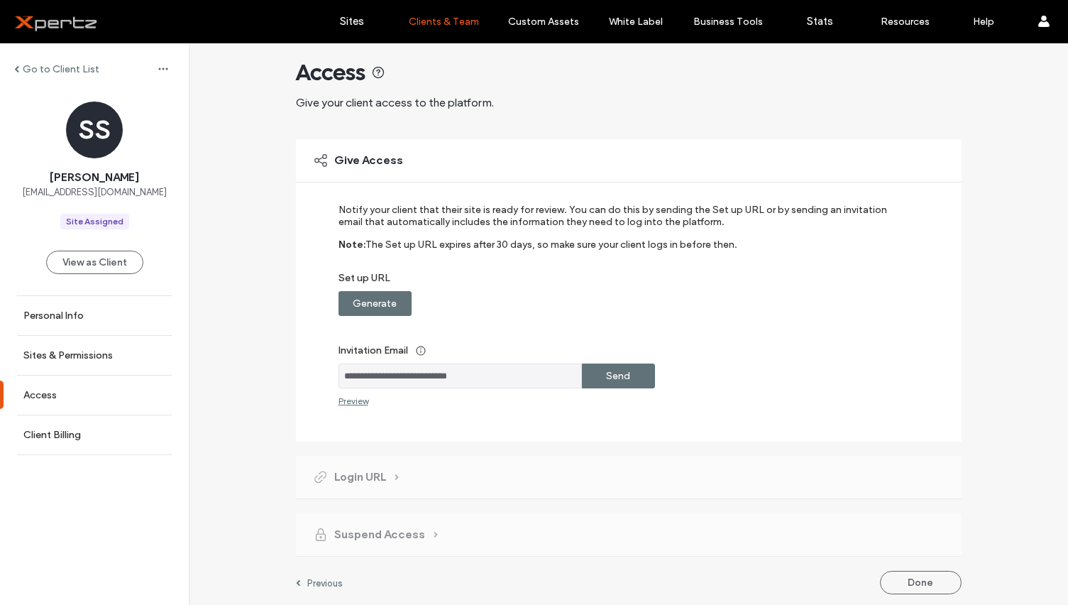
scroll to position [17, 0]
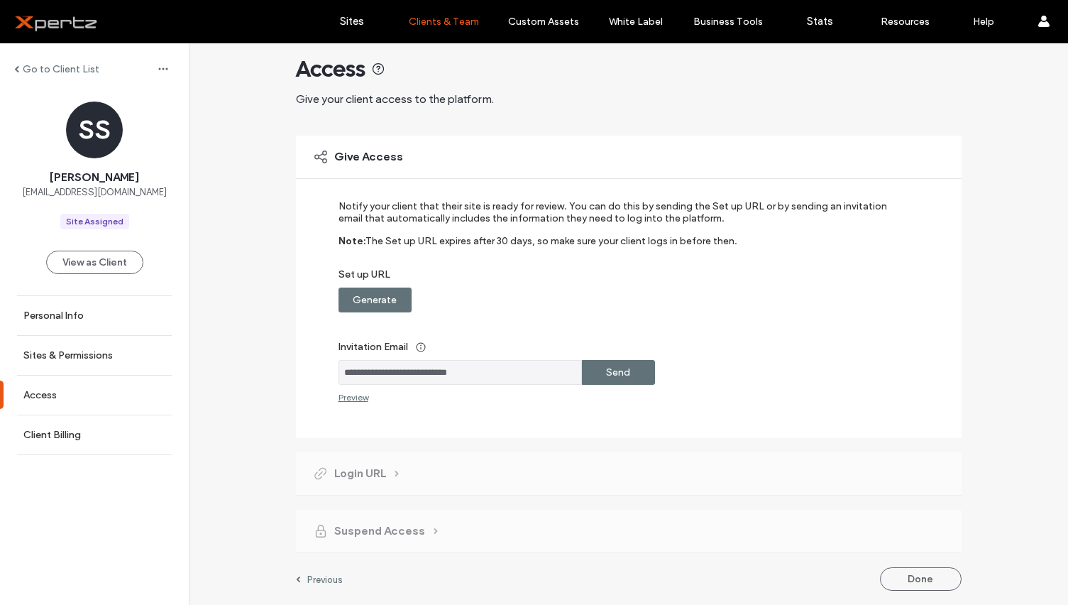
click at [376, 299] on label "Generate" at bounding box center [375, 300] width 44 height 26
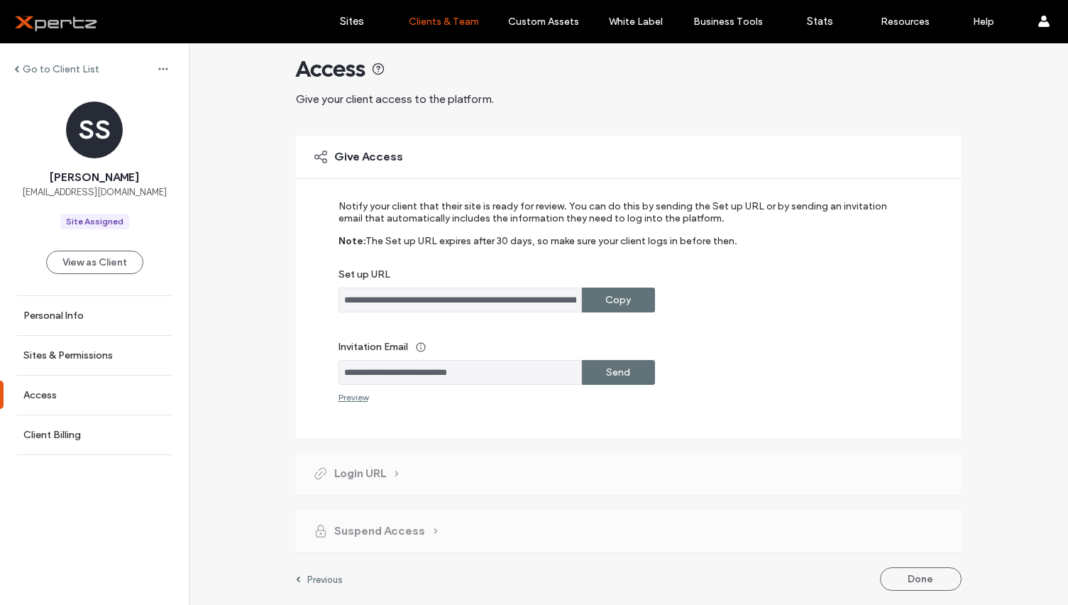
click at [614, 297] on label "Copy" at bounding box center [618, 300] width 26 height 26
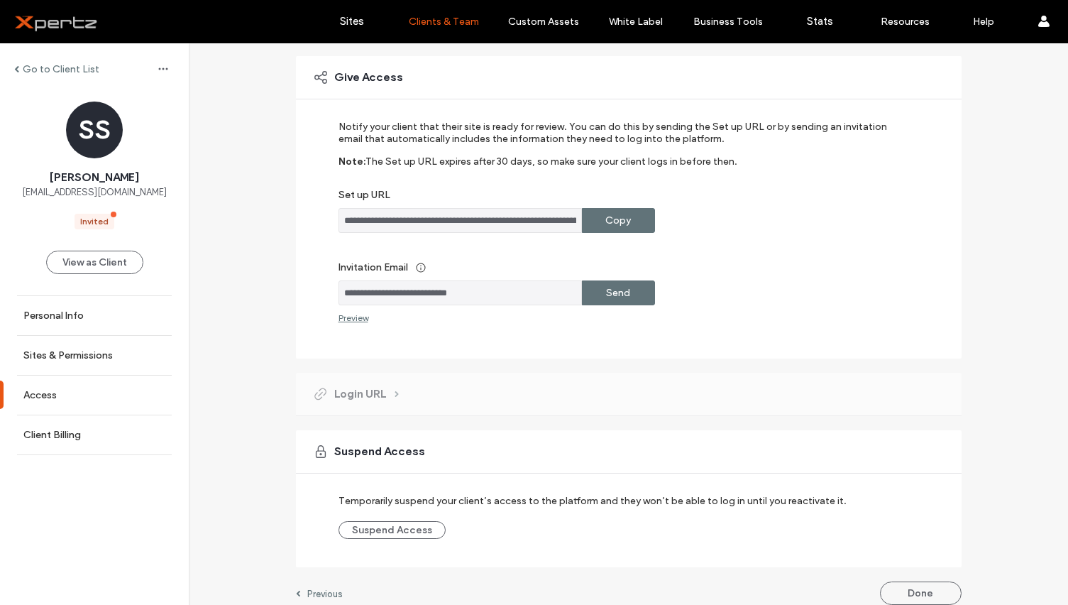
scroll to position [63, 0]
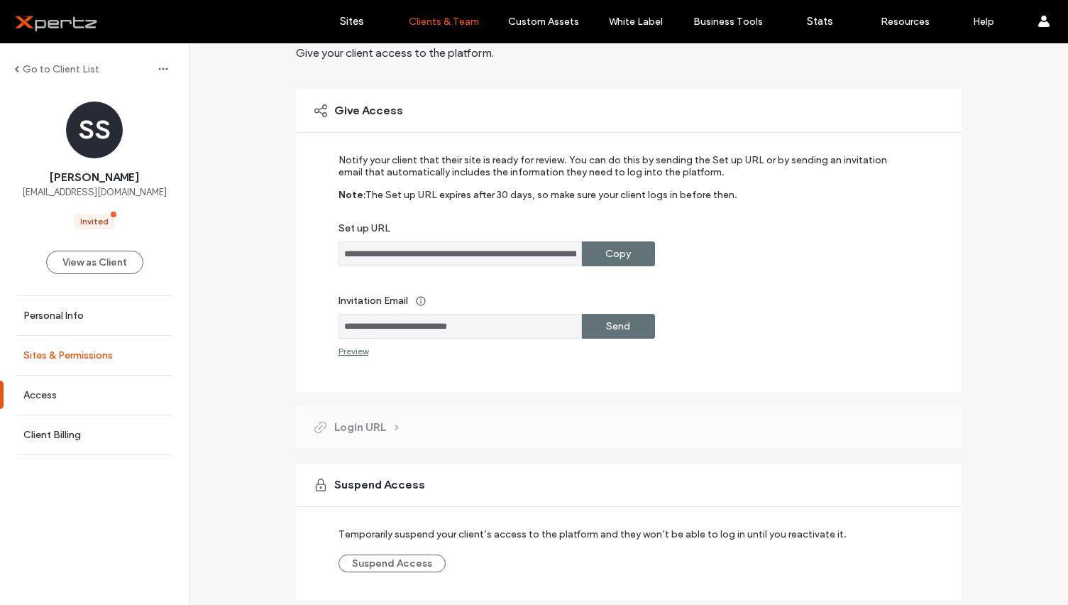
click at [90, 350] on label "Sites & Permissions" at bounding box center [67, 355] width 89 height 12
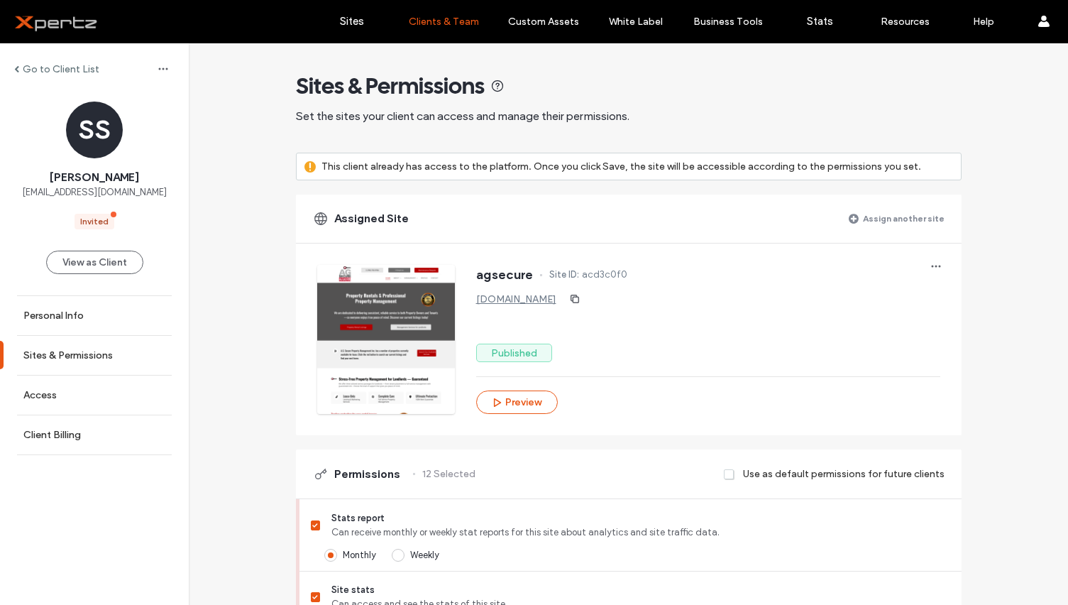
click at [896, 216] on label "Assign another site" at bounding box center [904, 218] width 82 height 25
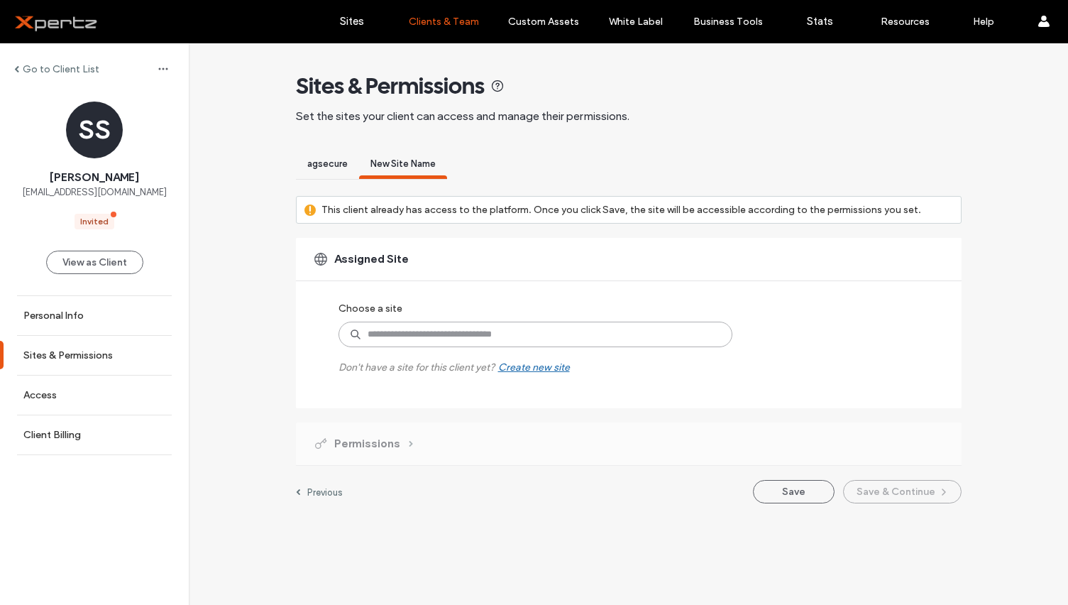
click at [421, 340] on input at bounding box center [535, 334] width 394 height 26
type input "*****"
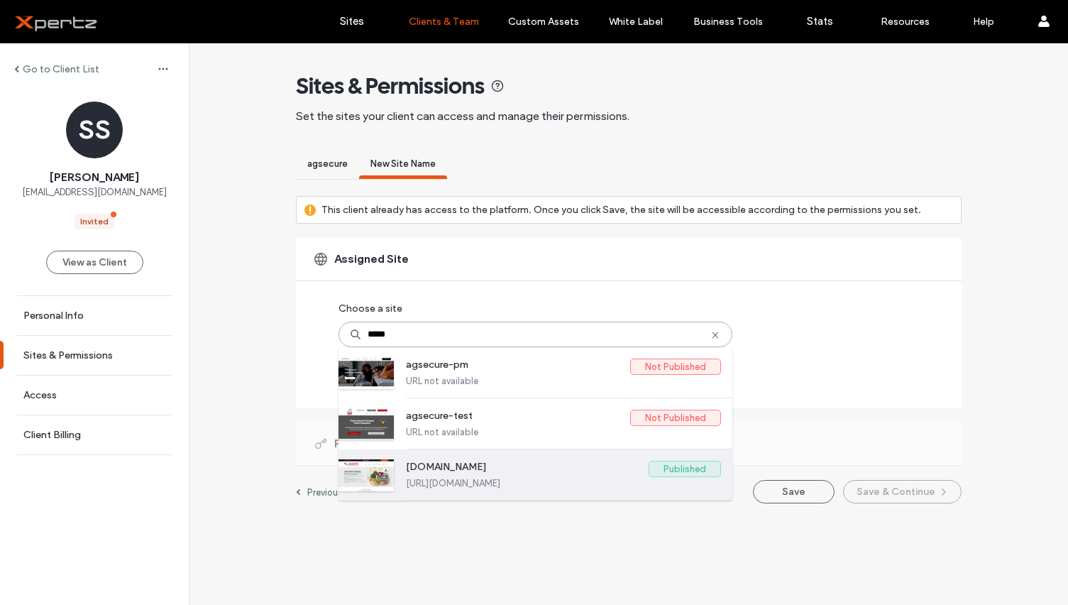
click at [460, 468] on label "[DOMAIN_NAME]" at bounding box center [527, 469] width 243 height 17
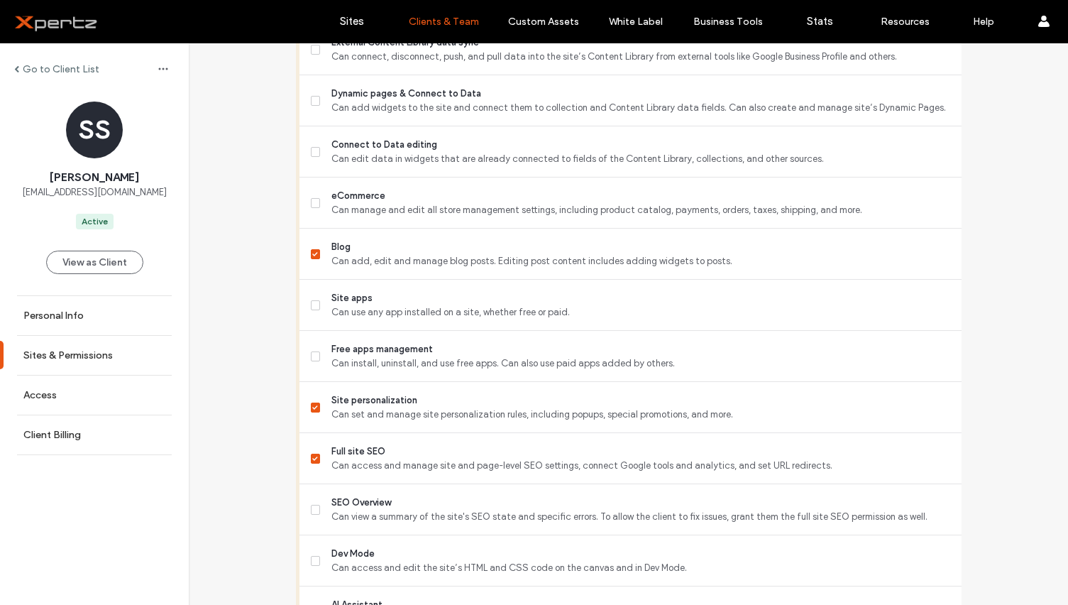
scroll to position [1237, 0]
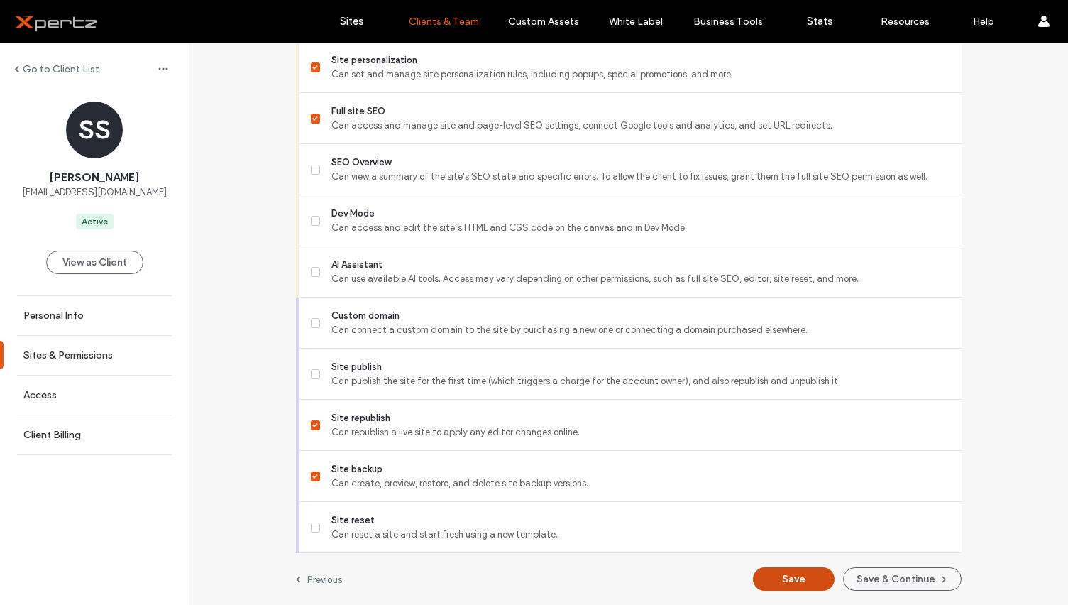
click at [817, 581] on button "Save" at bounding box center [794, 578] width 82 height 23
click at [764, 578] on button "Save" at bounding box center [794, 578] width 82 height 23
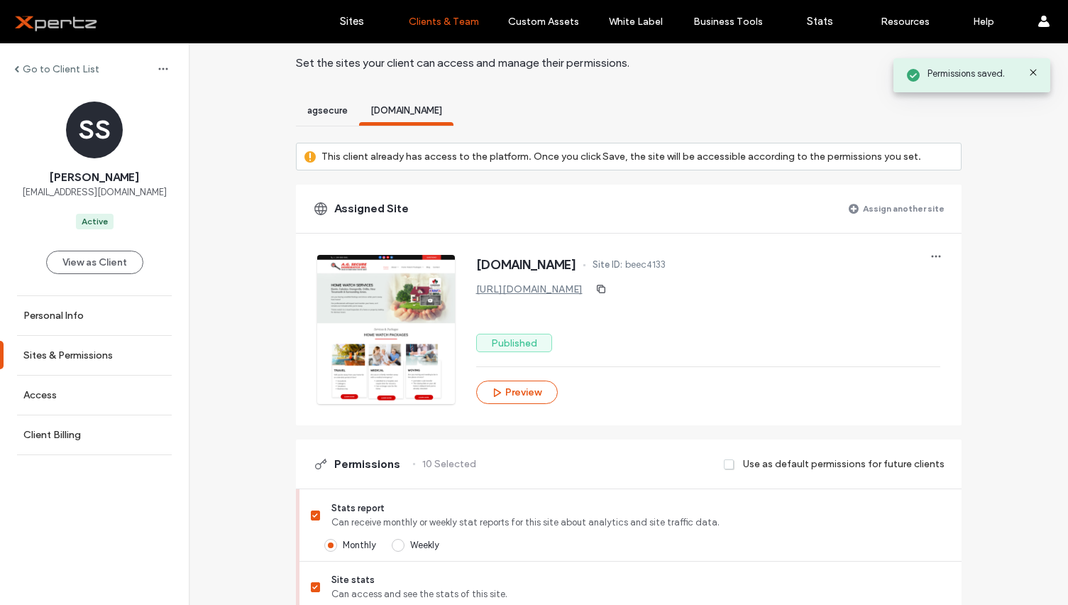
scroll to position [0, 0]
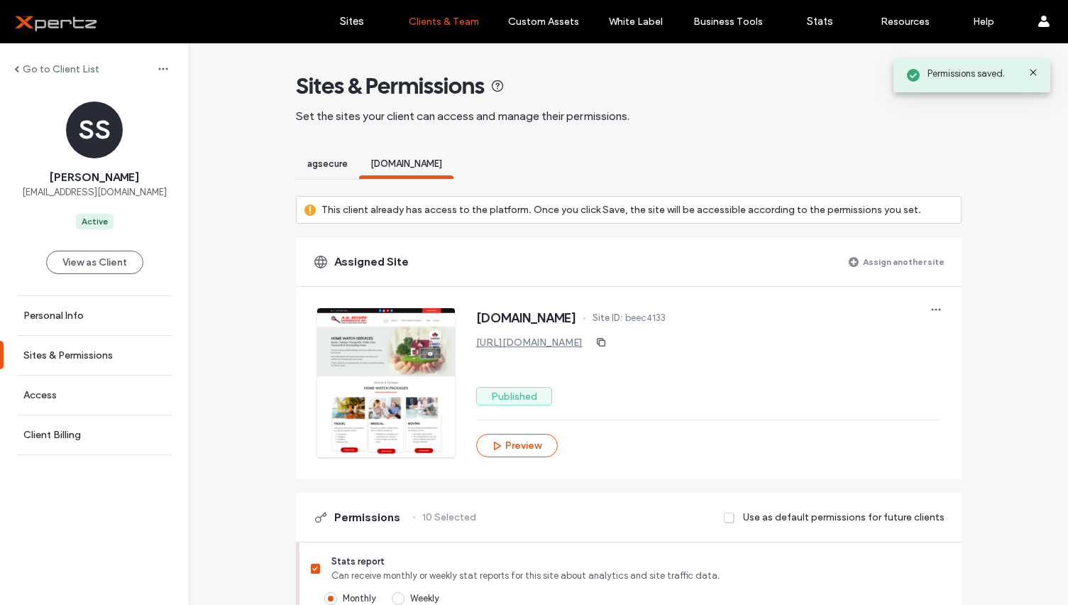
click at [319, 168] on span "agsecure" at bounding box center [327, 163] width 40 height 11
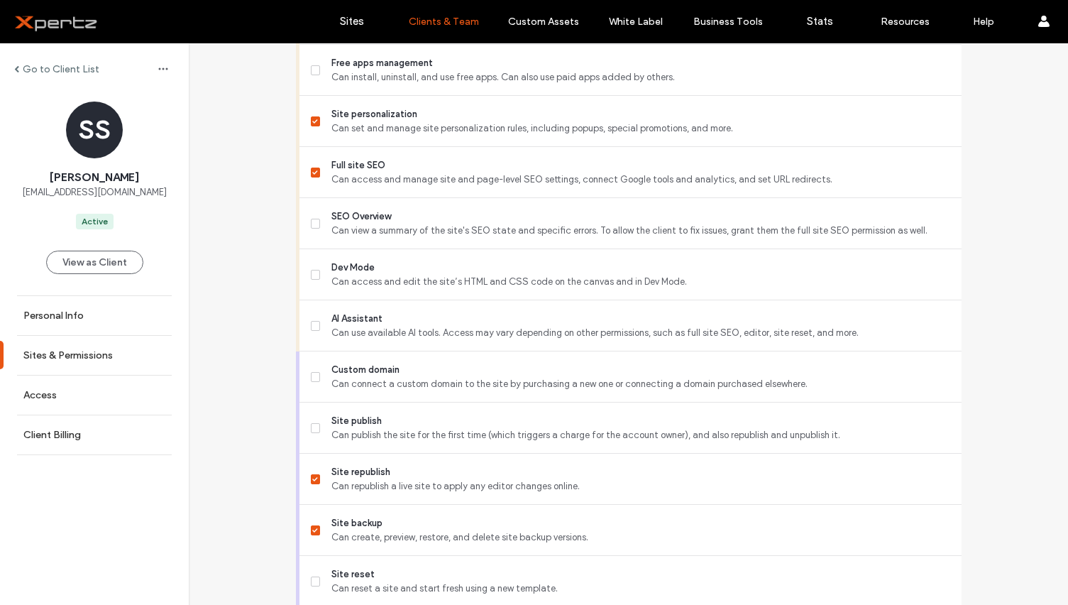
scroll to position [1237, 0]
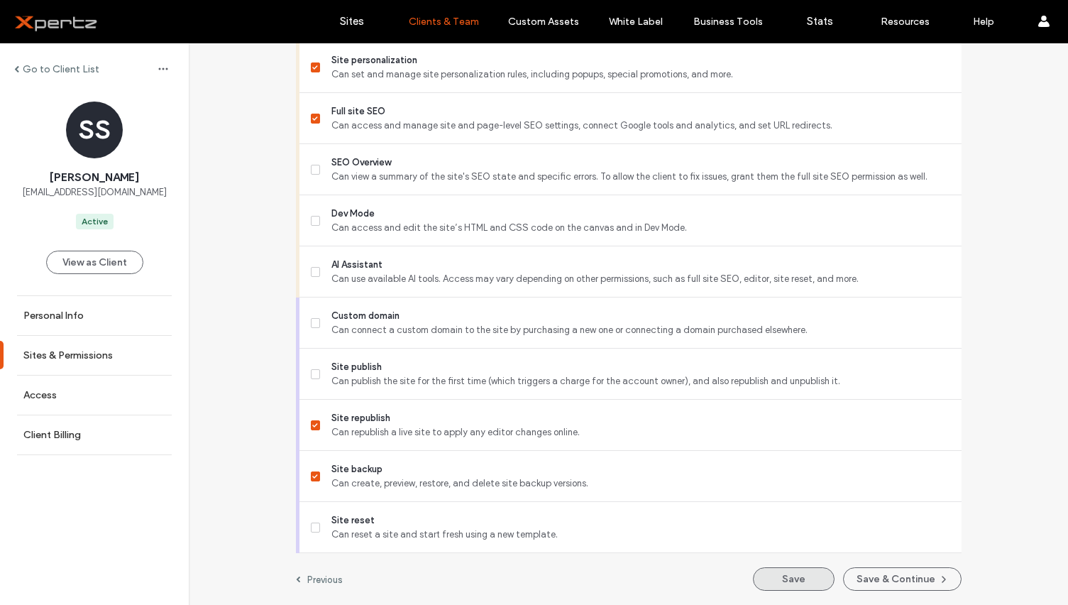
click at [805, 587] on button "Save" at bounding box center [794, 578] width 82 height 23
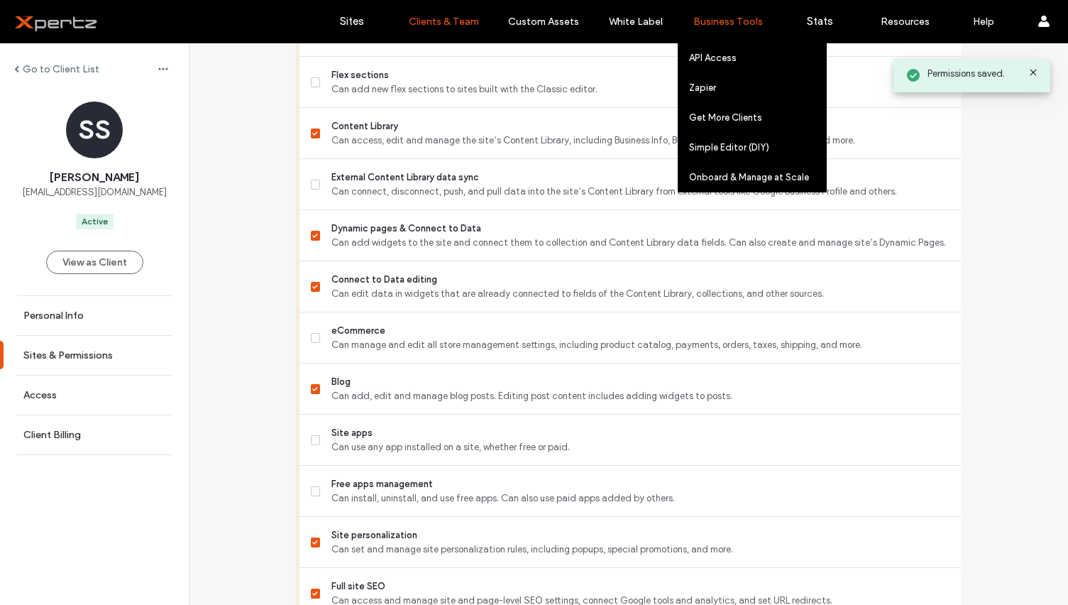
scroll to position [740, 0]
